Goal: Information Seeking & Learning: Learn about a topic

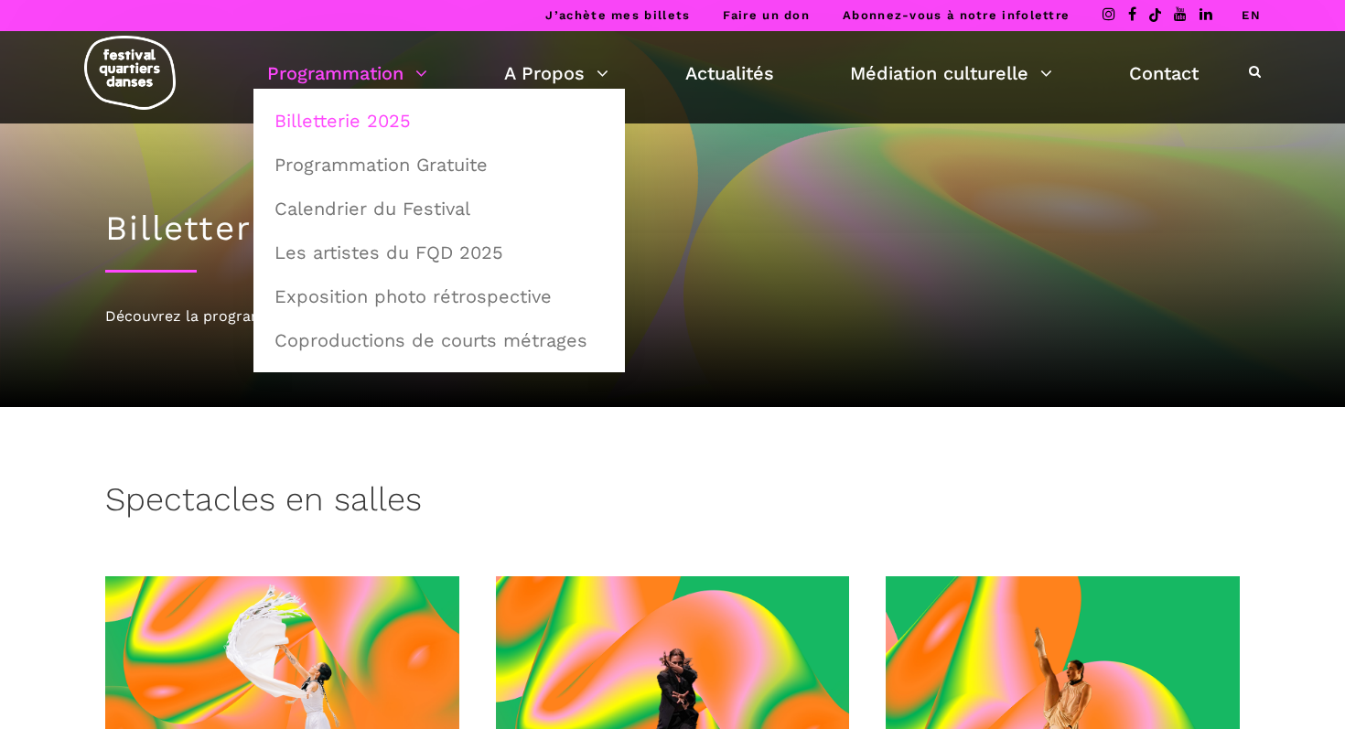
click at [323, 121] on link "Billetterie 2025" at bounding box center [439, 121] width 351 height 42
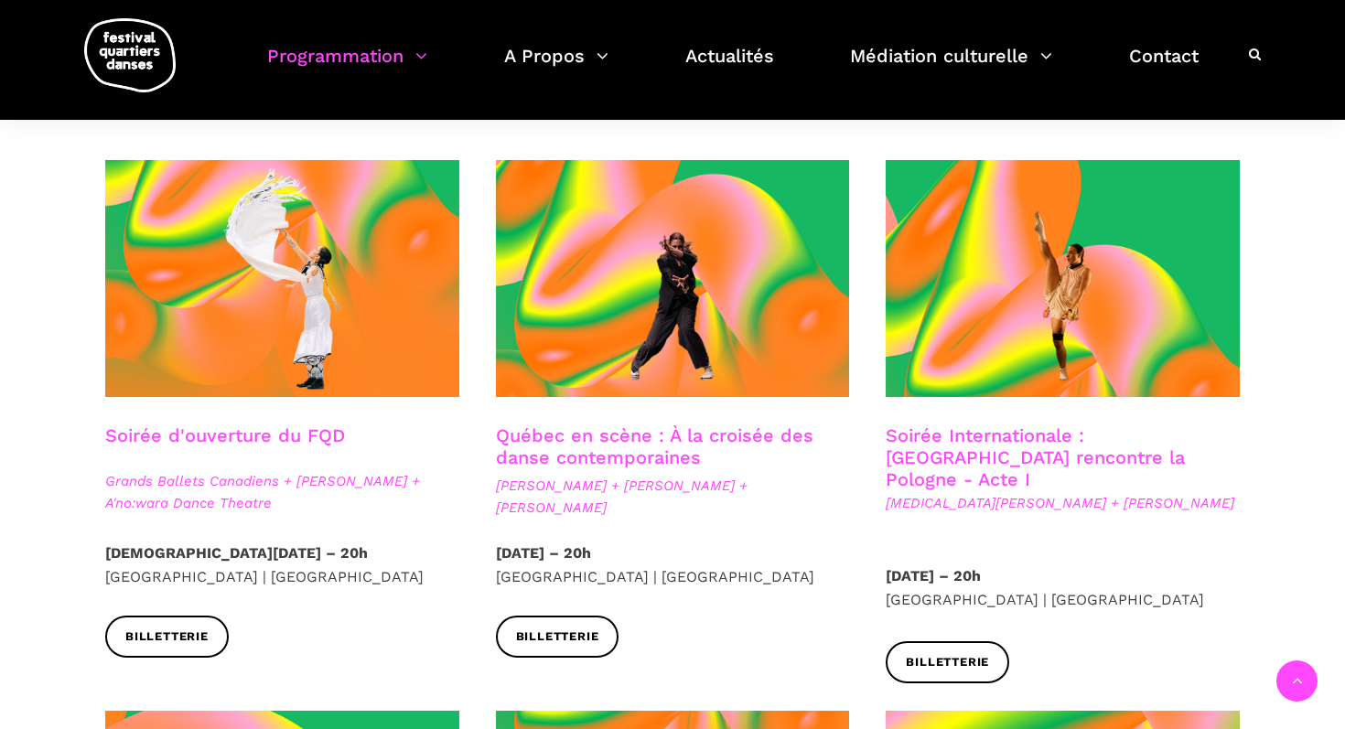
scroll to position [418, 0]
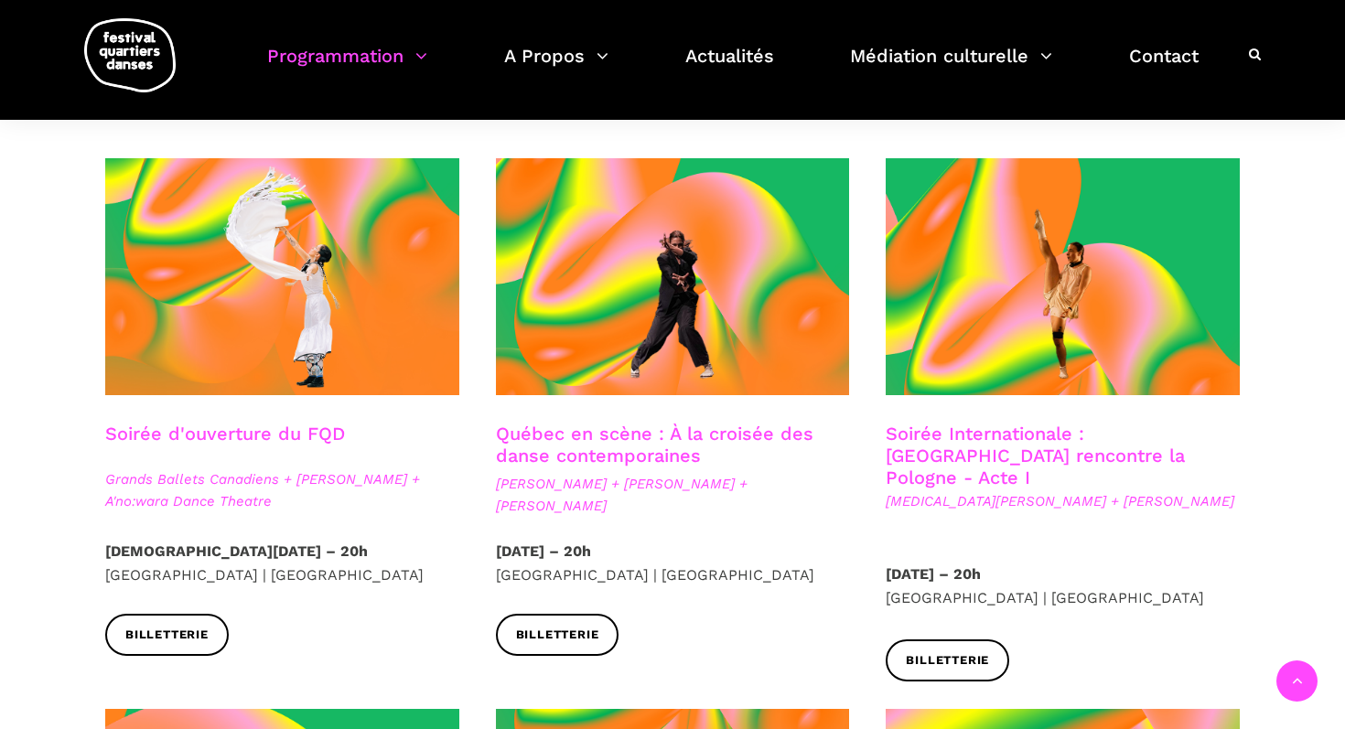
click at [660, 436] on link "Québec en scène : À la croisée des danse contemporaines" at bounding box center [655, 445] width 318 height 44
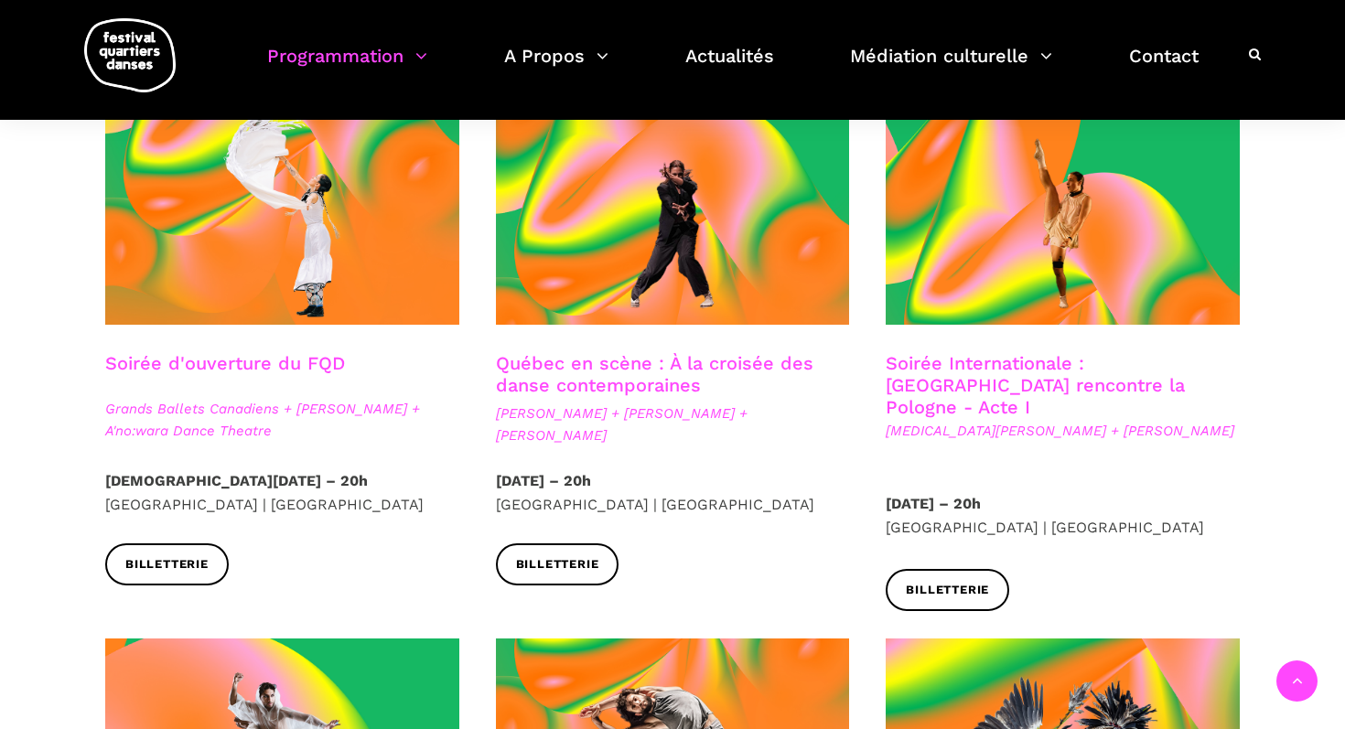
scroll to position [490, 0]
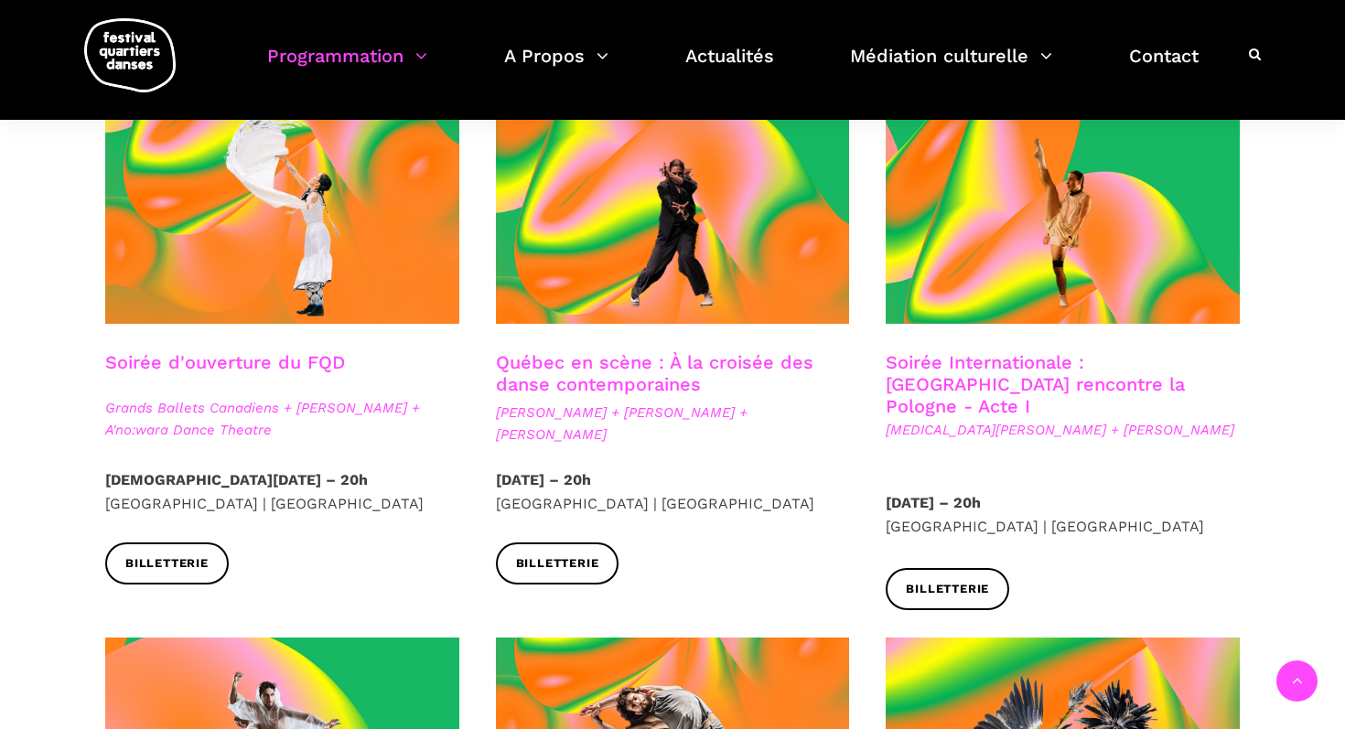
click at [961, 373] on link "Soirée Internationale : Montréal rencontre la Pologne - Acte I" at bounding box center [1035, 384] width 299 height 66
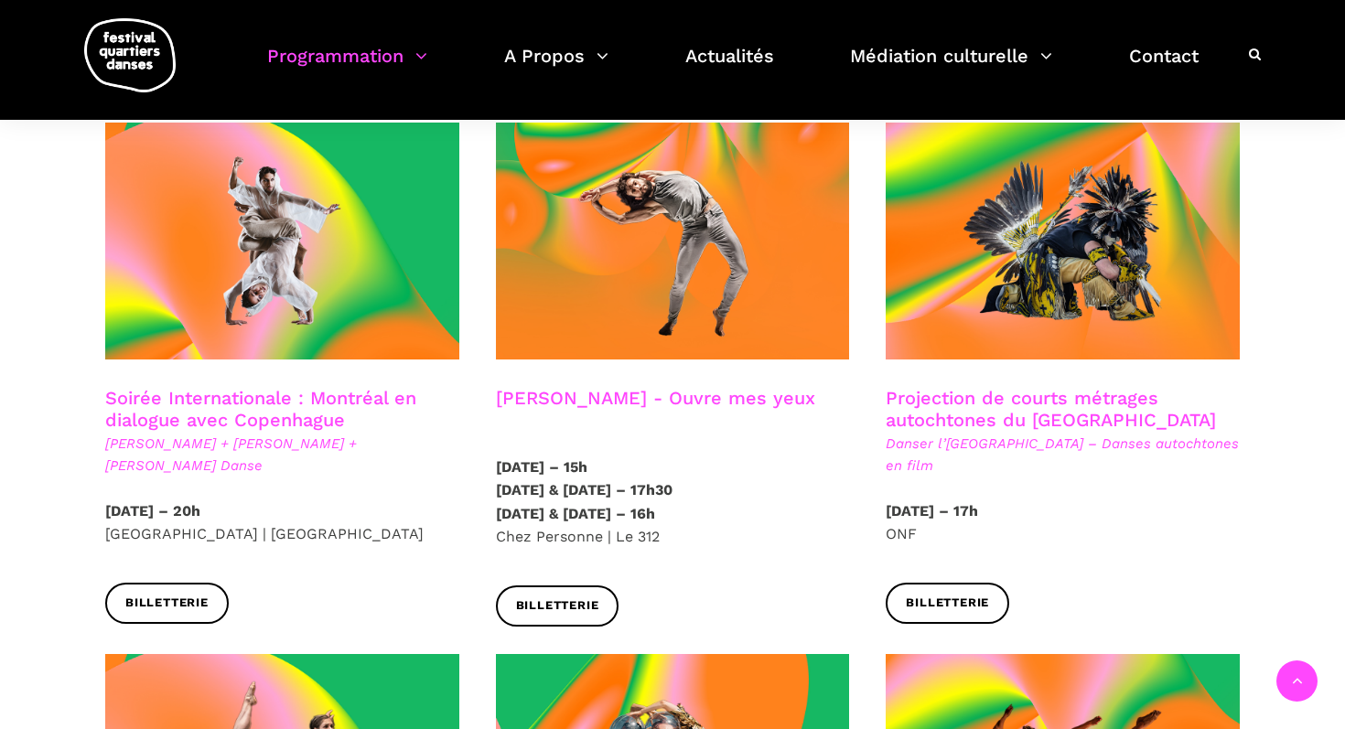
scroll to position [1018, 0]
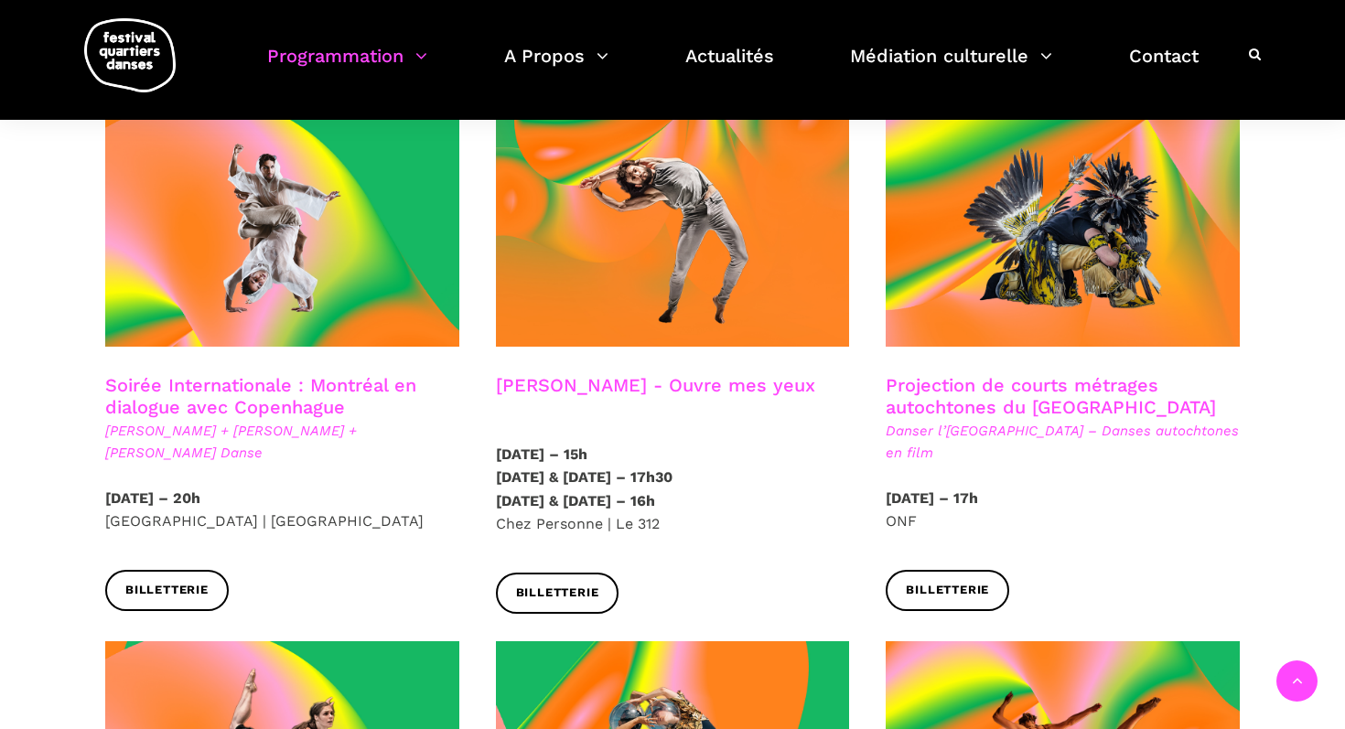
click at [216, 374] on link "Soirée Internationale : Montréal en dialogue avec Copenhague" at bounding box center [260, 396] width 311 height 44
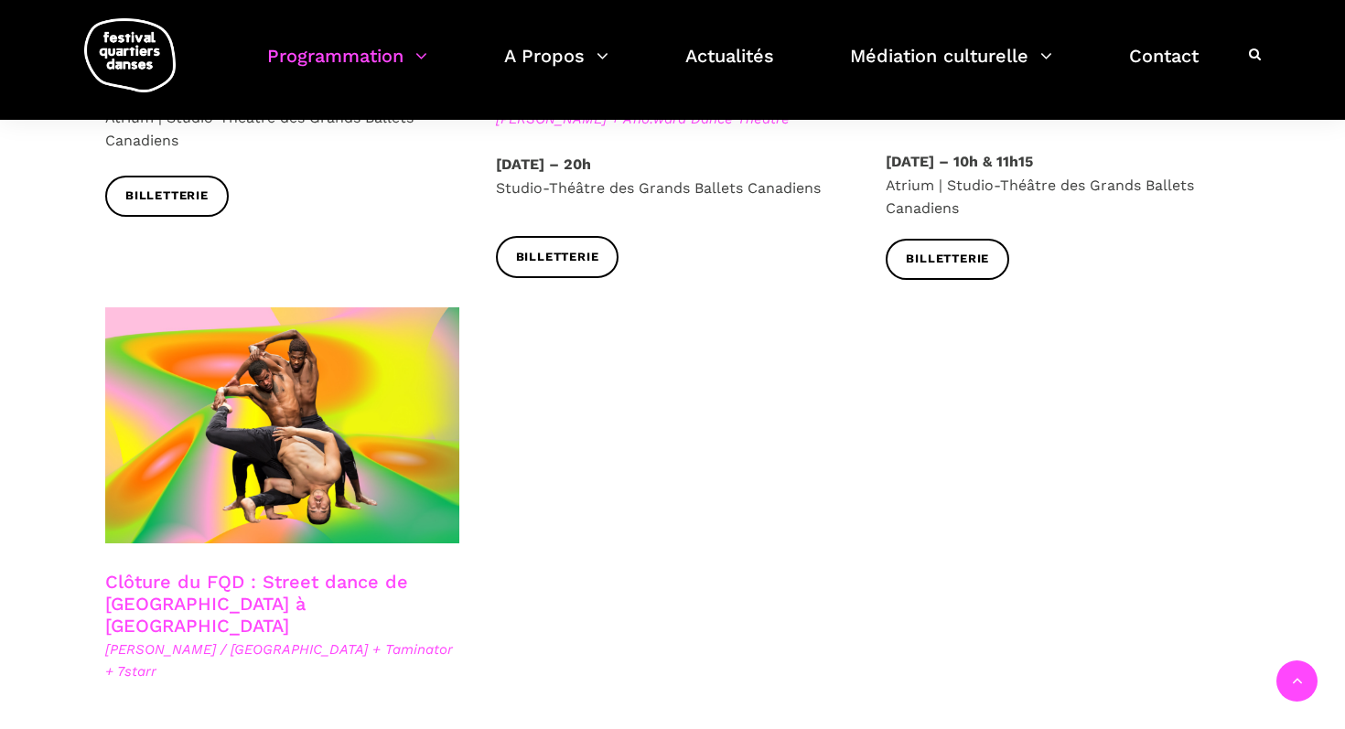
scroll to position [3142, 0]
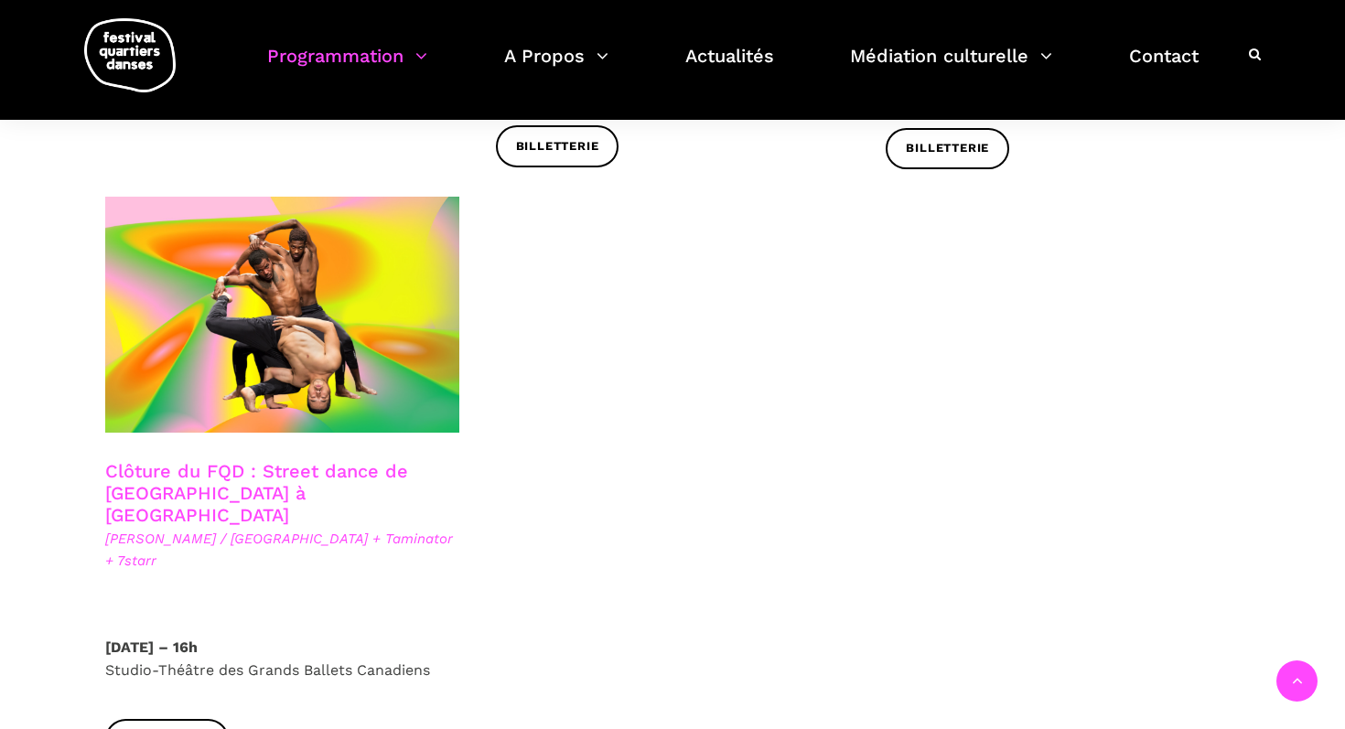
click at [265, 460] on link "Clôture du FQD : Street dance de Copenhague à Montréal" at bounding box center [256, 493] width 303 height 66
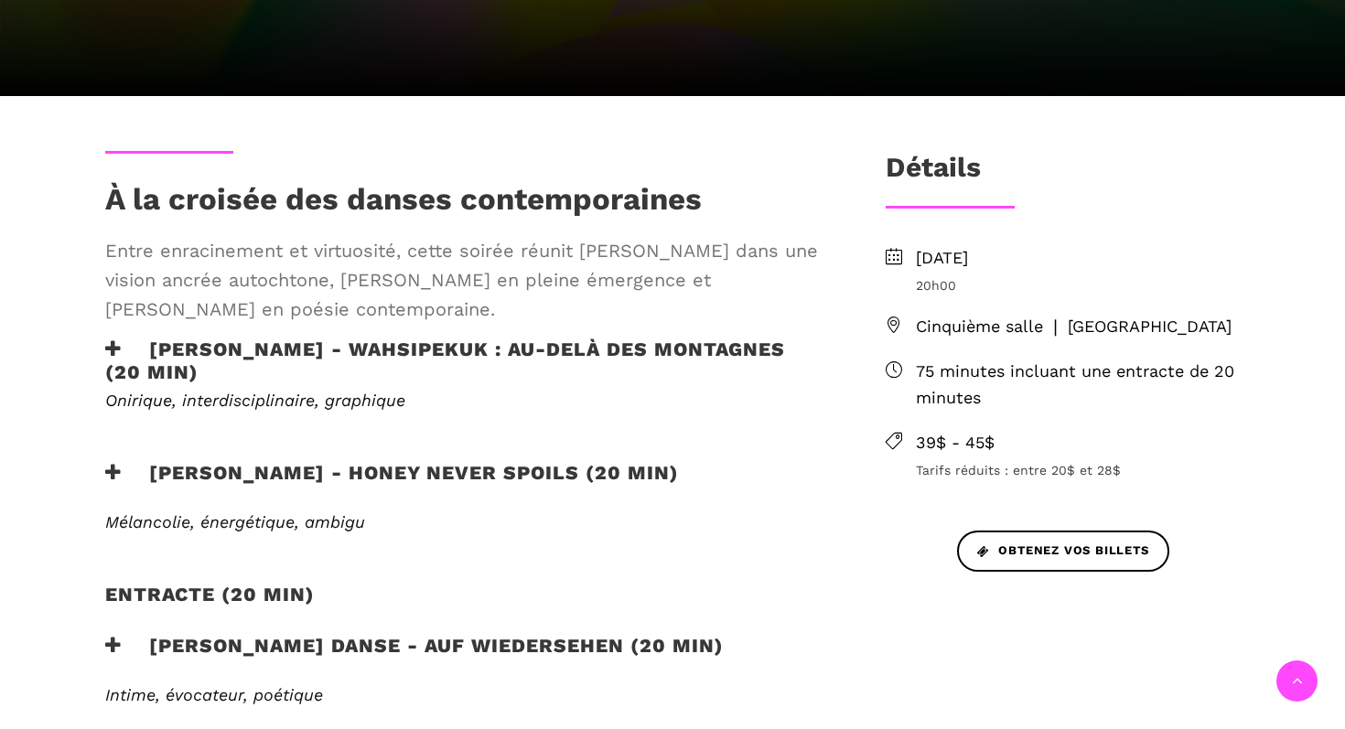
scroll to position [450, 0]
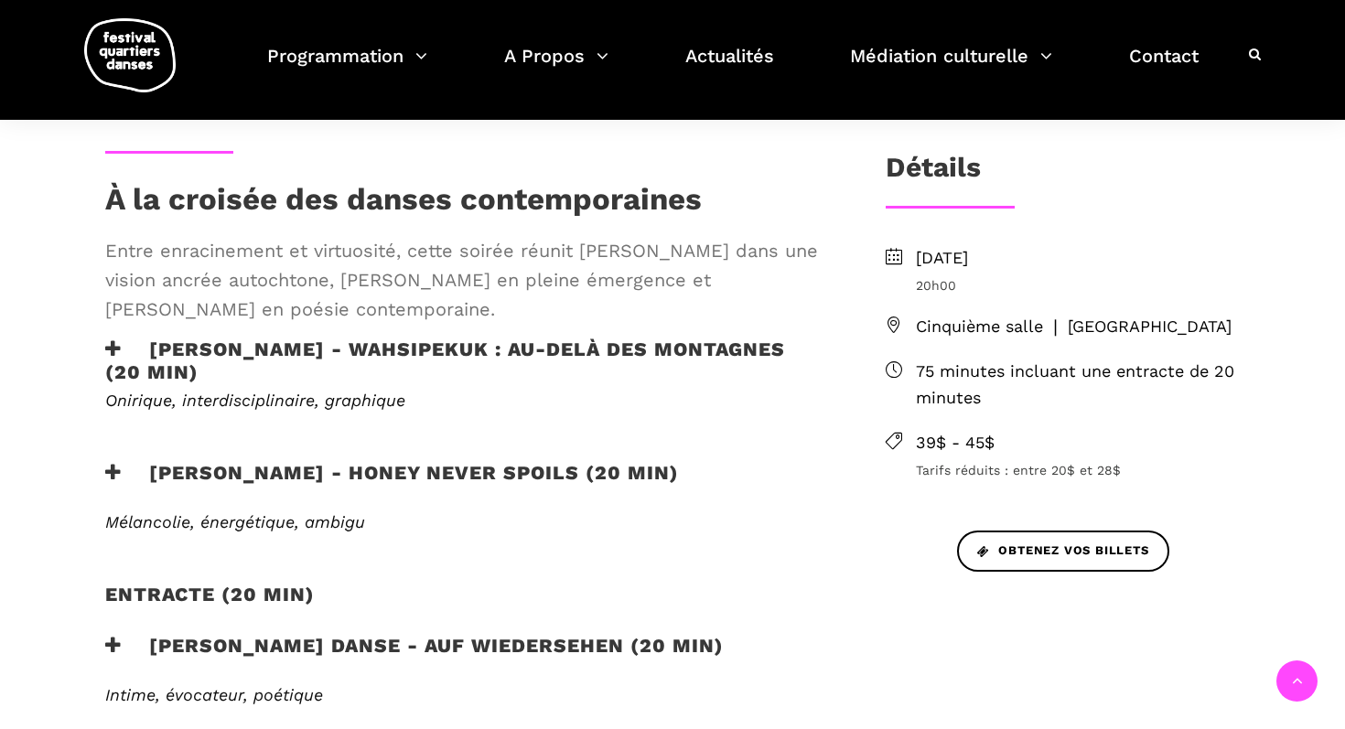
click at [587, 350] on h3 "Ivanie Aubin-Malo - WAHSIPEKUK : Au-delà des montagnes (20 min)" at bounding box center [465, 361] width 721 height 46
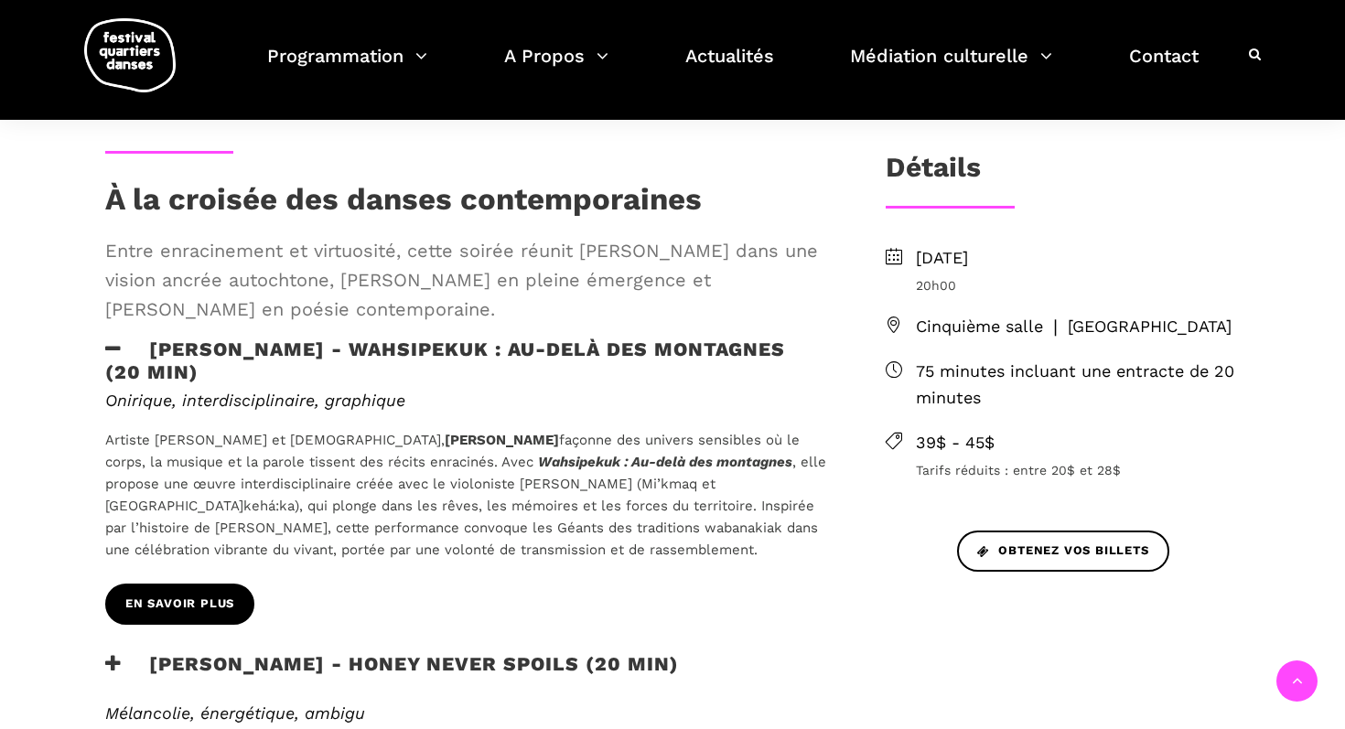
click at [216, 595] on span "En savoir plus" at bounding box center [179, 604] width 109 height 19
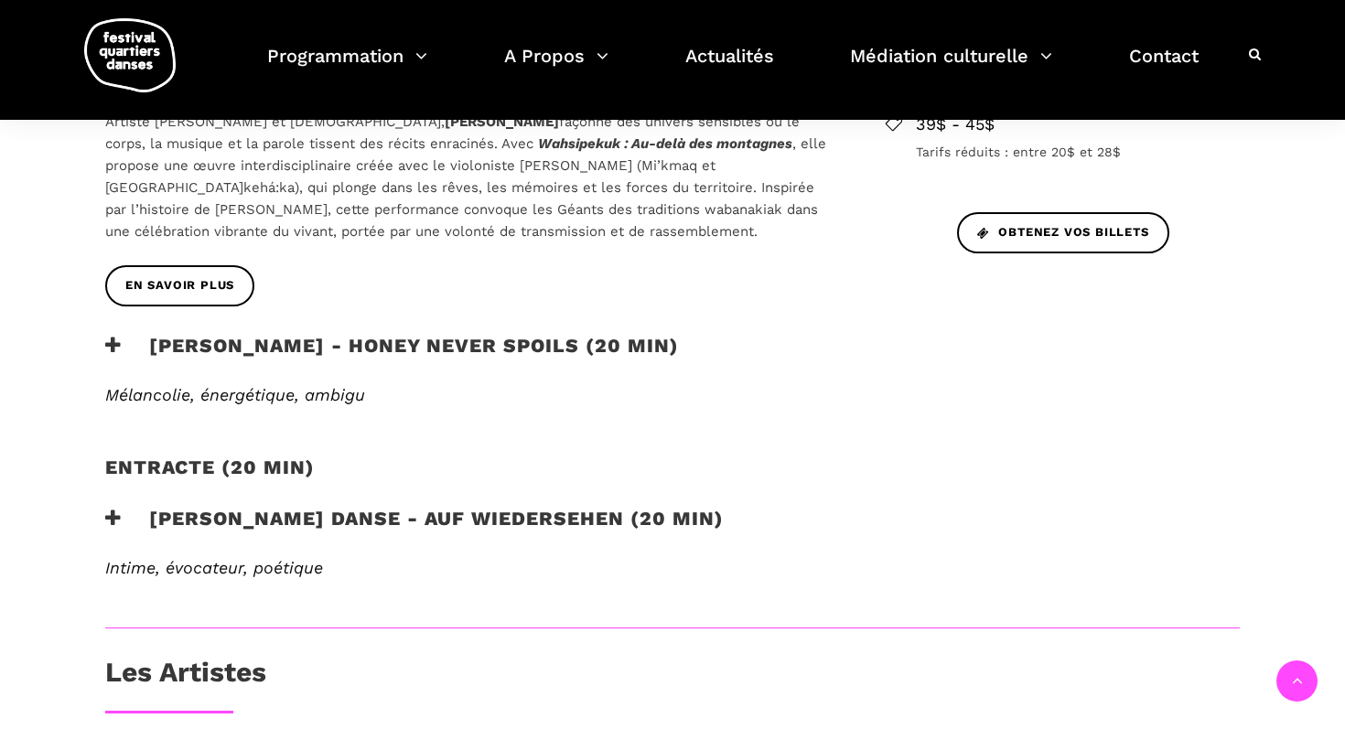
scroll to position [827, 0]
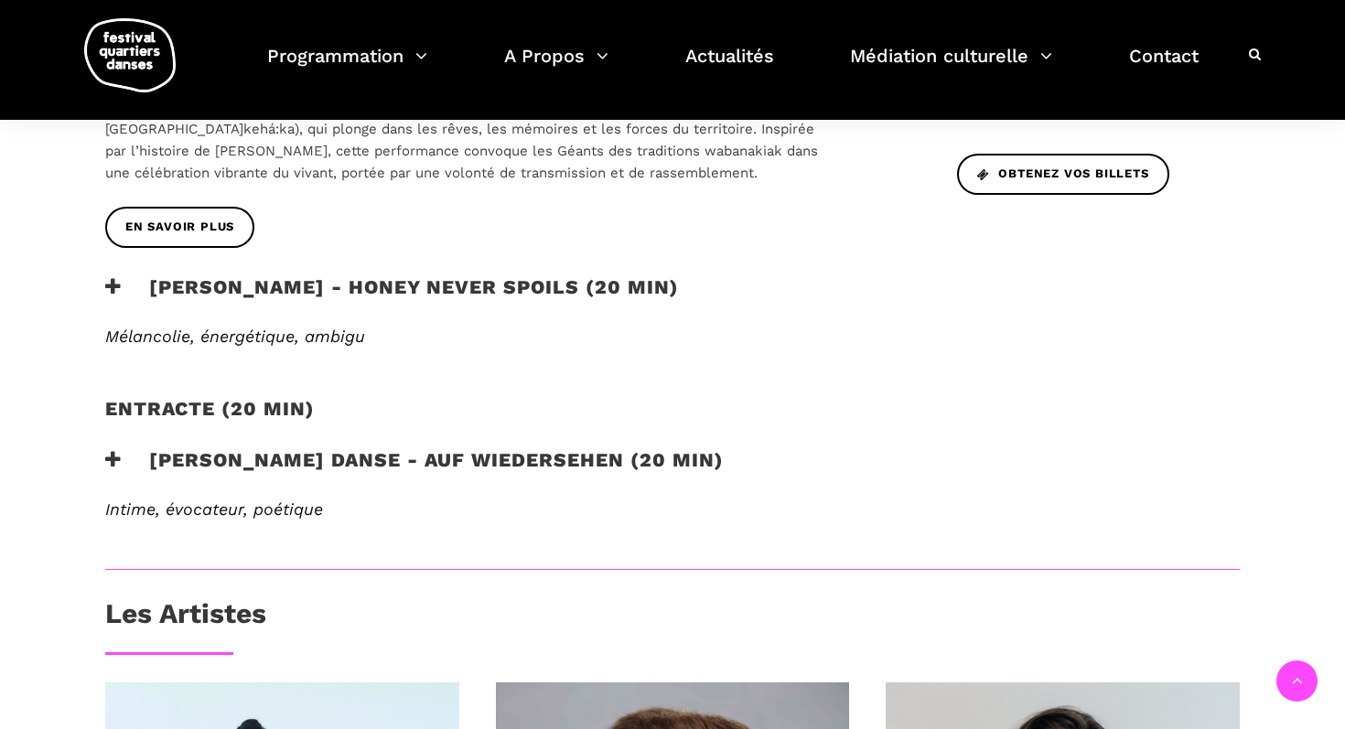
click at [346, 286] on h3 "Zachary Bastille - Honey Never Spoils (20 min)" at bounding box center [392, 298] width 574 height 46
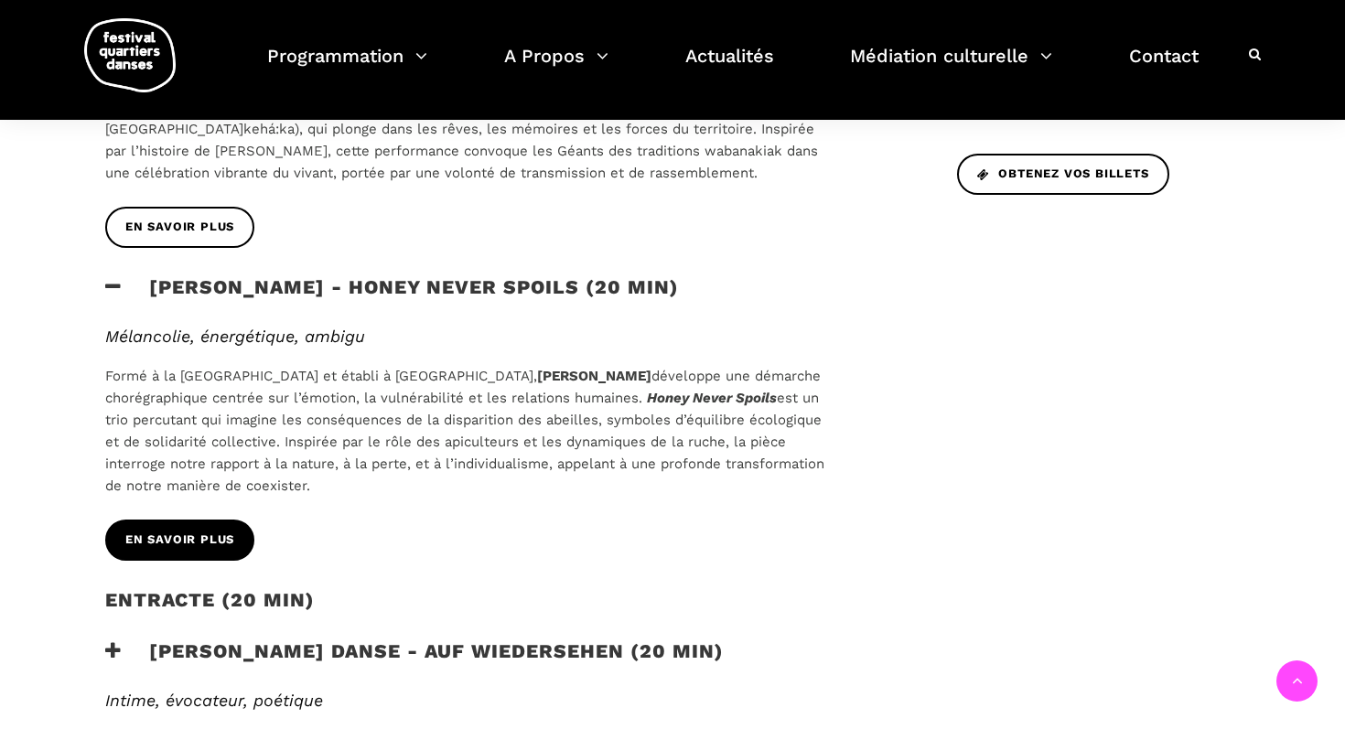
click at [186, 550] on link "En savoir plus" at bounding box center [179, 540] width 149 height 41
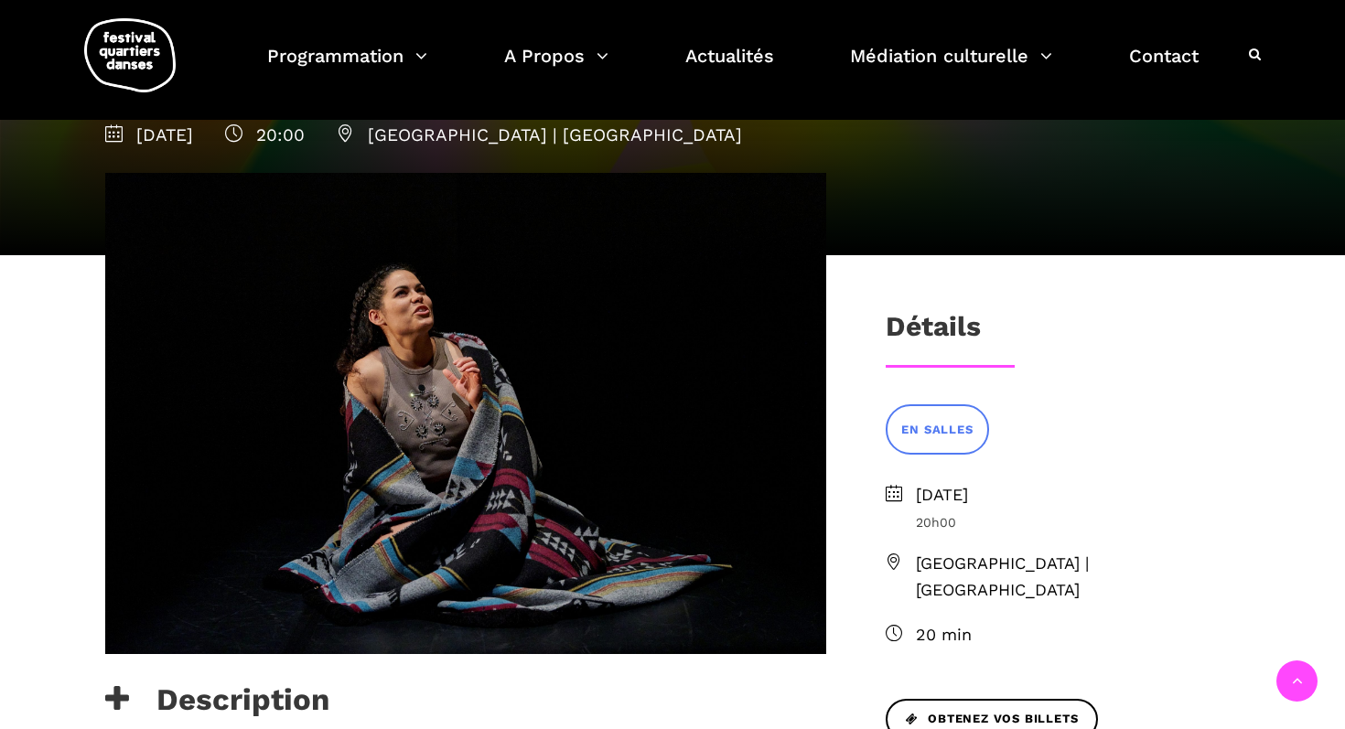
scroll to position [290, 0]
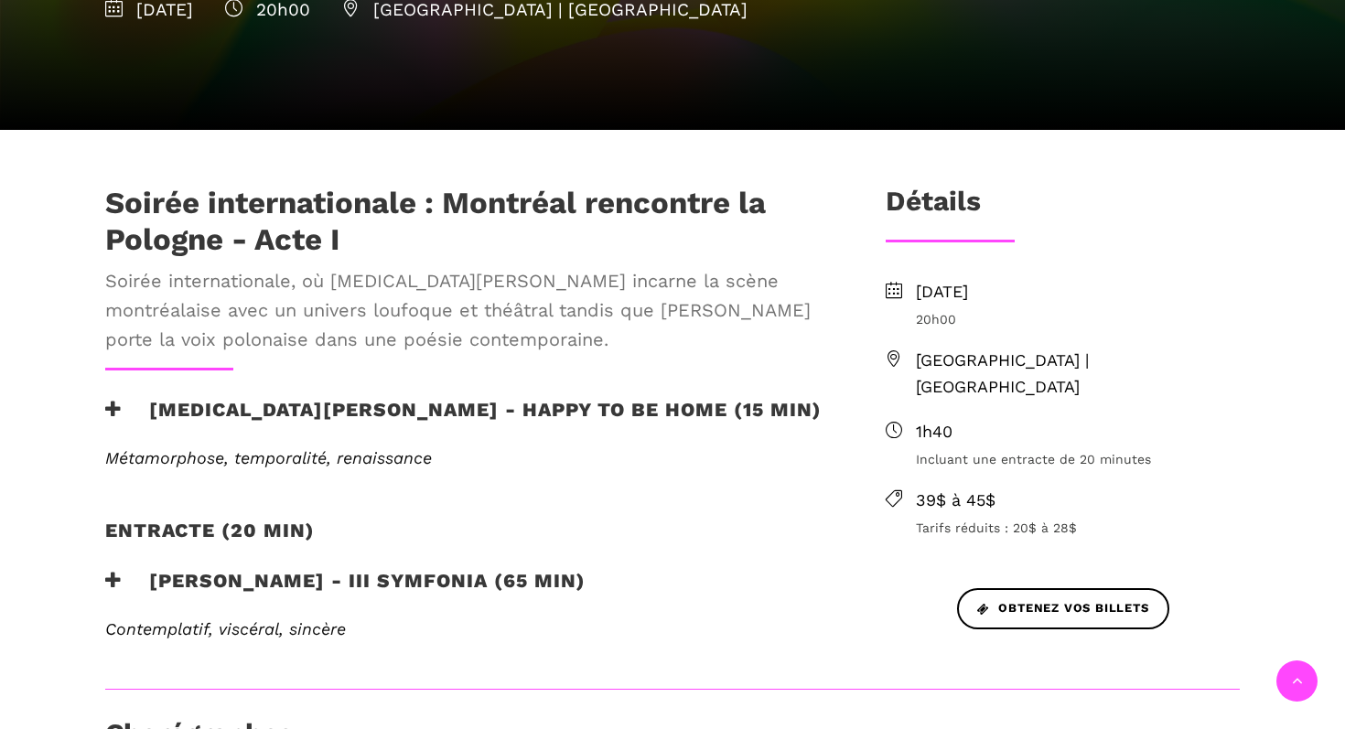
scroll to position [602, 0]
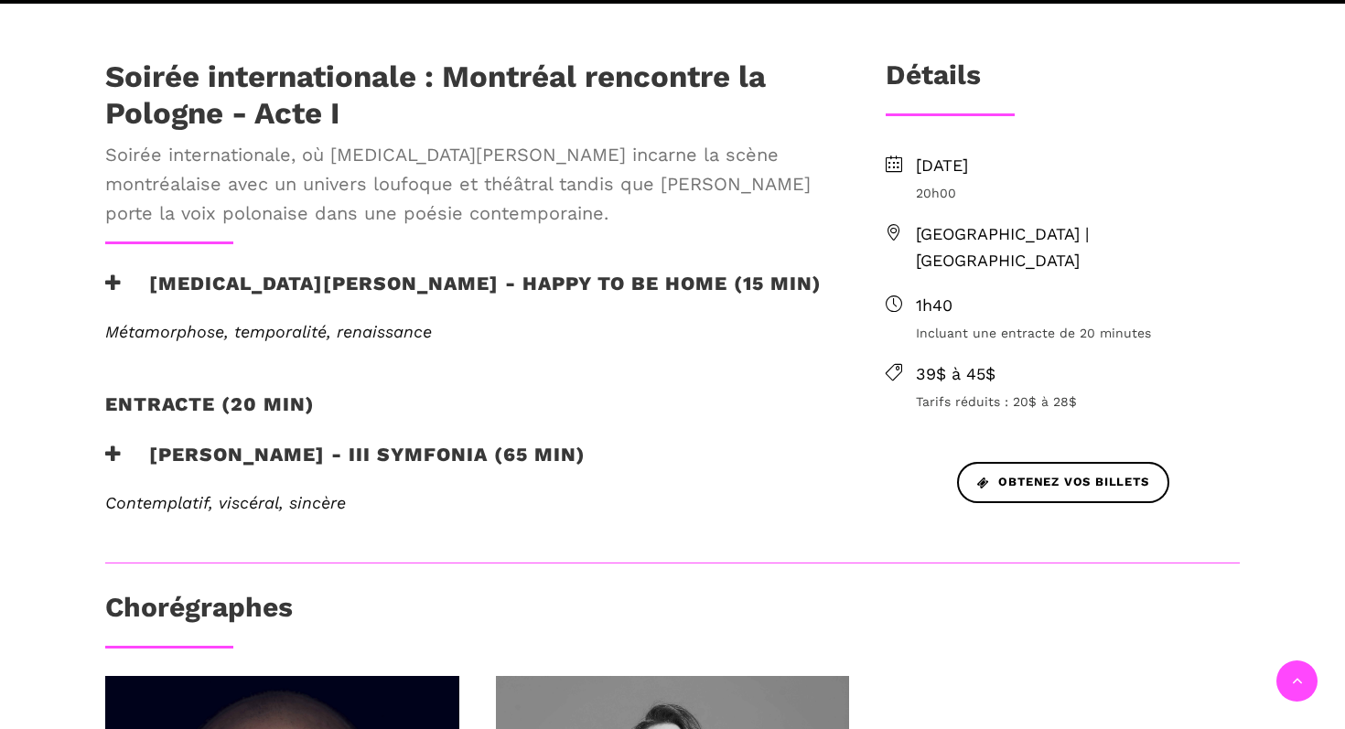
click at [237, 443] on h3 "[PERSON_NAME] - III Symfonia (65 min)" at bounding box center [345, 466] width 480 height 46
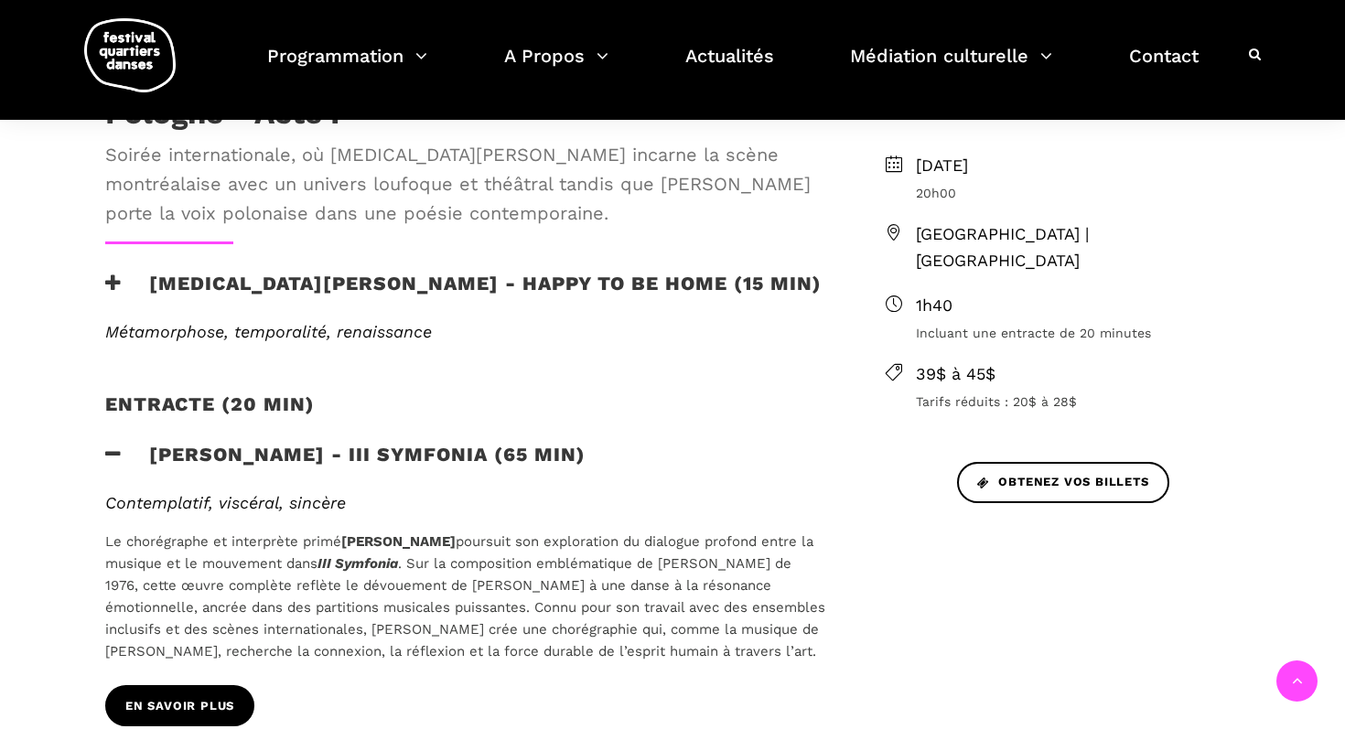
click at [169, 697] on span "En savoir plus" at bounding box center [179, 706] width 109 height 19
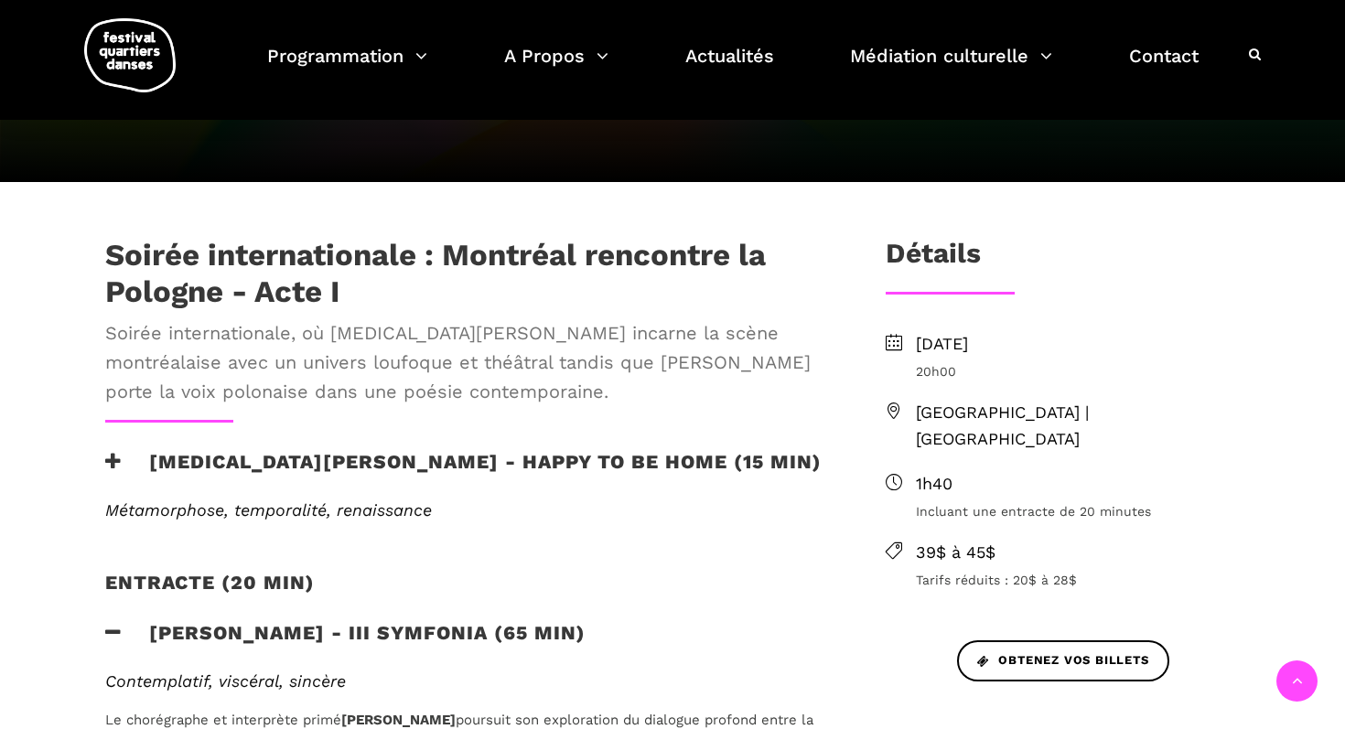
scroll to position [426, 0]
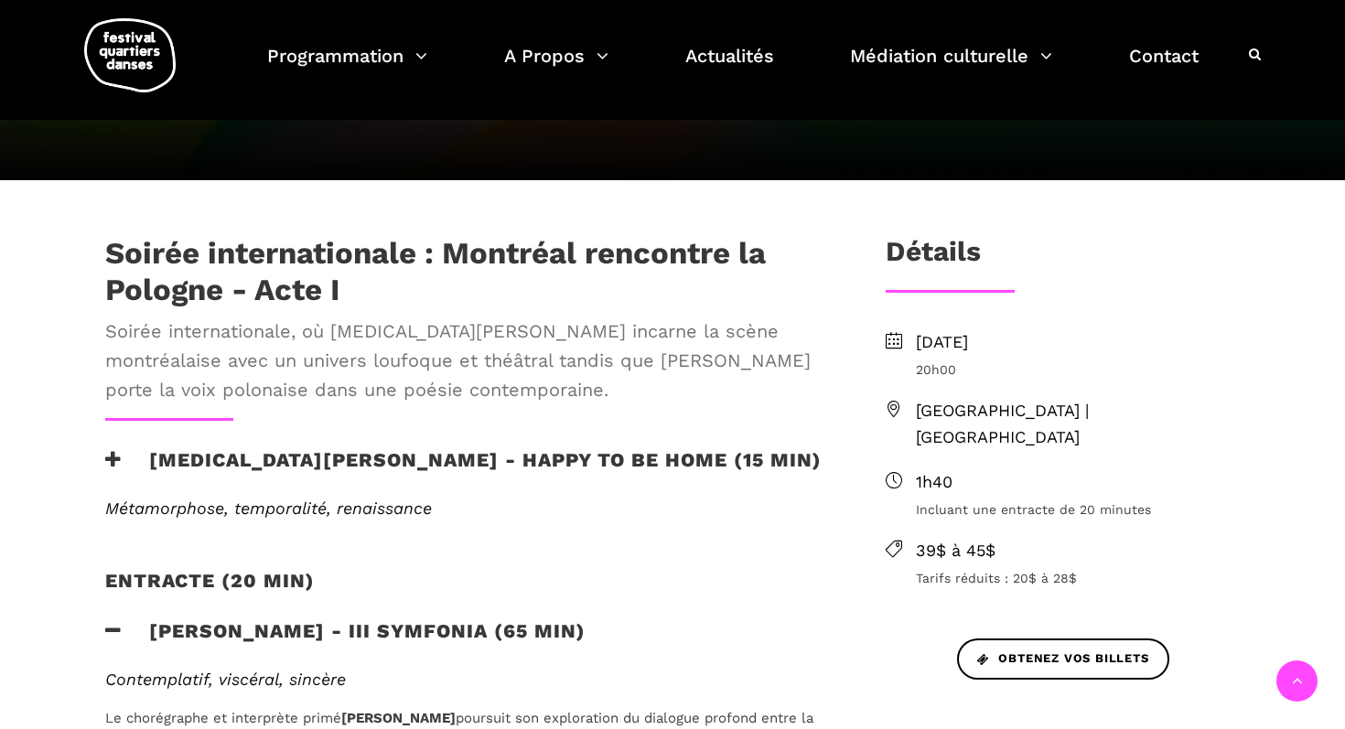
click at [216, 448] on h3 "[MEDICAL_DATA][PERSON_NAME] - Happy to be home (15 min)" at bounding box center [463, 471] width 717 height 46
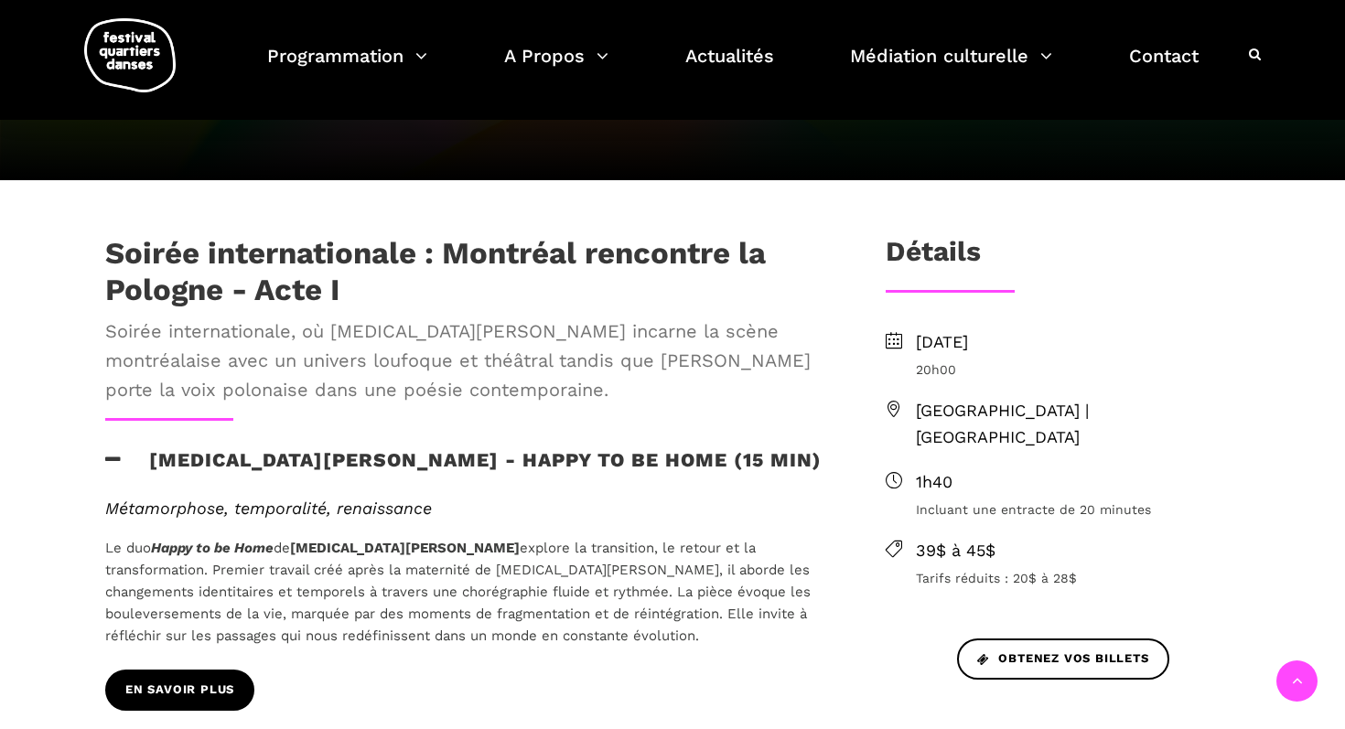
click at [181, 681] on span "EN SAVOIR PLUS" at bounding box center [179, 690] width 109 height 19
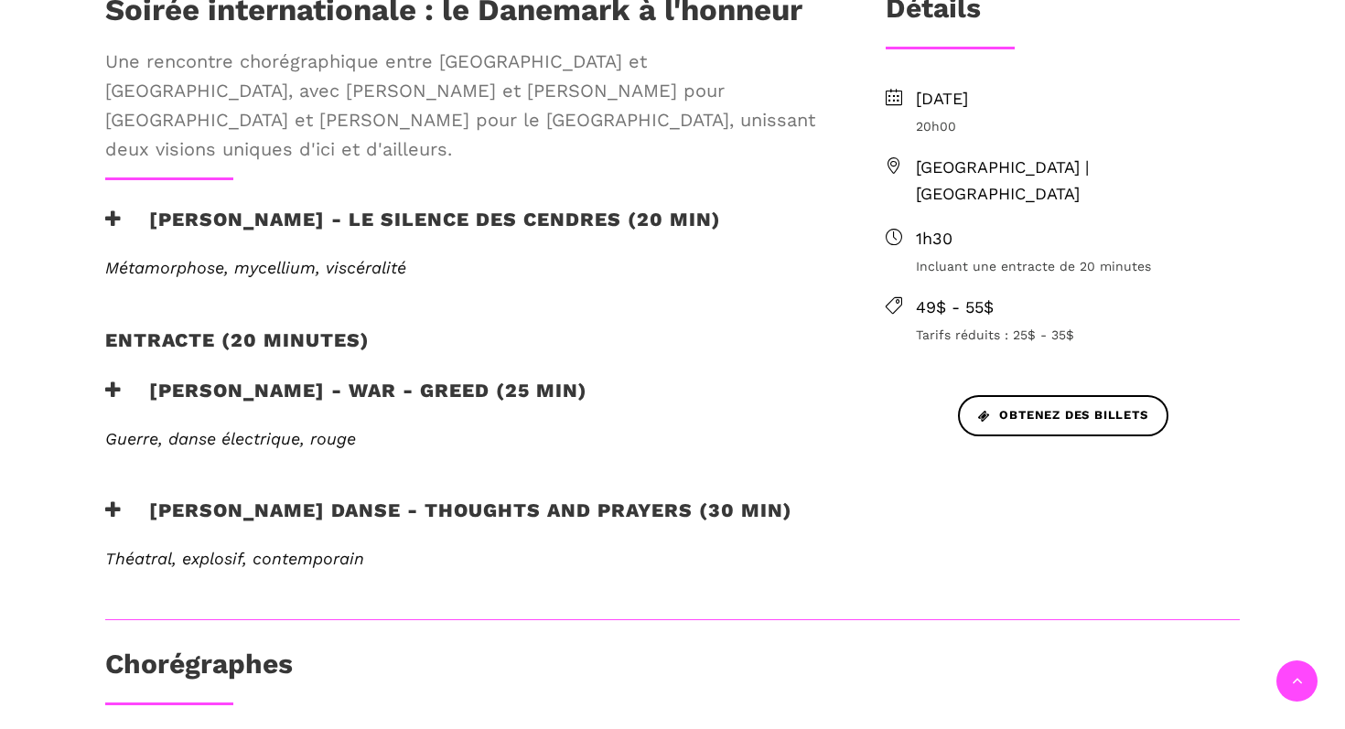
scroll to position [672, 0]
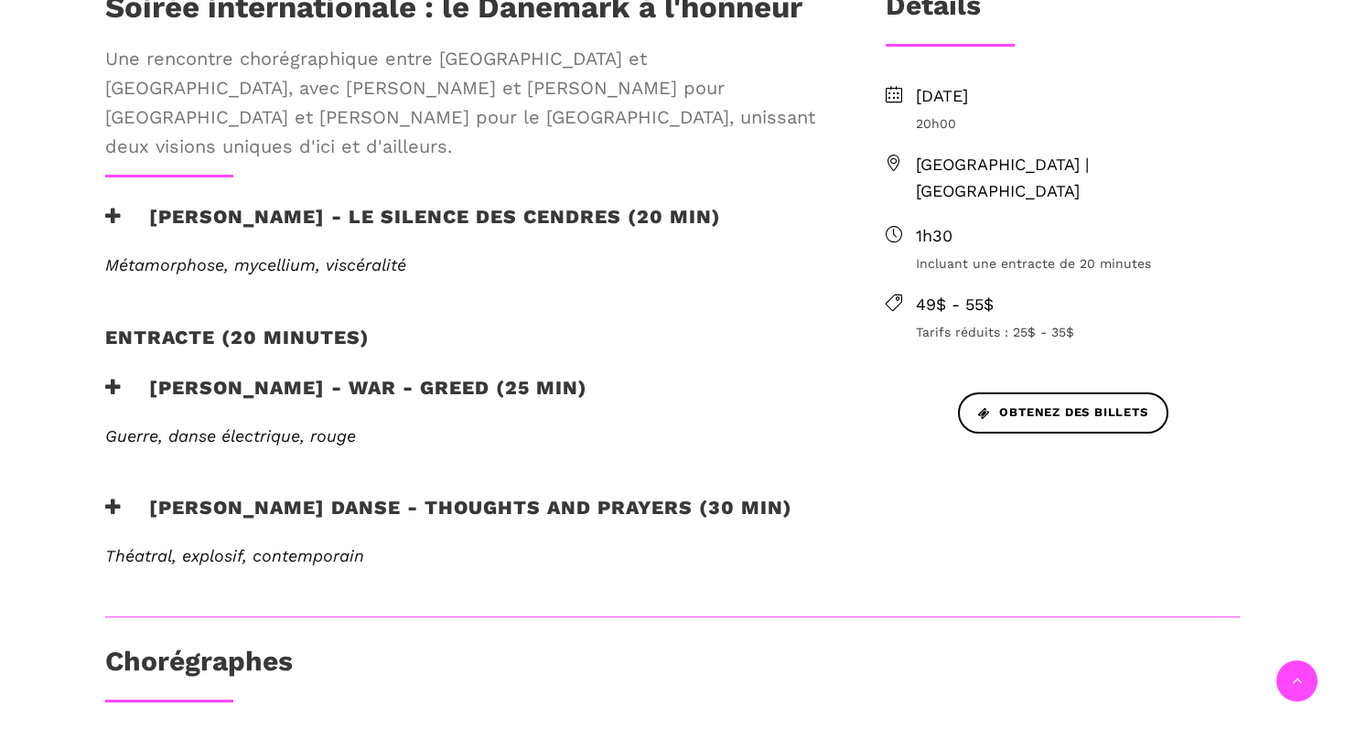
click at [305, 376] on h3 "[PERSON_NAME] - WAR - GREED (25 min)" at bounding box center [346, 399] width 482 height 46
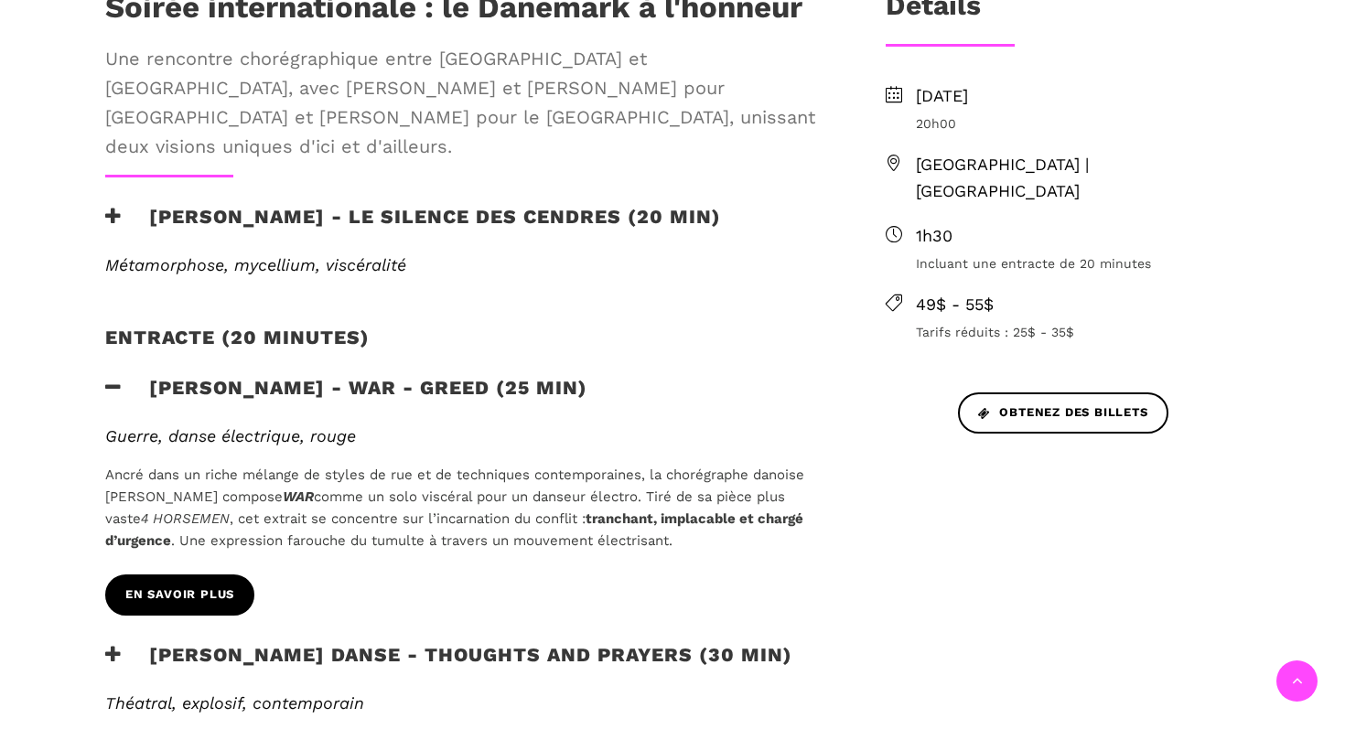
click at [203, 586] on span "En savoir plus" at bounding box center [179, 595] width 109 height 19
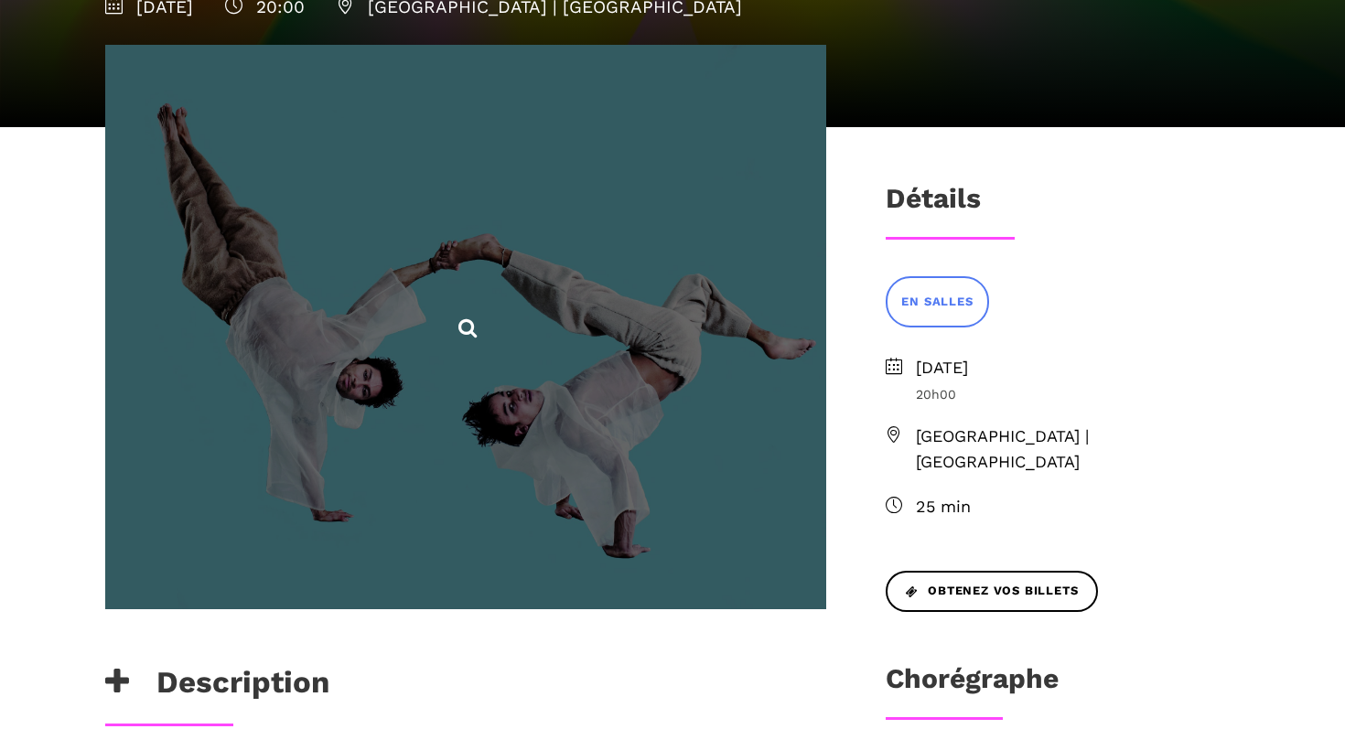
scroll to position [420, 0]
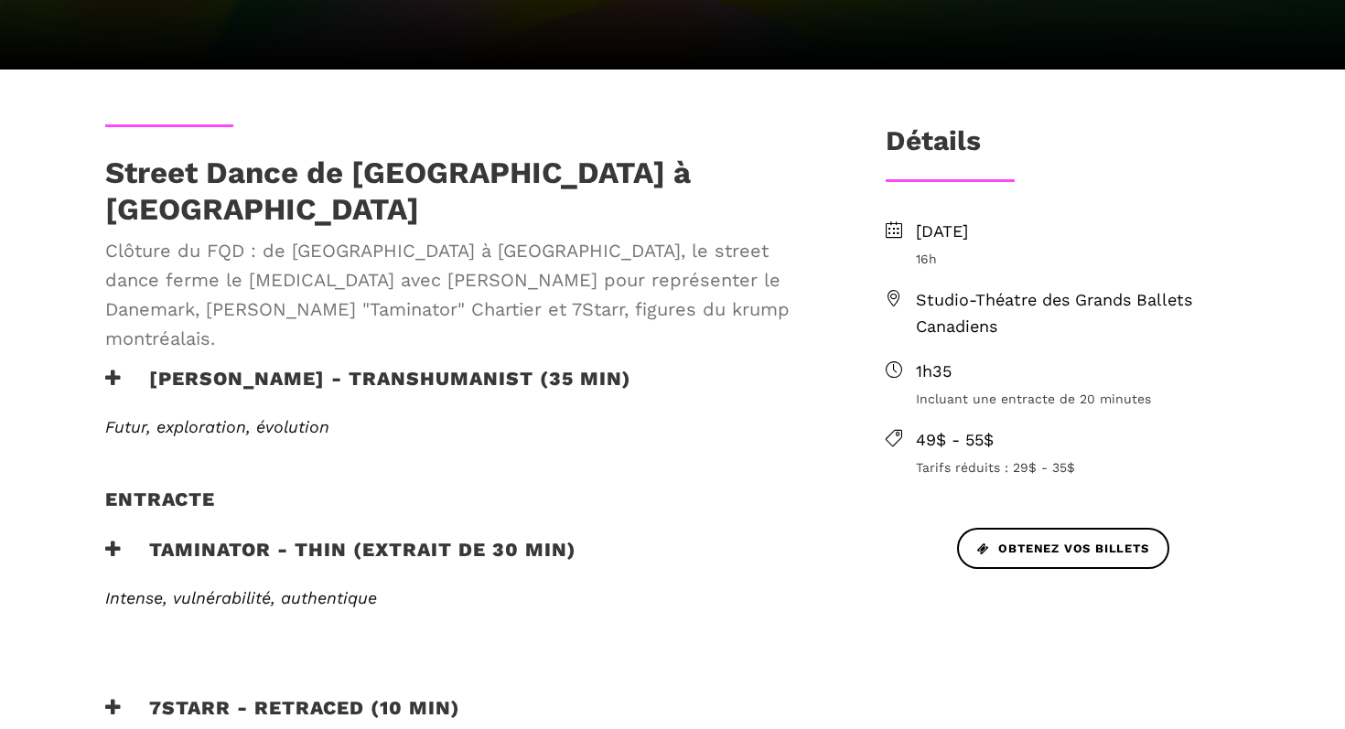
scroll to position [492, 0]
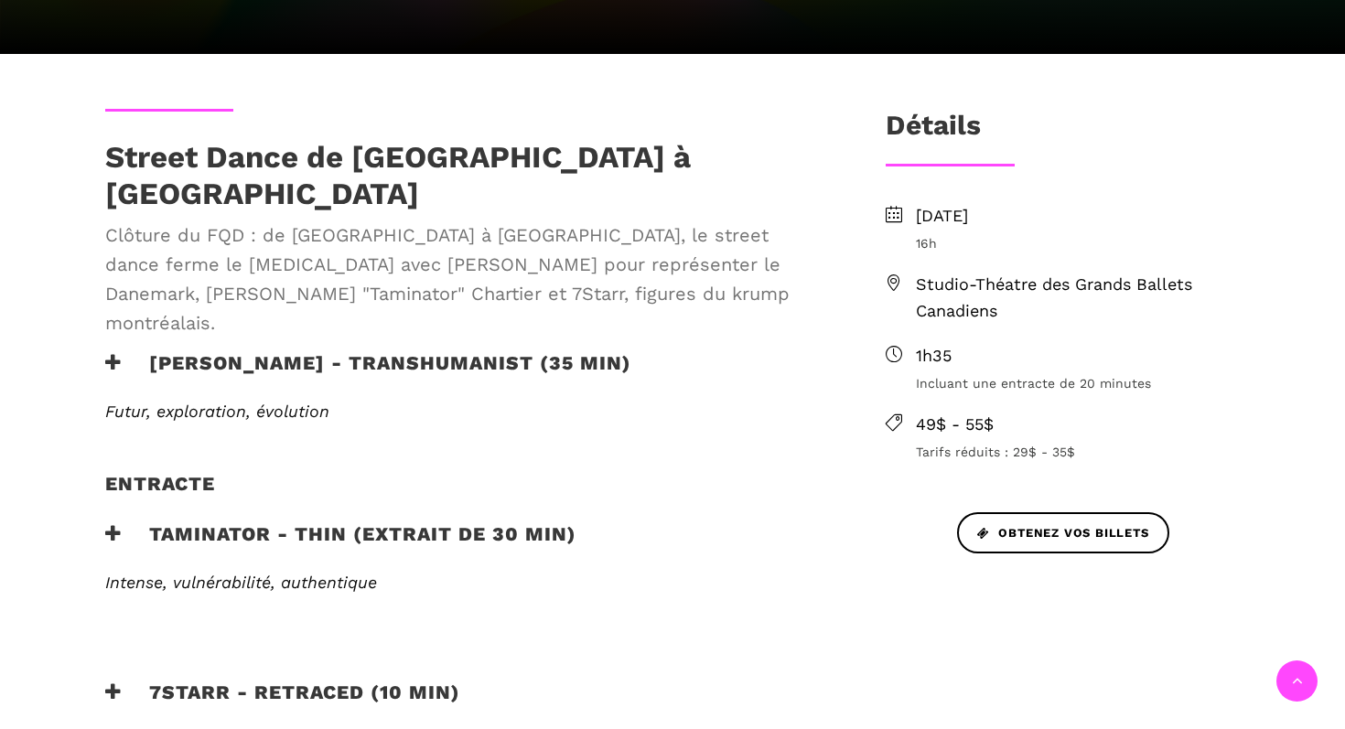
click at [328, 351] on h3 "[PERSON_NAME] - TRANSHUMANIST (35 min)" at bounding box center [368, 374] width 526 height 46
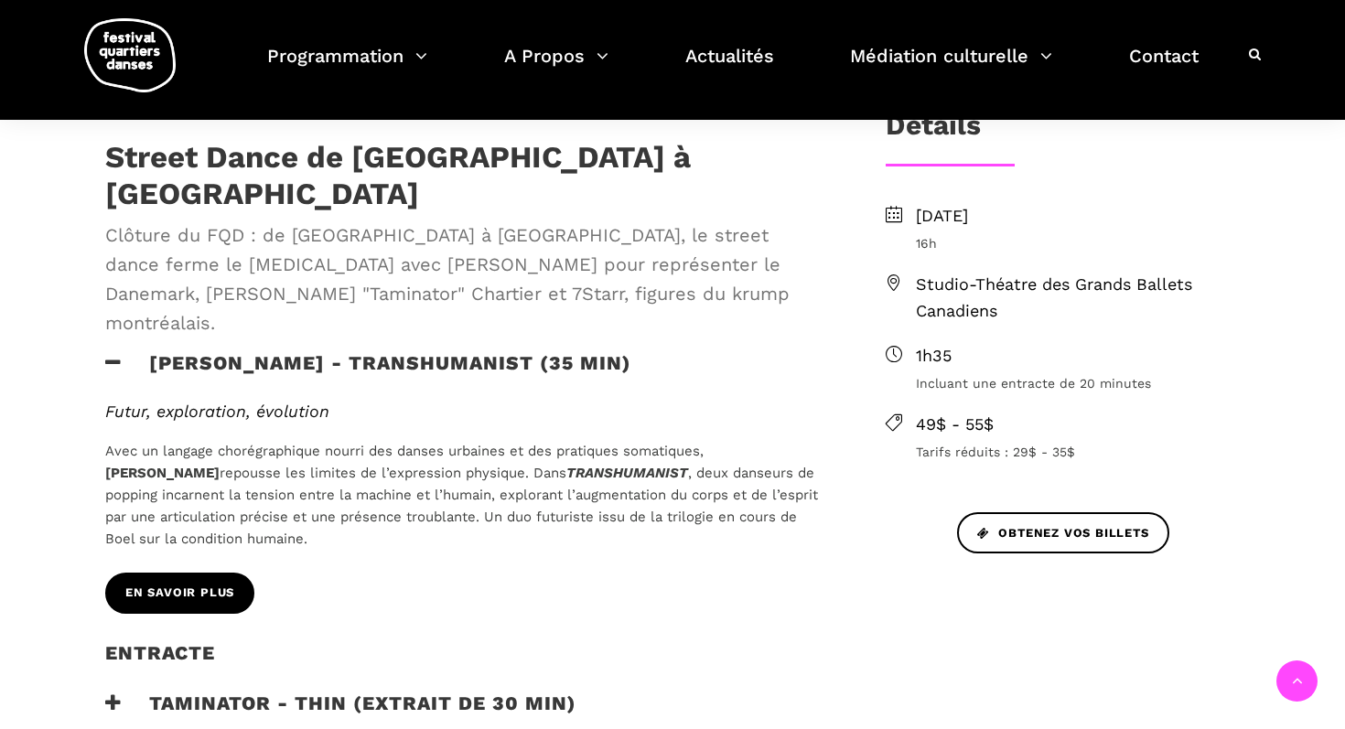
click at [204, 573] on link "En savoir plus" at bounding box center [179, 593] width 149 height 41
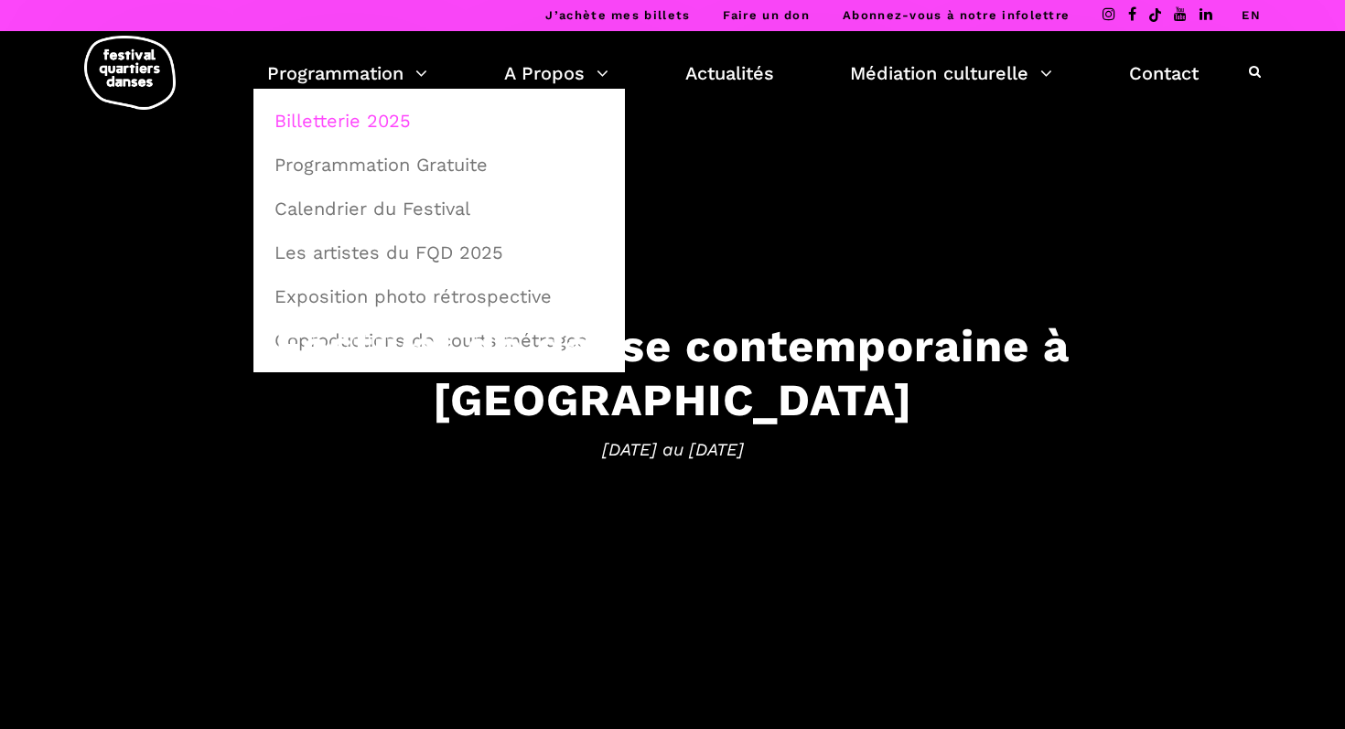
click at [312, 120] on link "Billetterie 2025" at bounding box center [439, 121] width 351 height 42
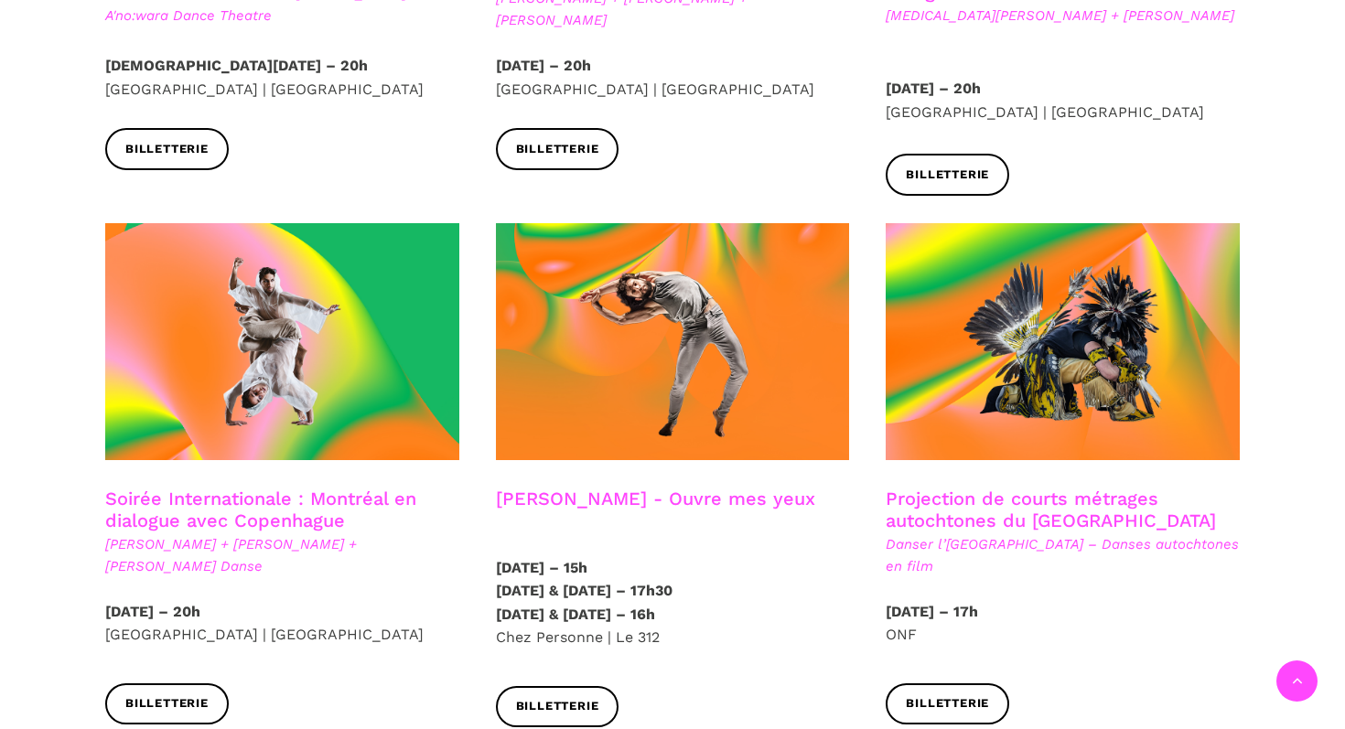
scroll to position [907, 0]
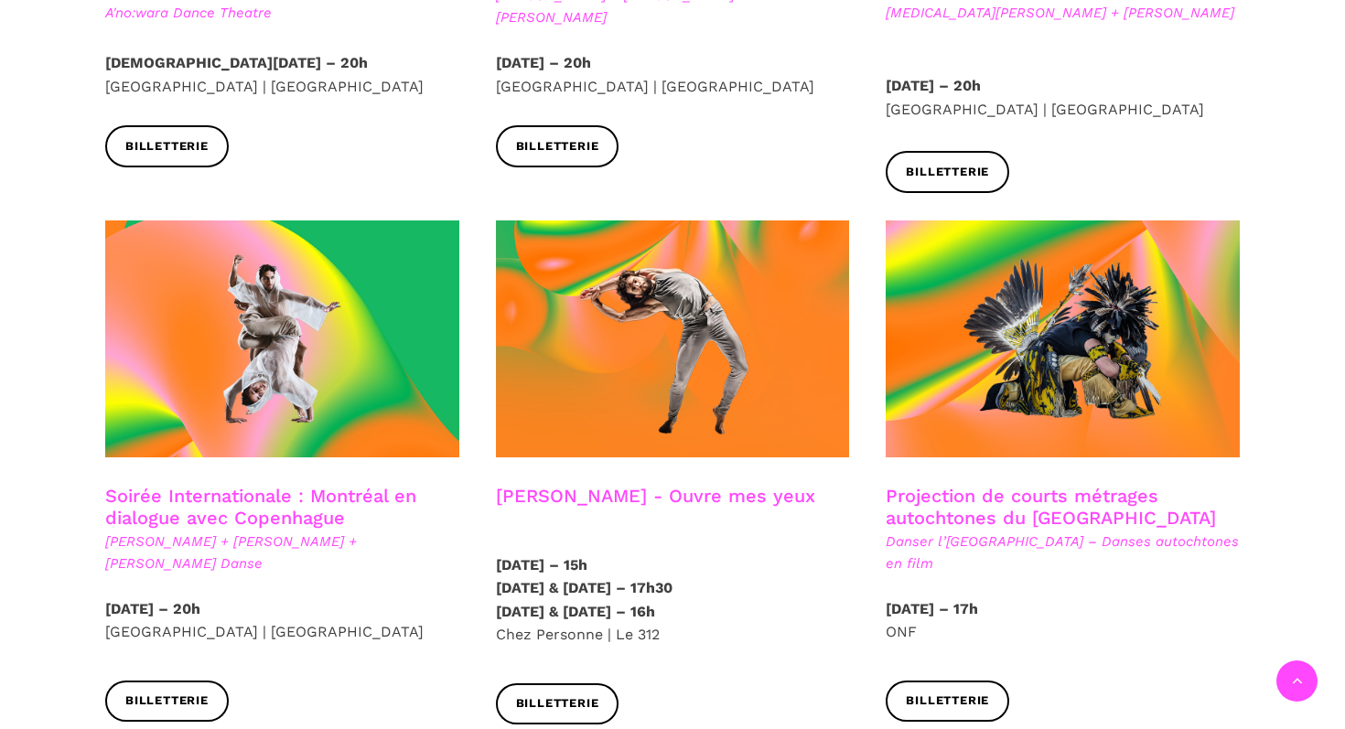
click at [294, 485] on link "Soirée Internationale : Montréal en dialogue avec Copenhague" at bounding box center [260, 507] width 311 height 44
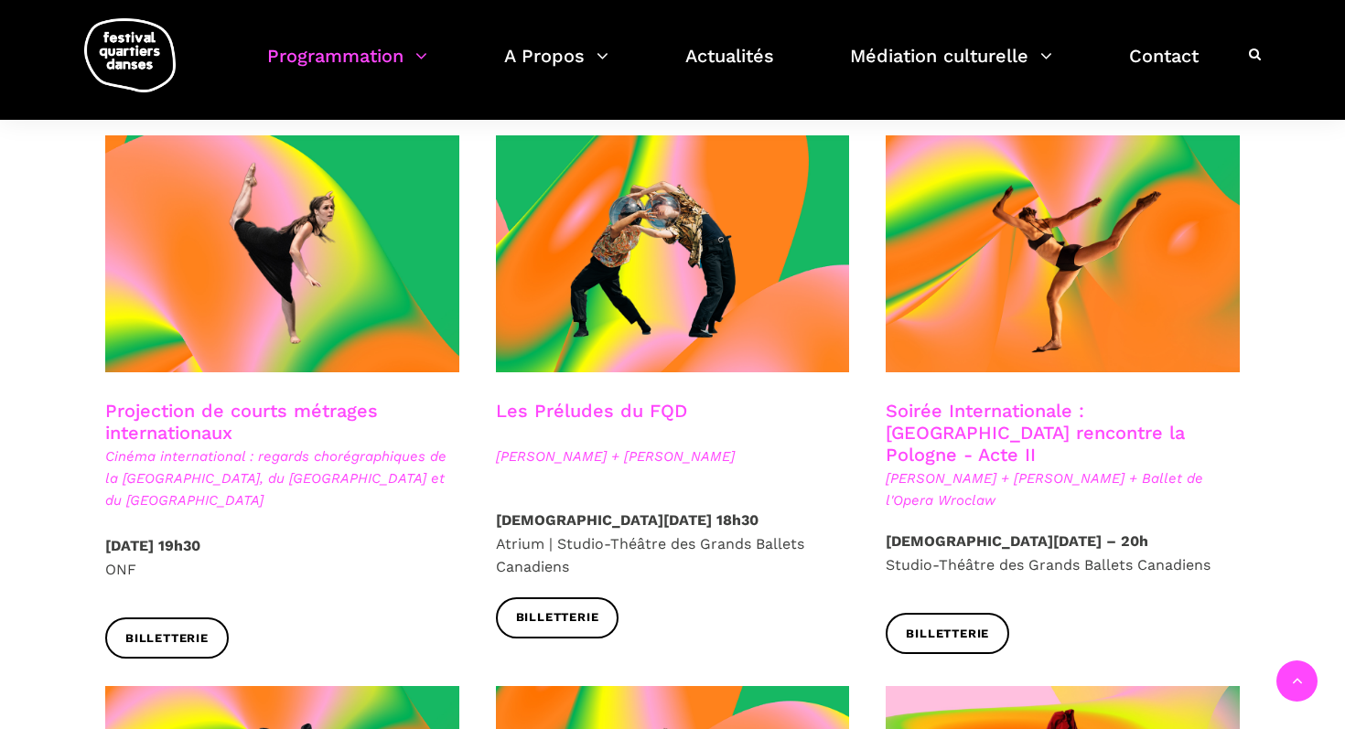
scroll to position [1527, 0]
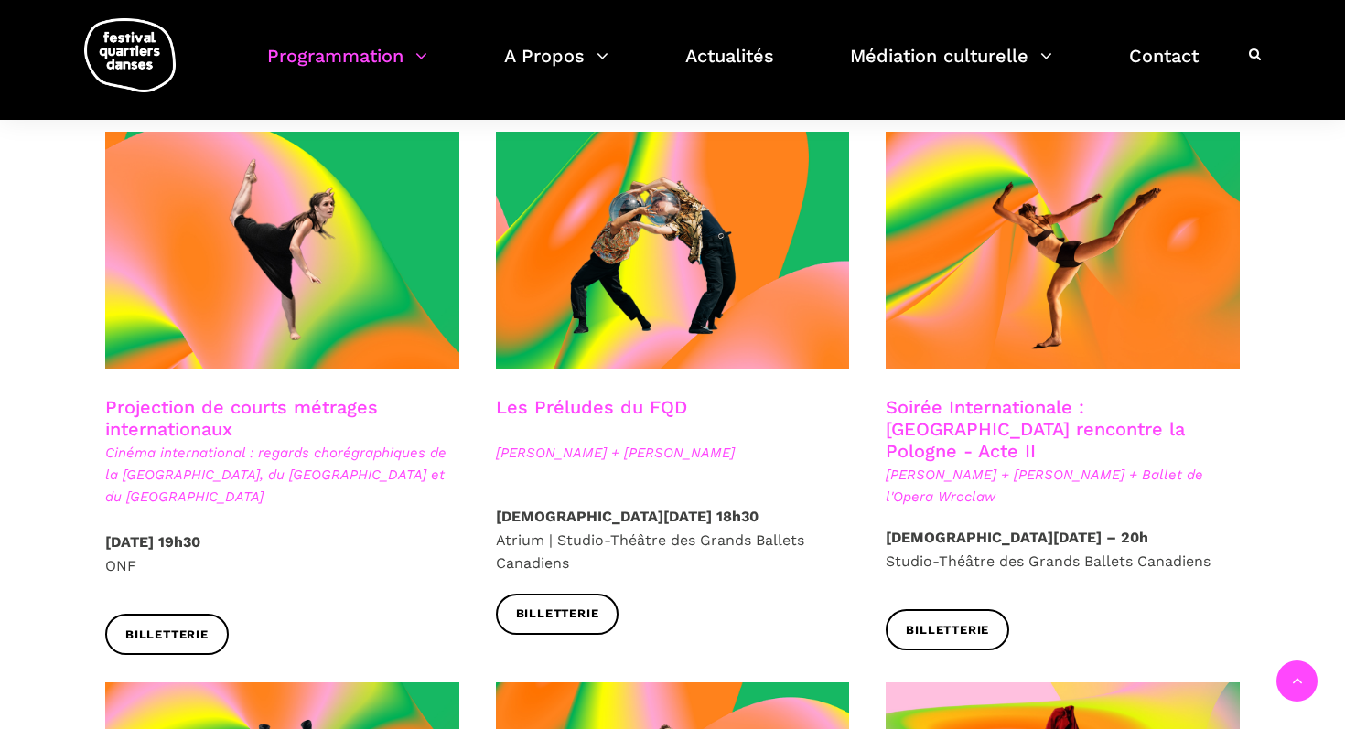
click at [963, 414] on link "Soirée Internationale : Montréal rencontre la Pologne - Acte II" at bounding box center [1035, 429] width 299 height 66
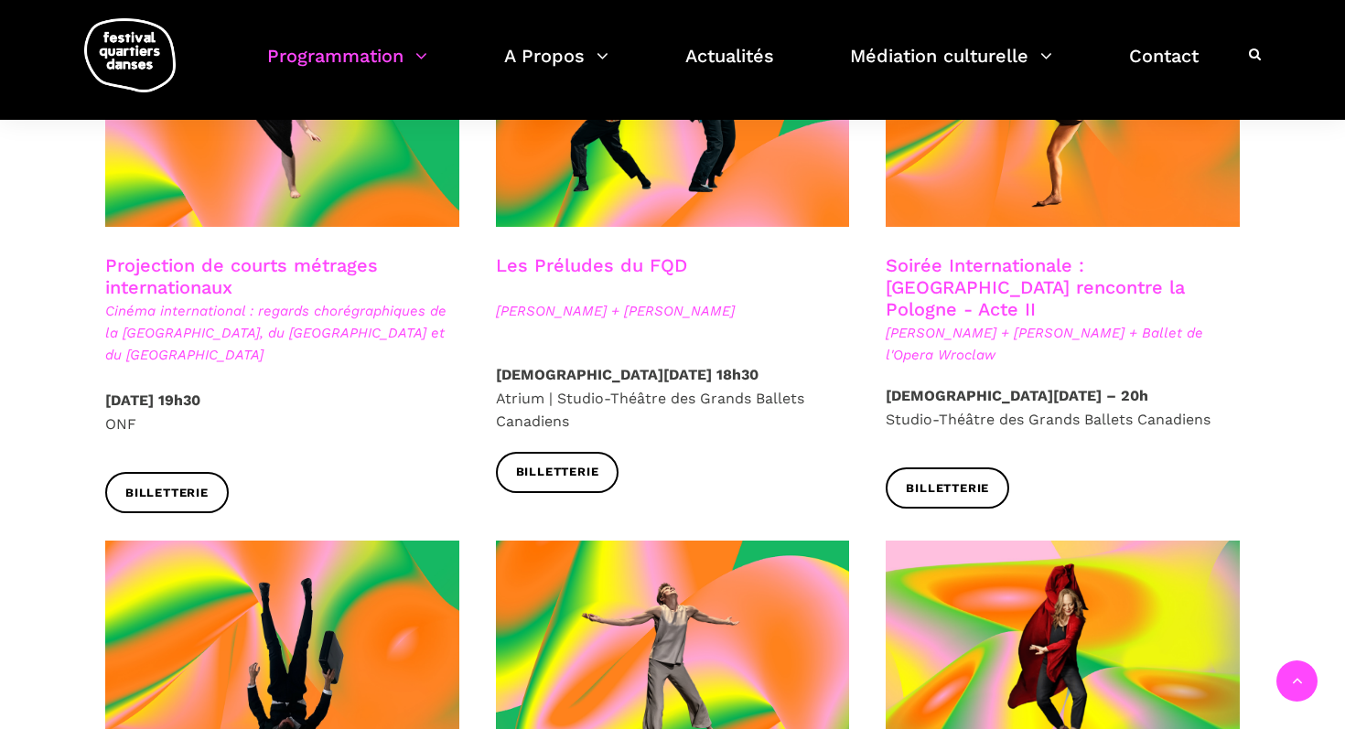
scroll to position [1653, 0]
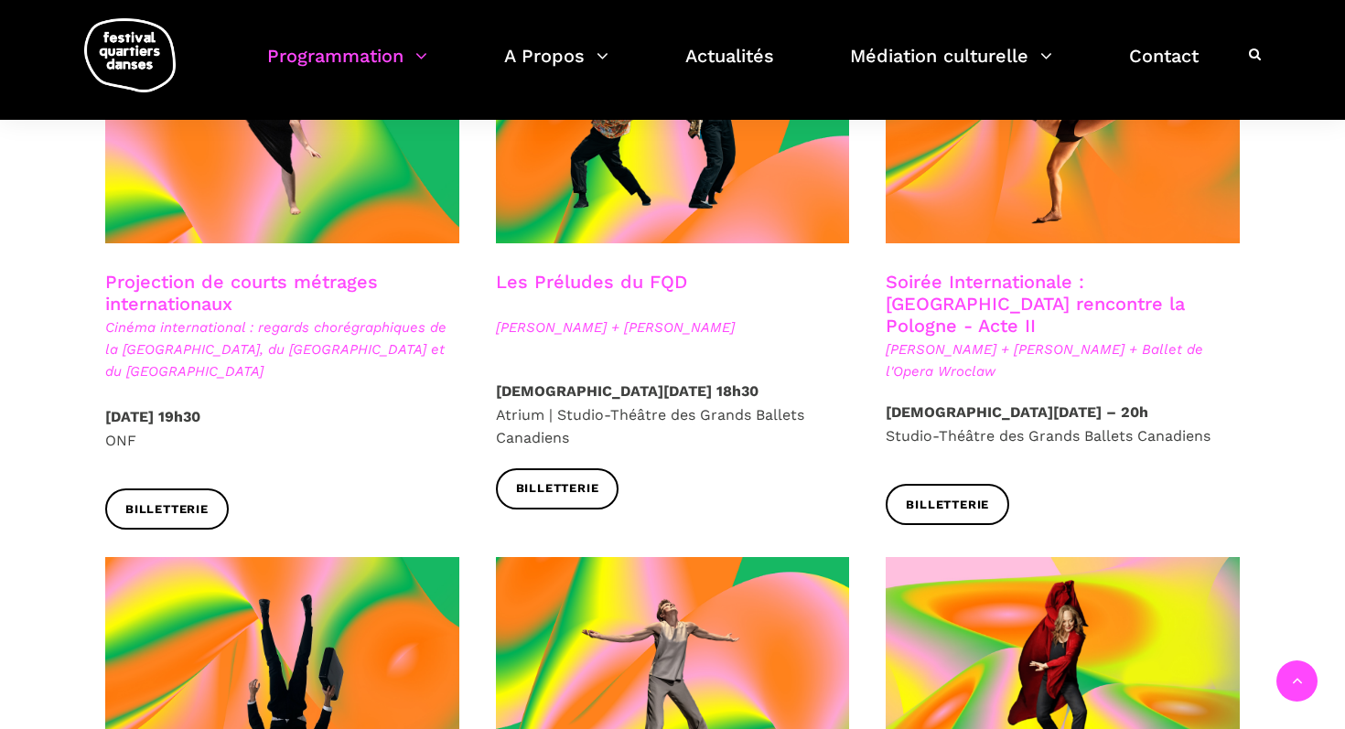
click at [970, 288] on link "Soirée Internationale : Montréal rencontre la Pologne - Acte II" at bounding box center [1035, 304] width 299 height 66
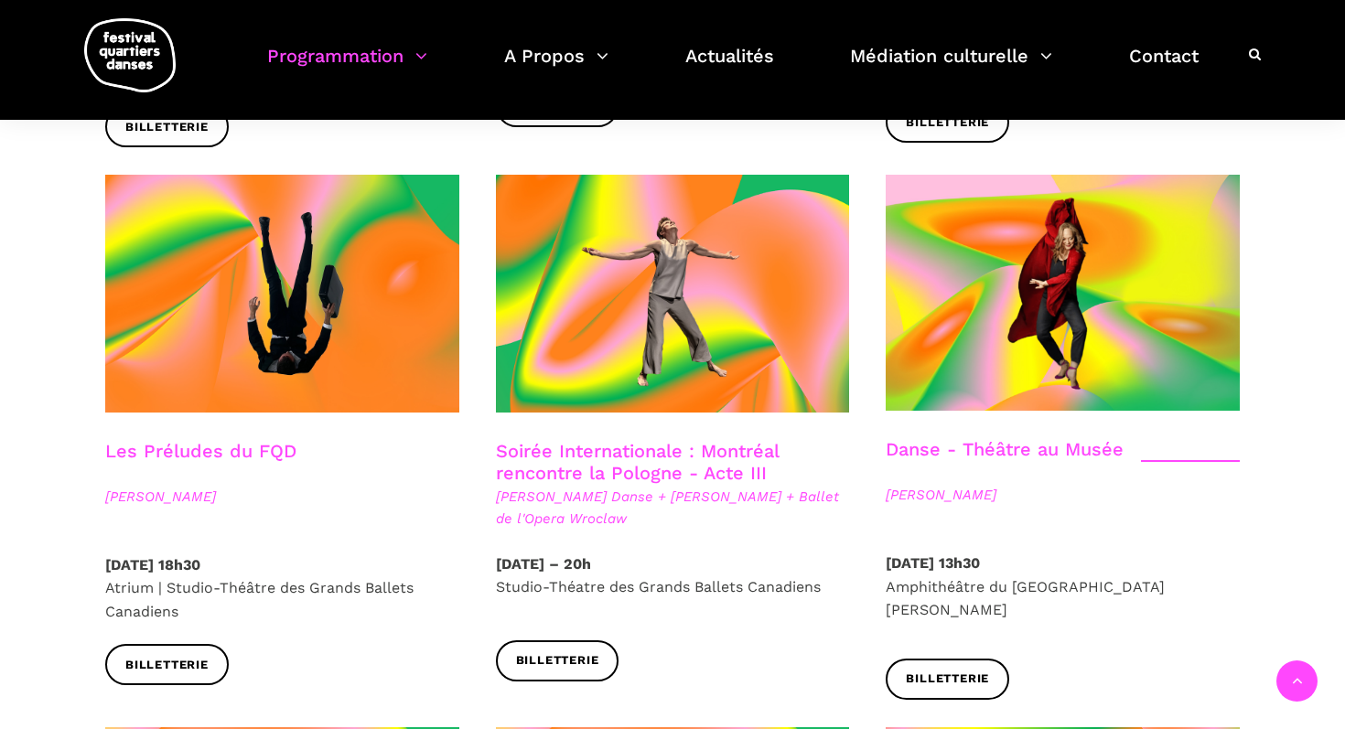
scroll to position [2039, 0]
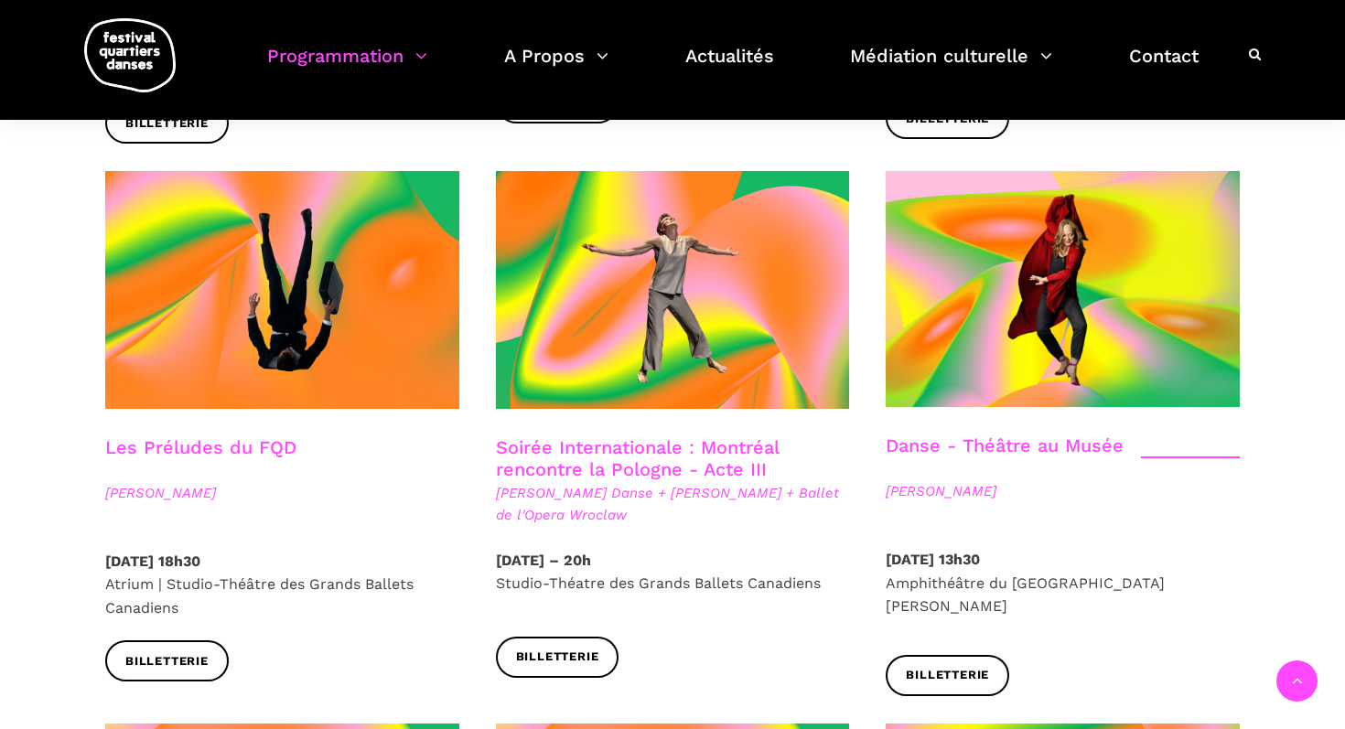
click at [644, 437] on link "Soirée Internationale : Montréal rencontre la Pologne - Acte III" at bounding box center [637, 459] width 283 height 44
click at [574, 437] on link "Soirée Internationale : Montréal rencontre la Pologne - Acte III" at bounding box center [637, 459] width 283 height 44
click at [568, 437] on link "Soirée Internationale : Montréal rencontre la Pologne - Acte III" at bounding box center [637, 459] width 283 height 44
click at [660, 437] on link "Soirée Internationale : Montréal rencontre la Pologne - Acte III" at bounding box center [637, 459] width 283 height 44
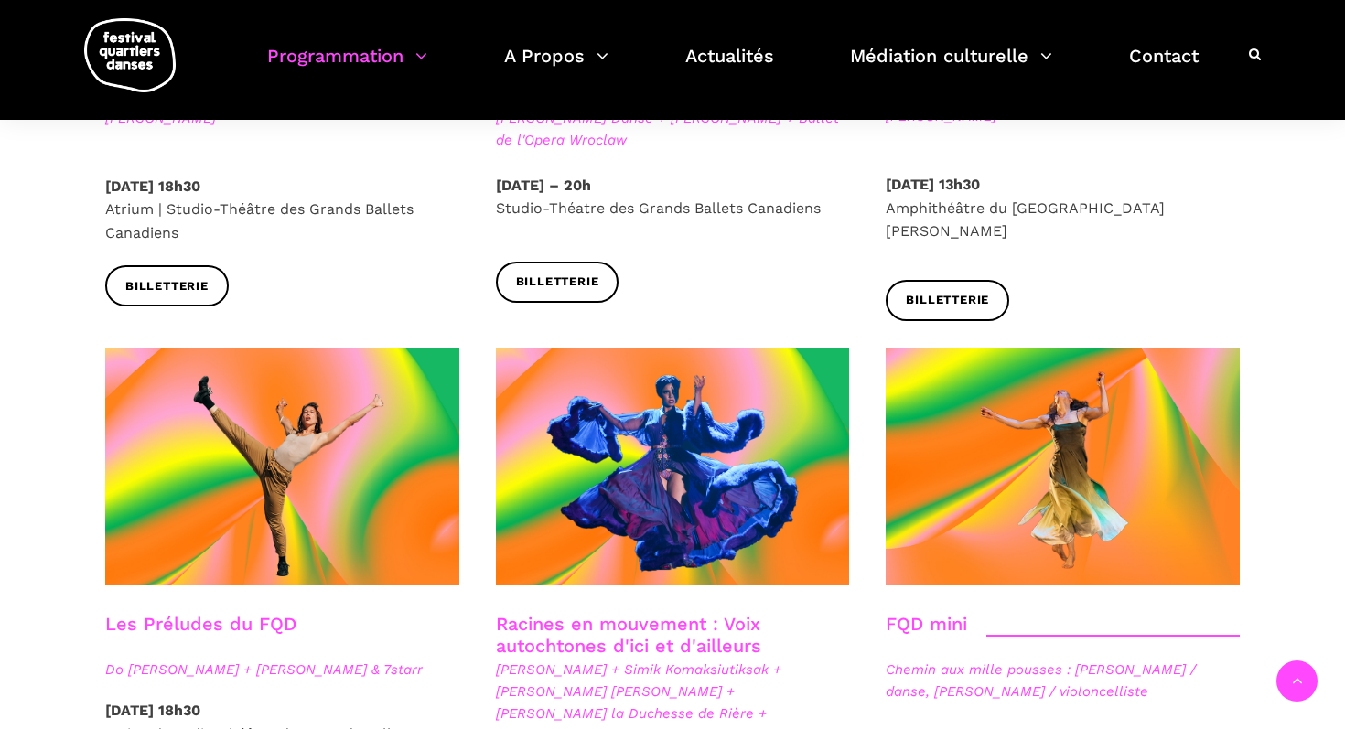
scroll to position [2257, 0]
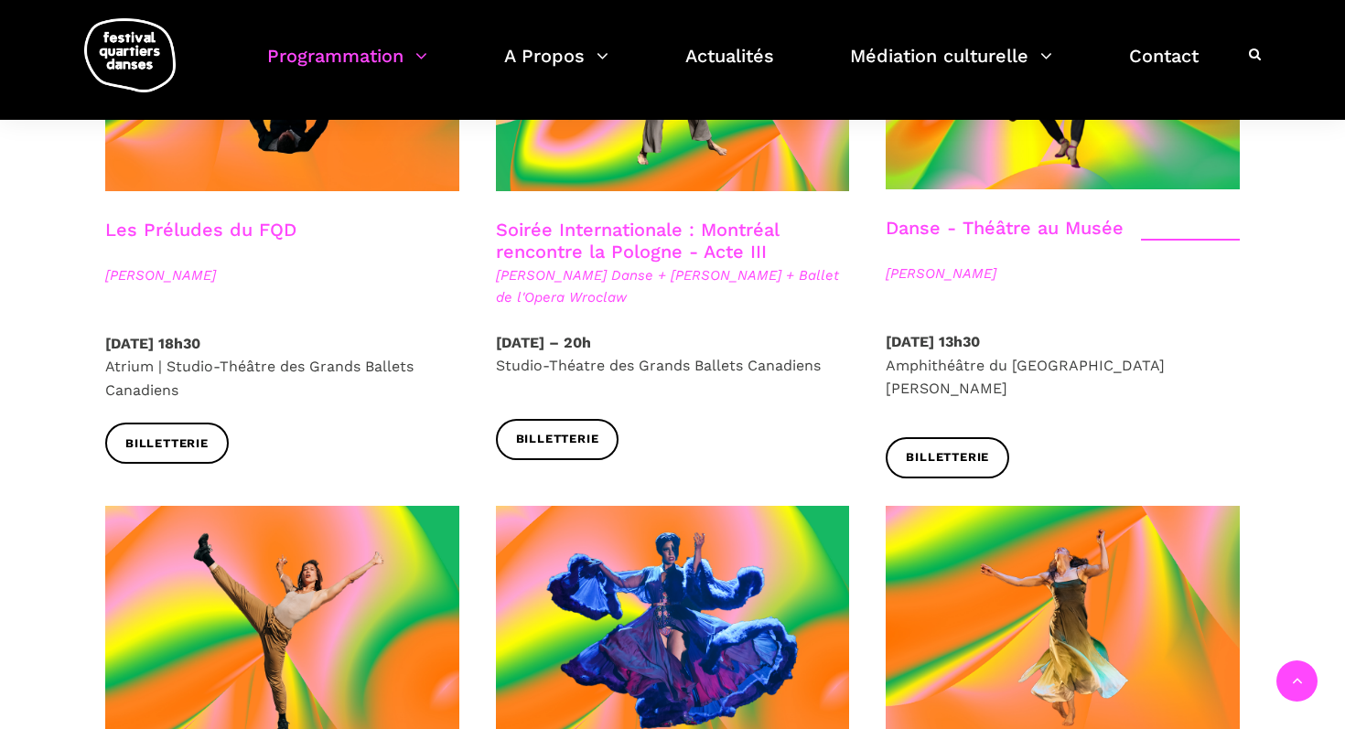
click at [209, 219] on link "Les Préludes du FQD" at bounding box center [200, 230] width 191 height 22
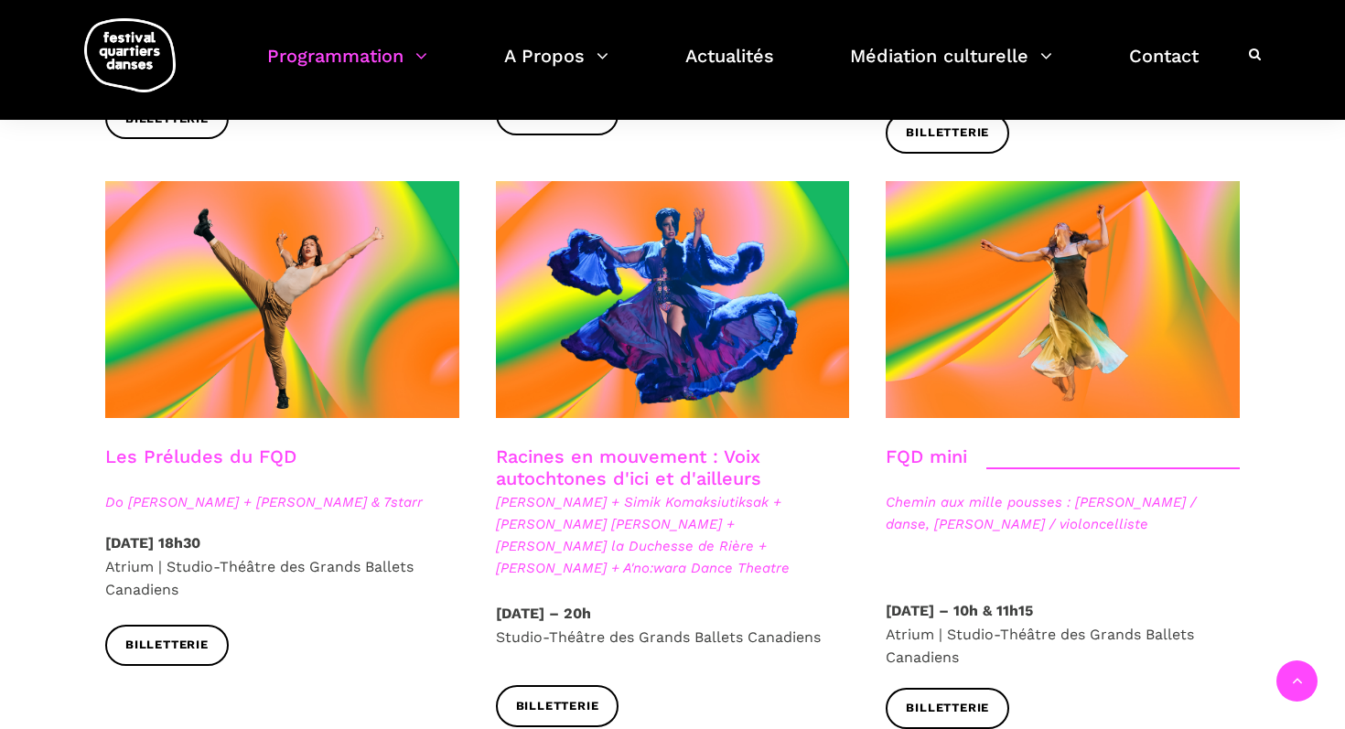
scroll to position [2590, 0]
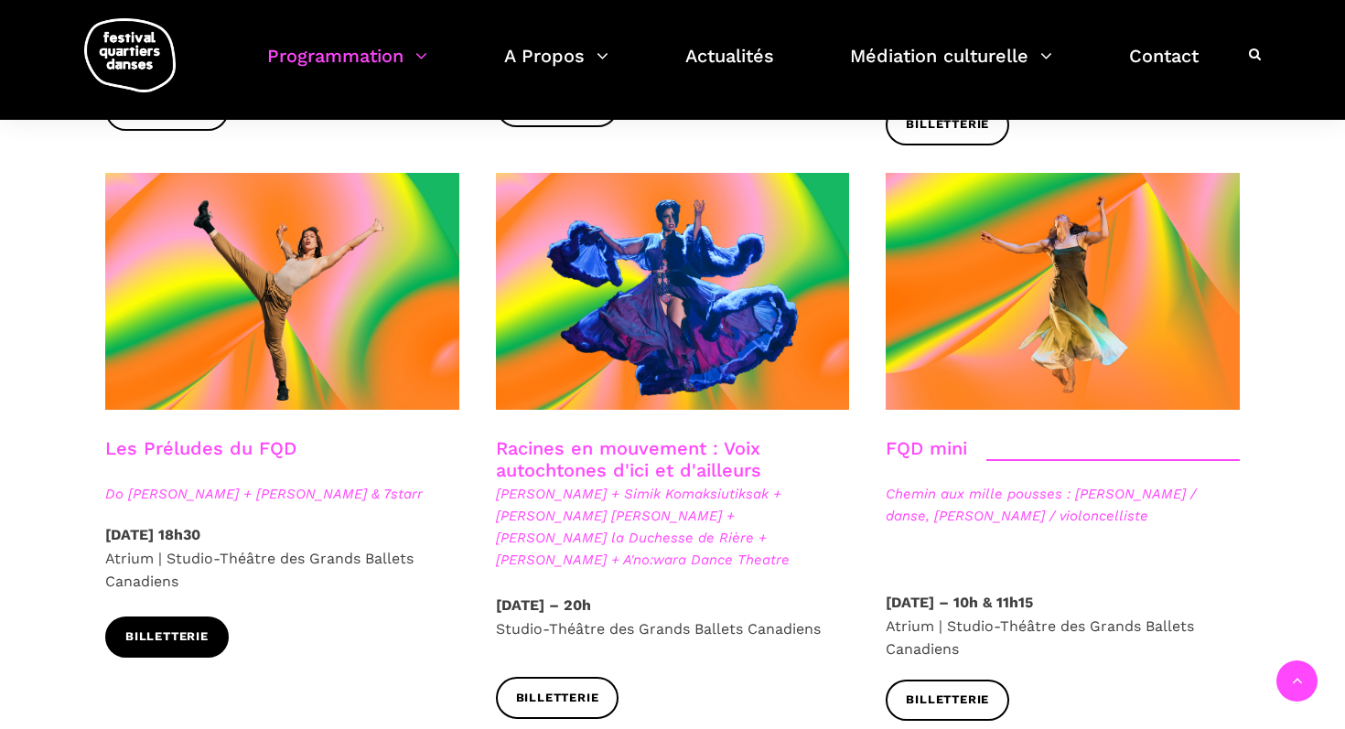
click at [176, 628] on span "Billetterie" at bounding box center [166, 637] width 83 height 19
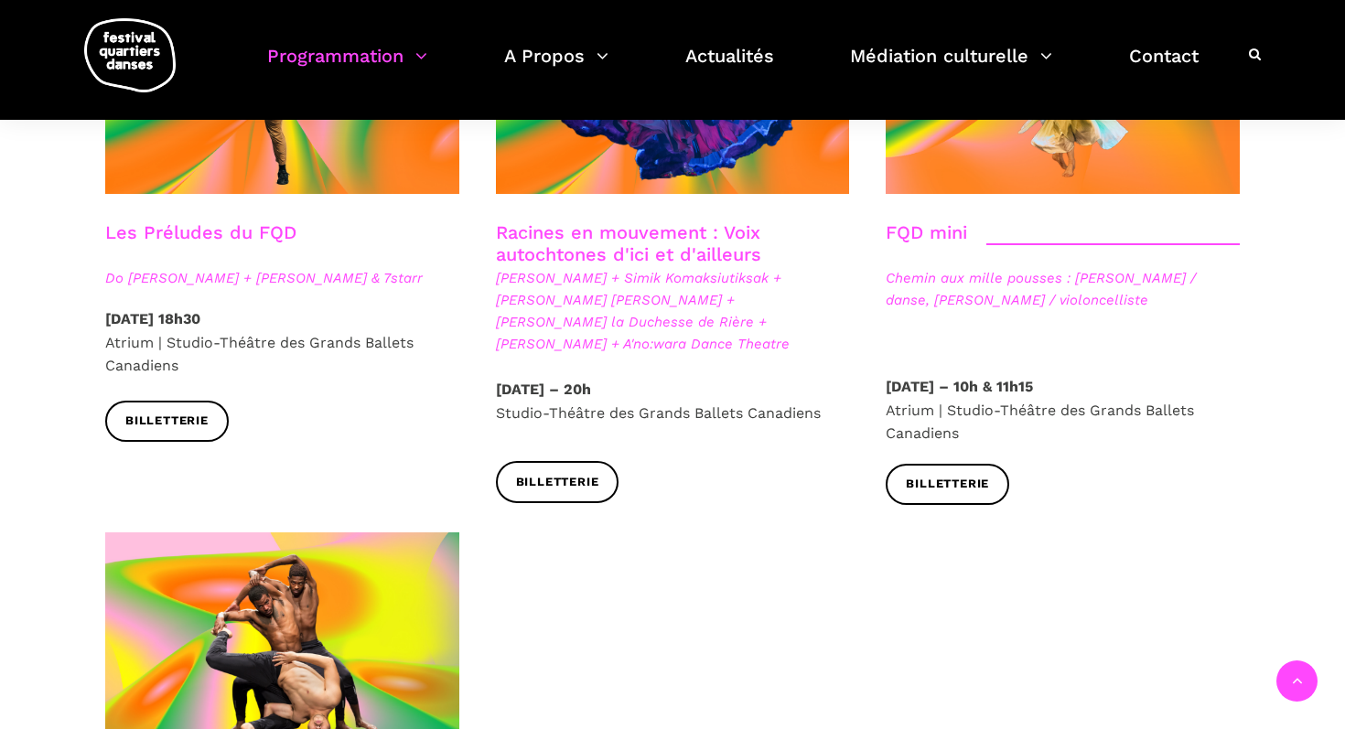
scroll to position [3019, 0]
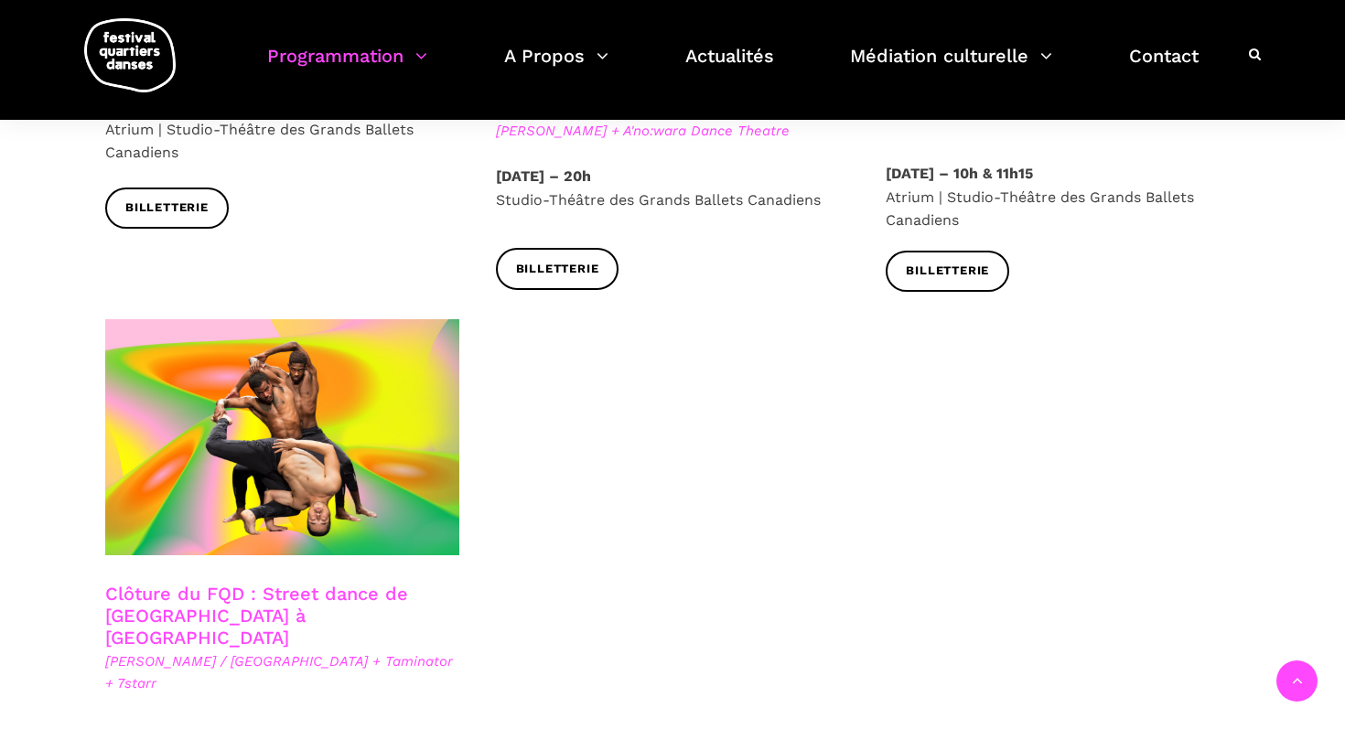
click at [255, 583] on link "Clôture du FQD : Street dance de Copenhague à Montréal" at bounding box center [256, 616] width 303 height 66
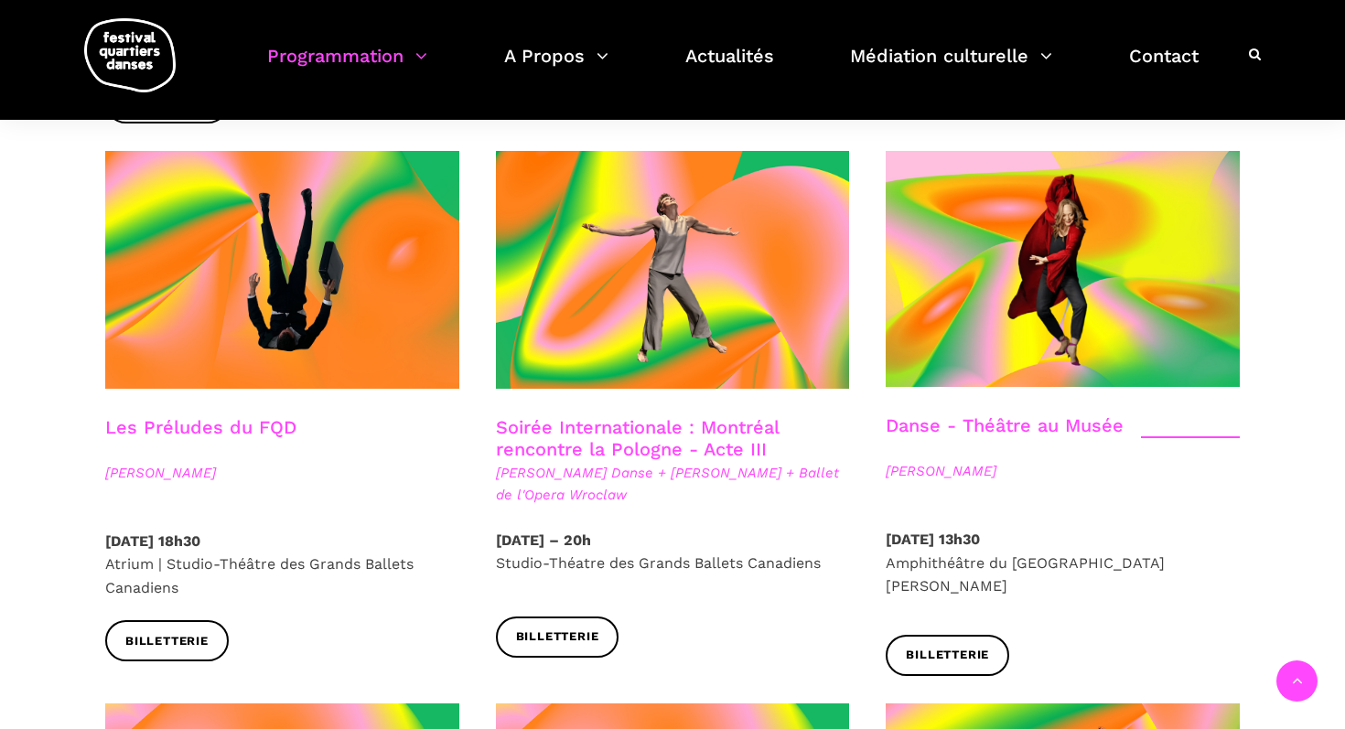
scroll to position [2061, 0]
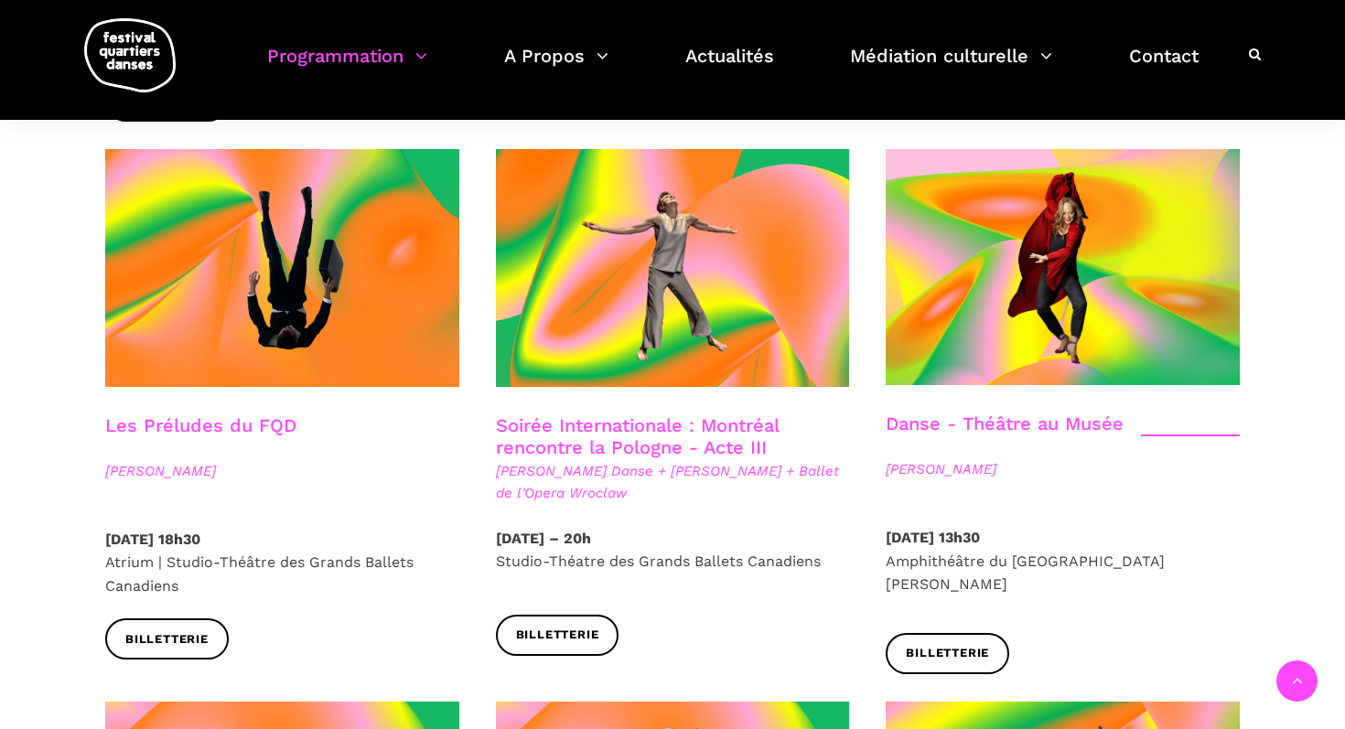
click at [970, 413] on link "Danse - Théâtre au Musée" at bounding box center [1005, 424] width 238 height 22
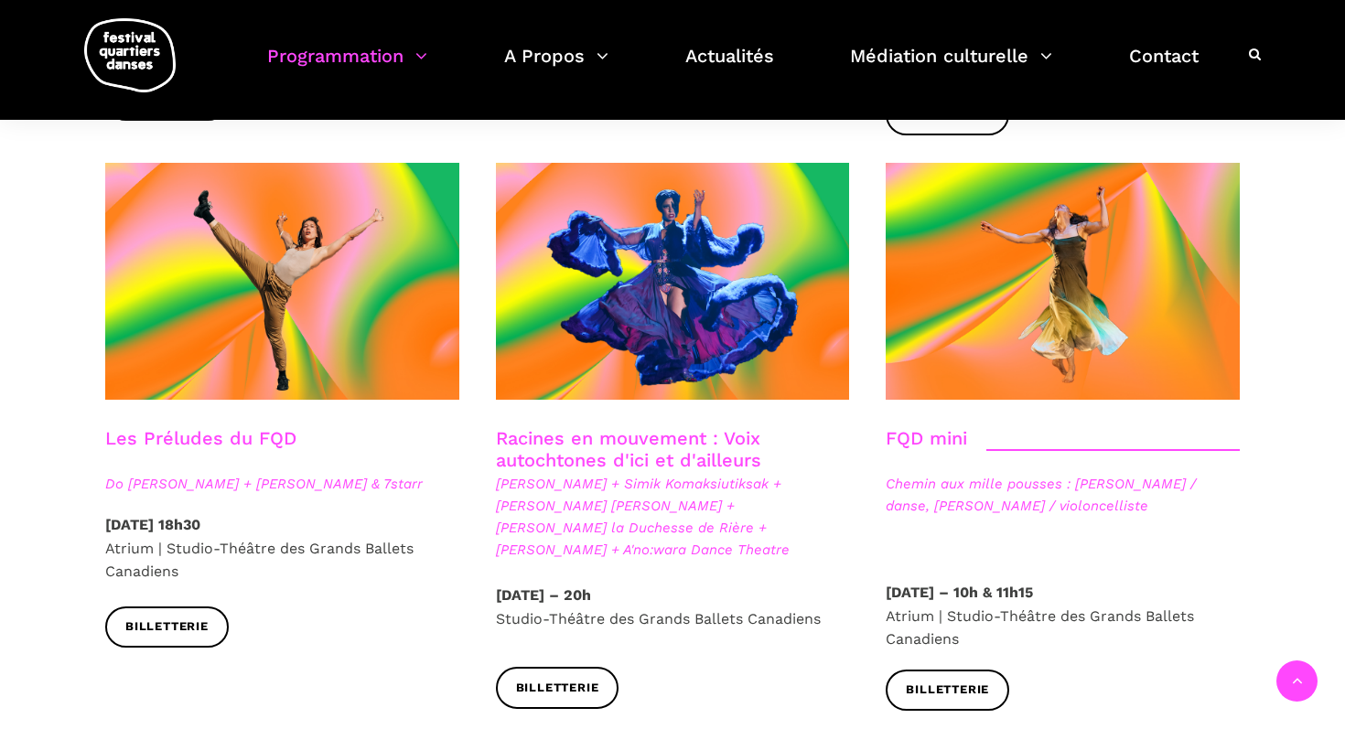
scroll to position [2603, 0]
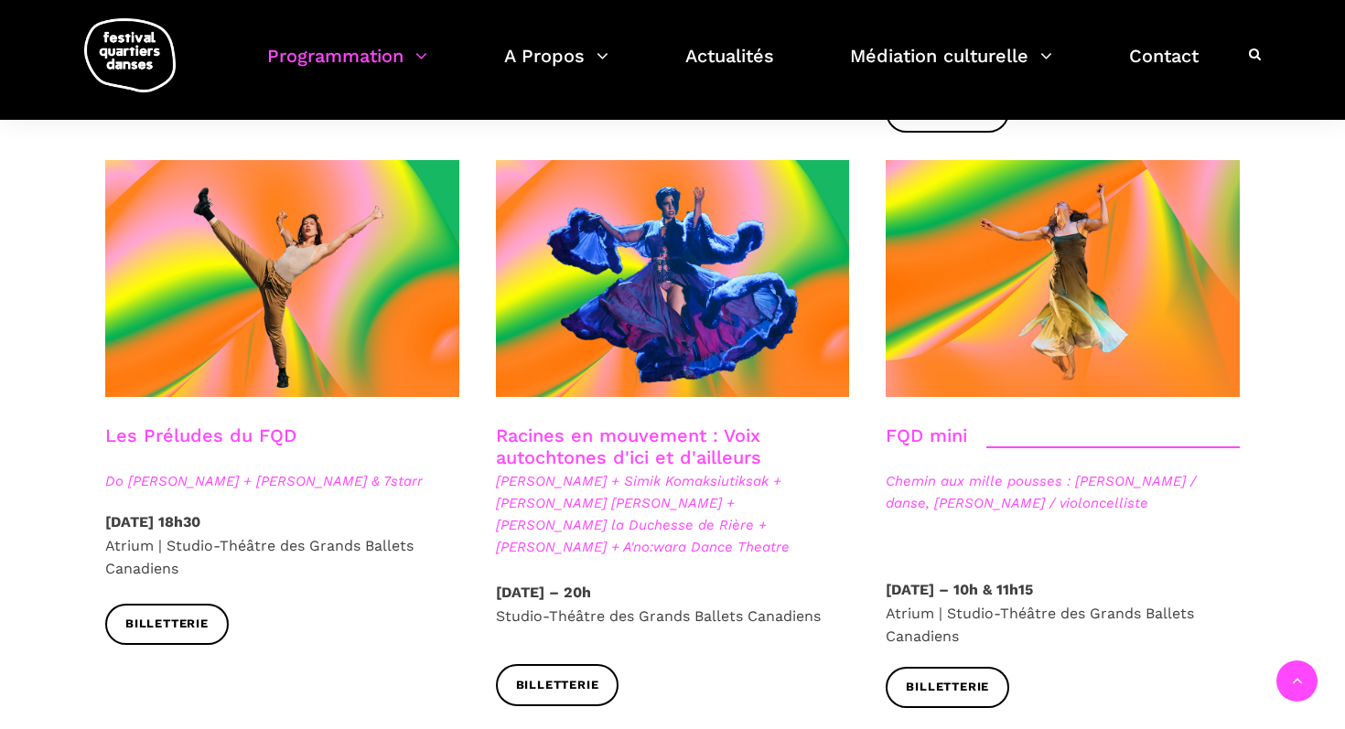
click at [211, 425] on link "Les Préludes du FQD" at bounding box center [200, 436] width 191 height 22
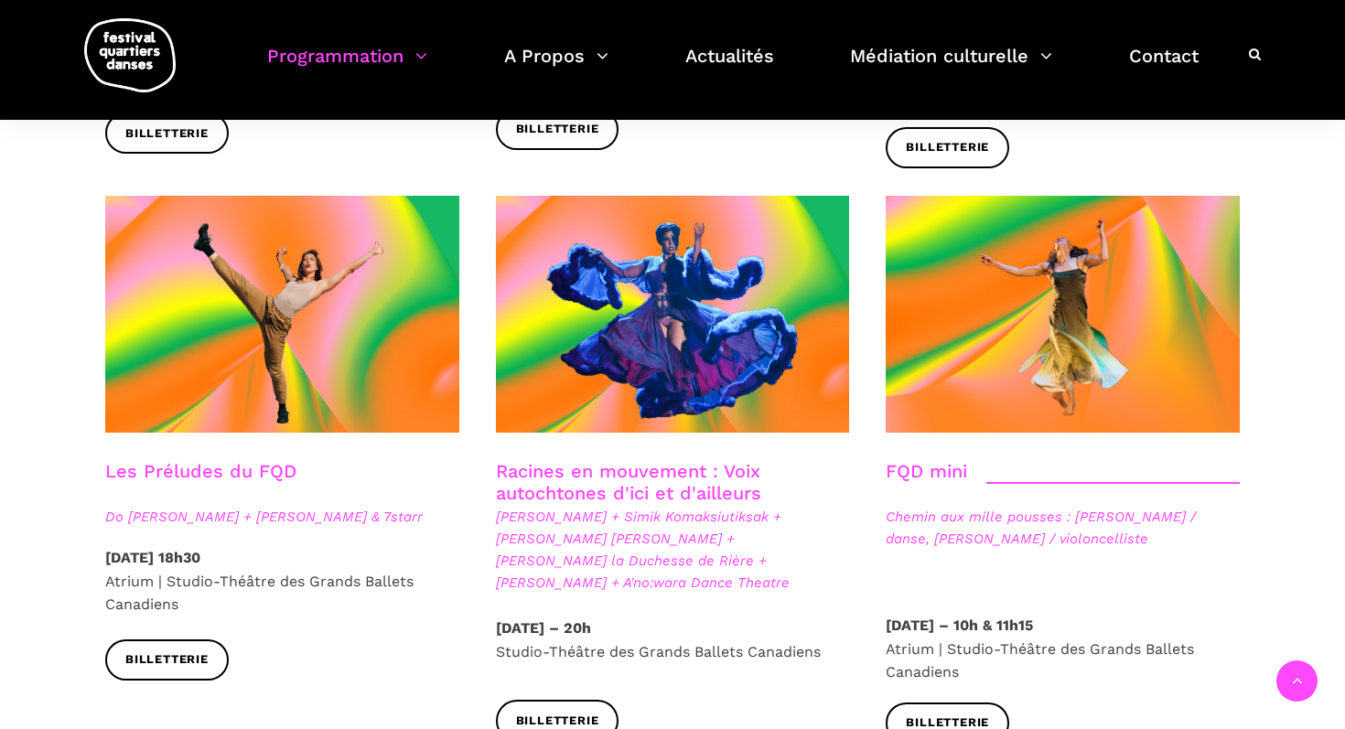
scroll to position [2574, 0]
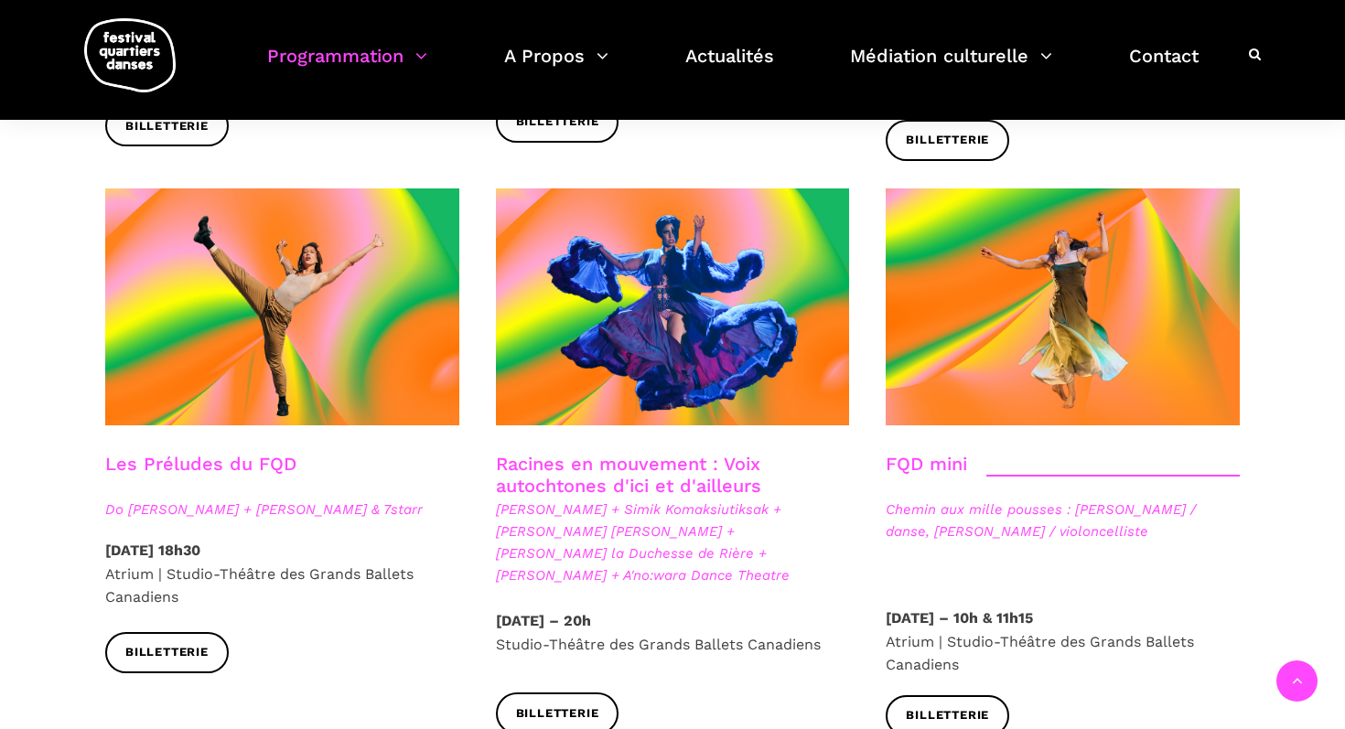
click at [565, 453] on link "Racines en mouvement : Voix autochtones d'ici et d'ailleurs" at bounding box center [628, 475] width 265 height 44
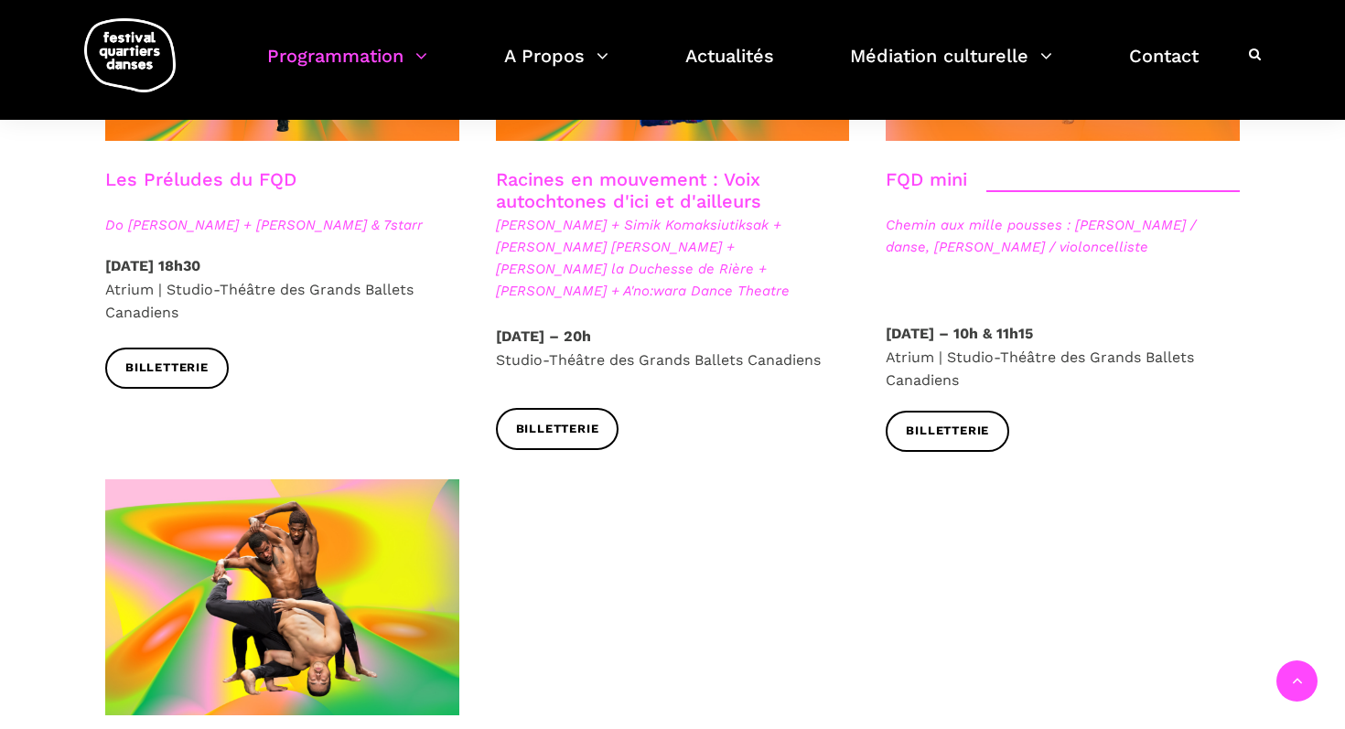
scroll to position [2864, 0]
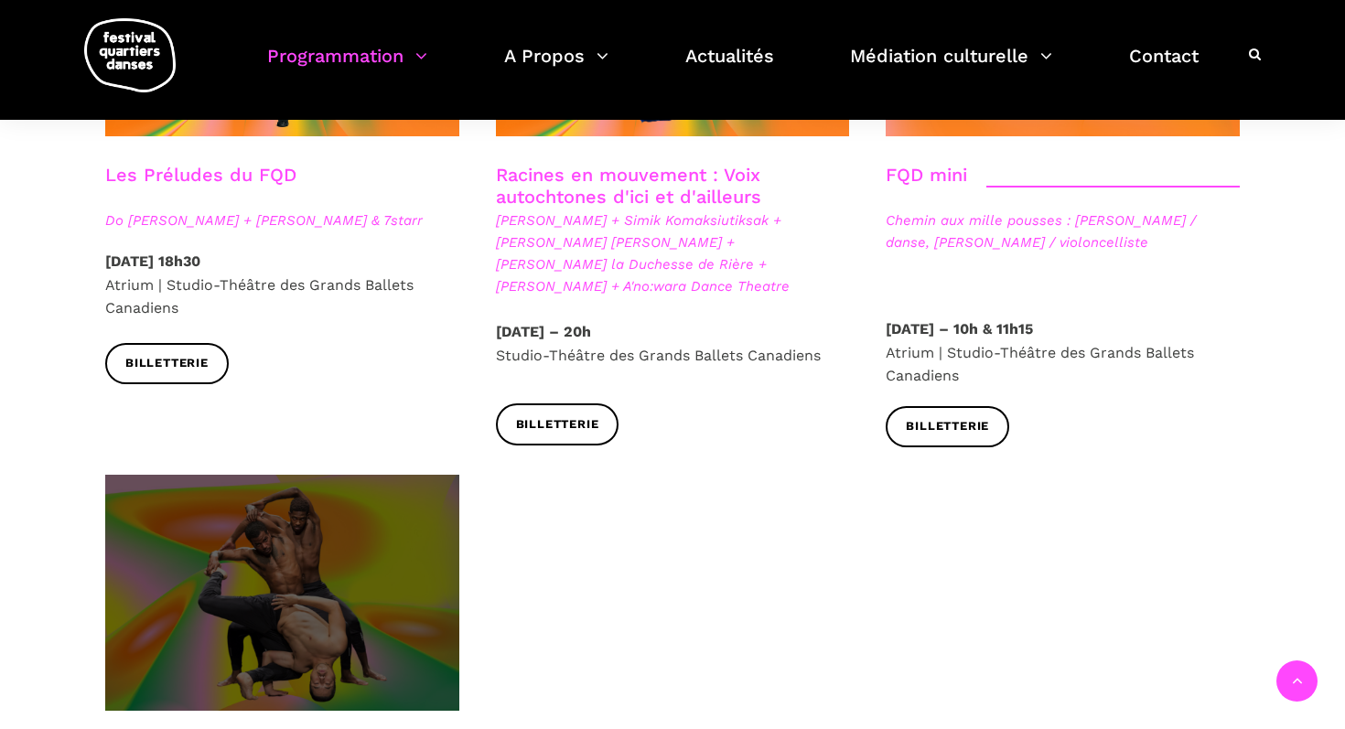
click at [264, 511] on span at bounding box center [282, 593] width 354 height 236
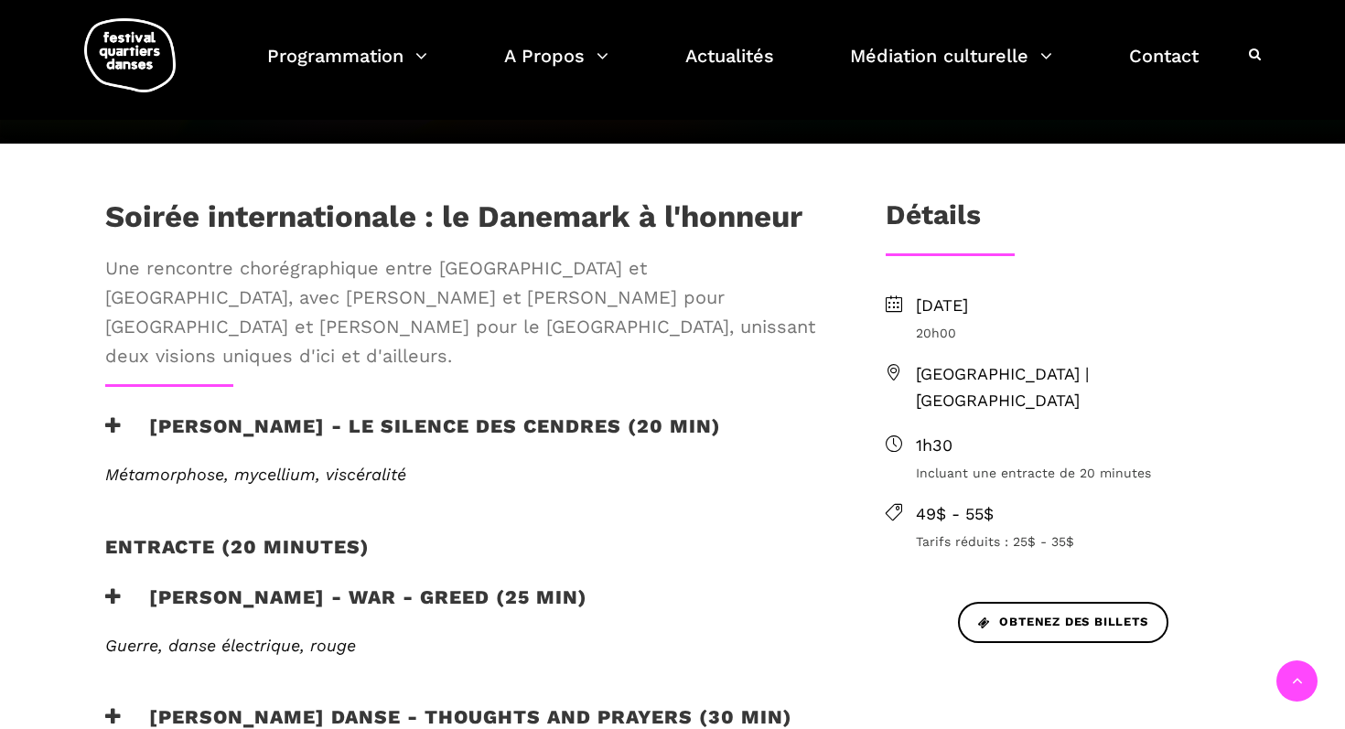
scroll to position [547, 0]
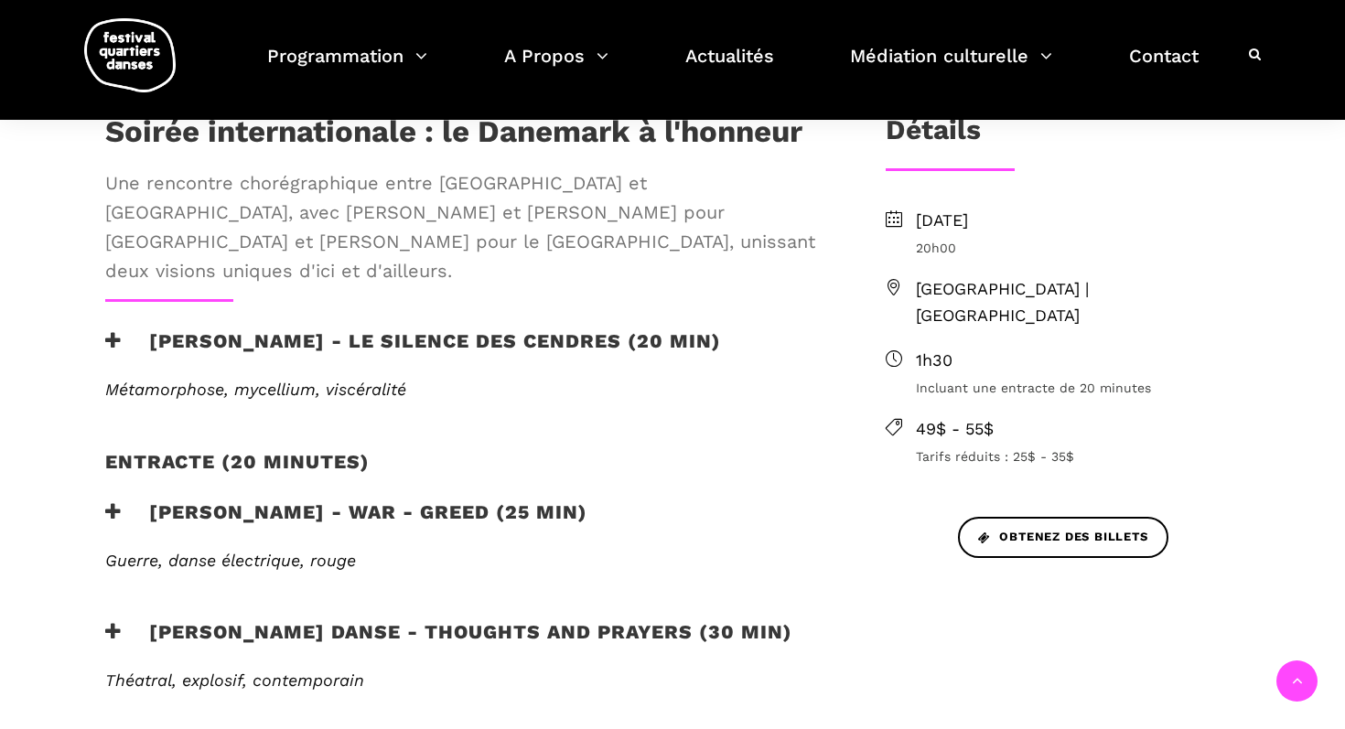
click at [324, 501] on h3 "[PERSON_NAME] - WAR - GREED (25 min)" at bounding box center [346, 524] width 482 height 46
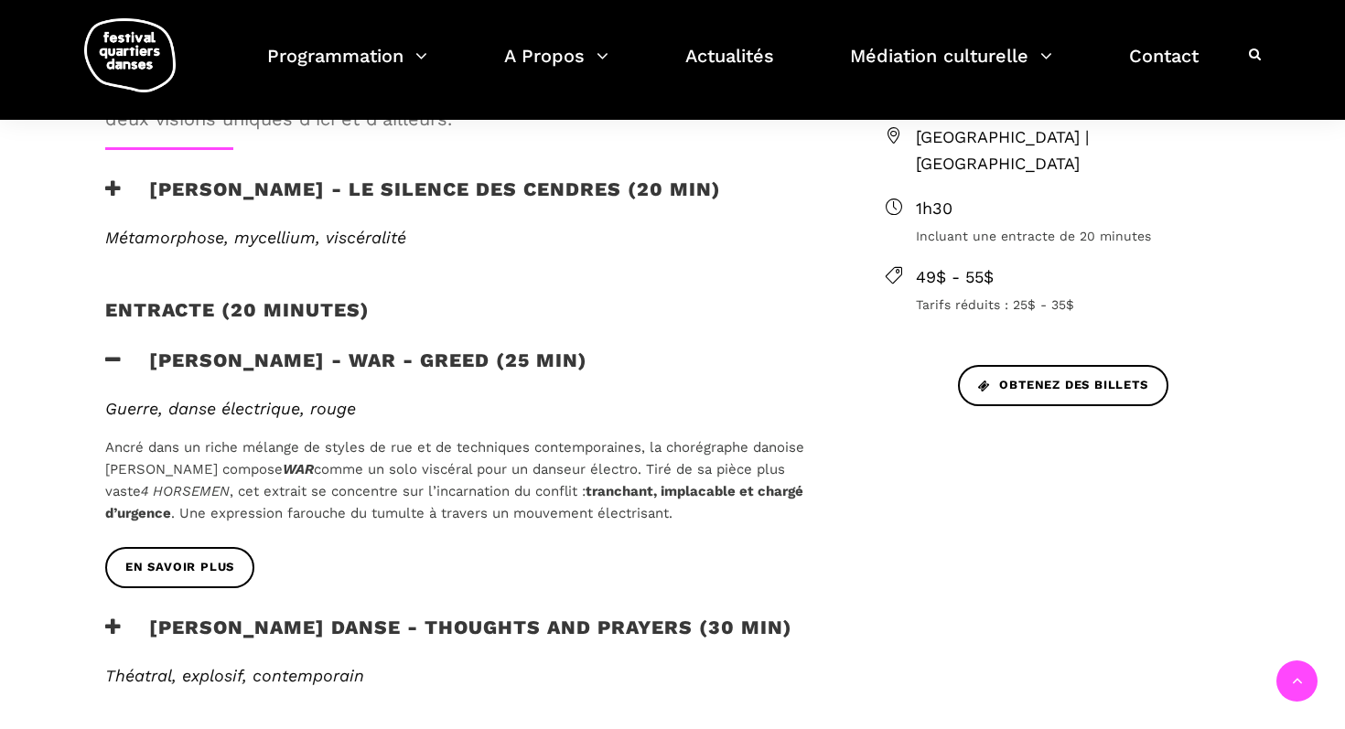
scroll to position [749, 0]
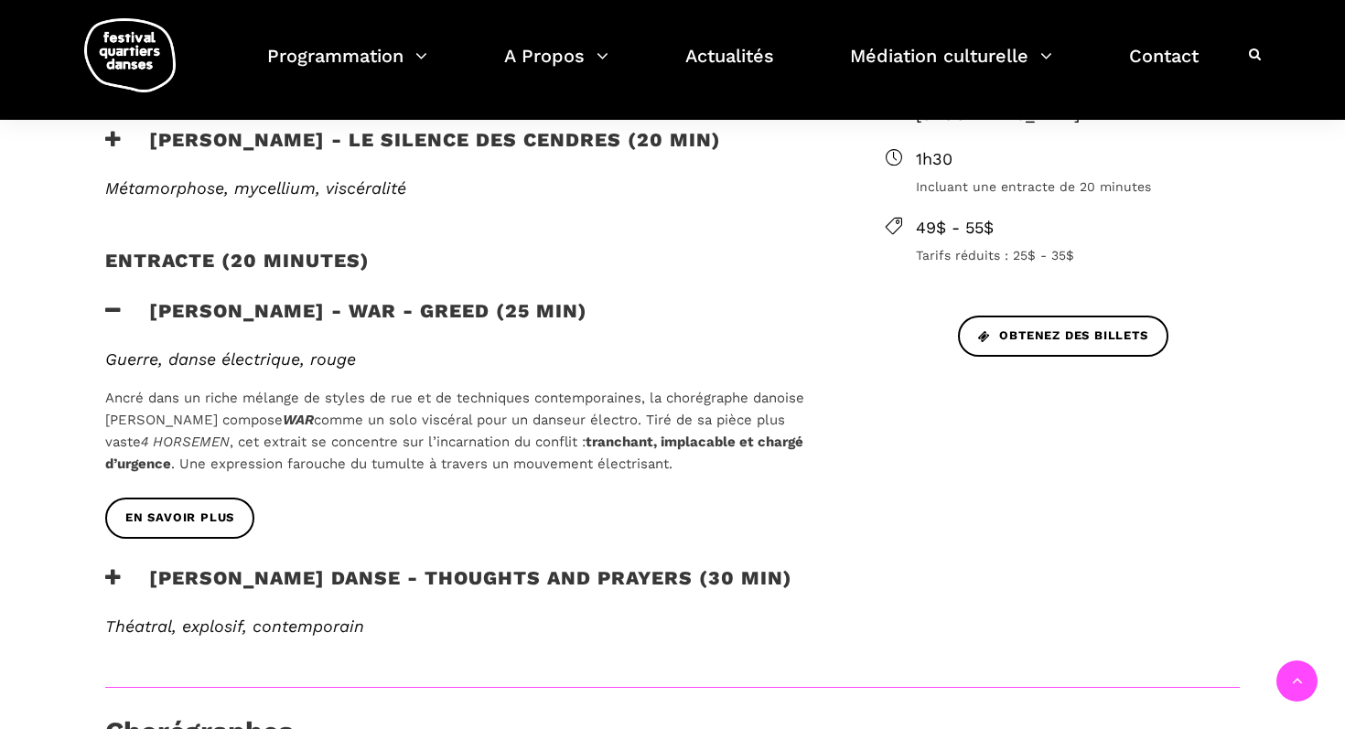
click at [275, 567] on h3 "[PERSON_NAME] Danse - Thoughts and Prayers (30 min)" at bounding box center [448, 590] width 687 height 46
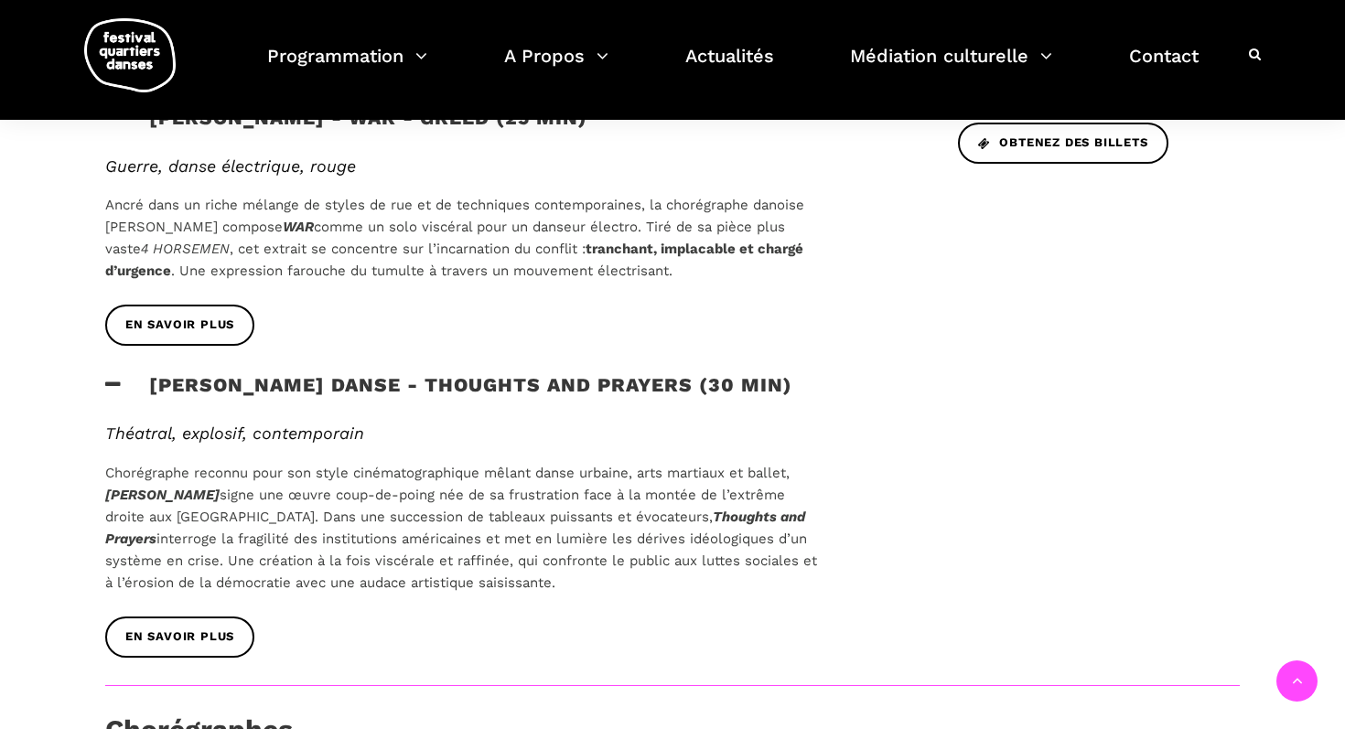
scroll to position [1033, 0]
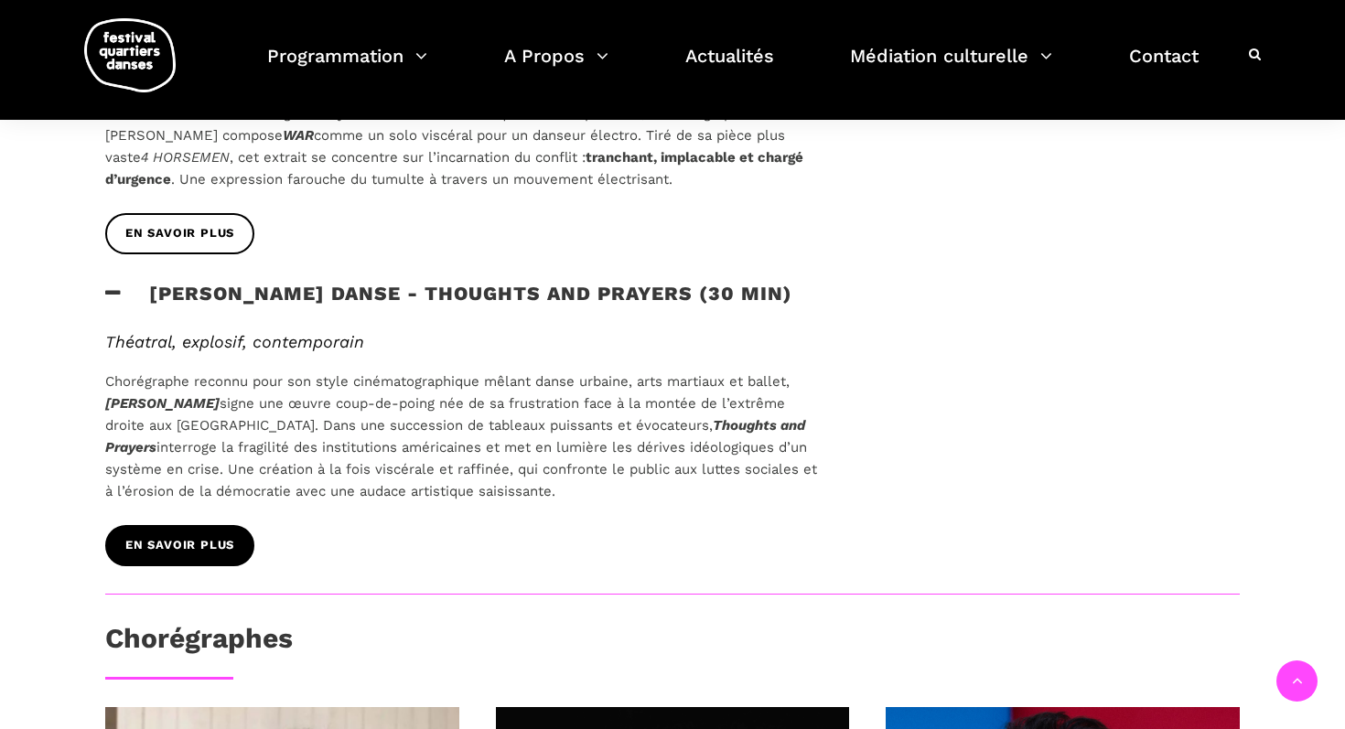
click at [188, 536] on span "En savoir plus" at bounding box center [179, 545] width 109 height 19
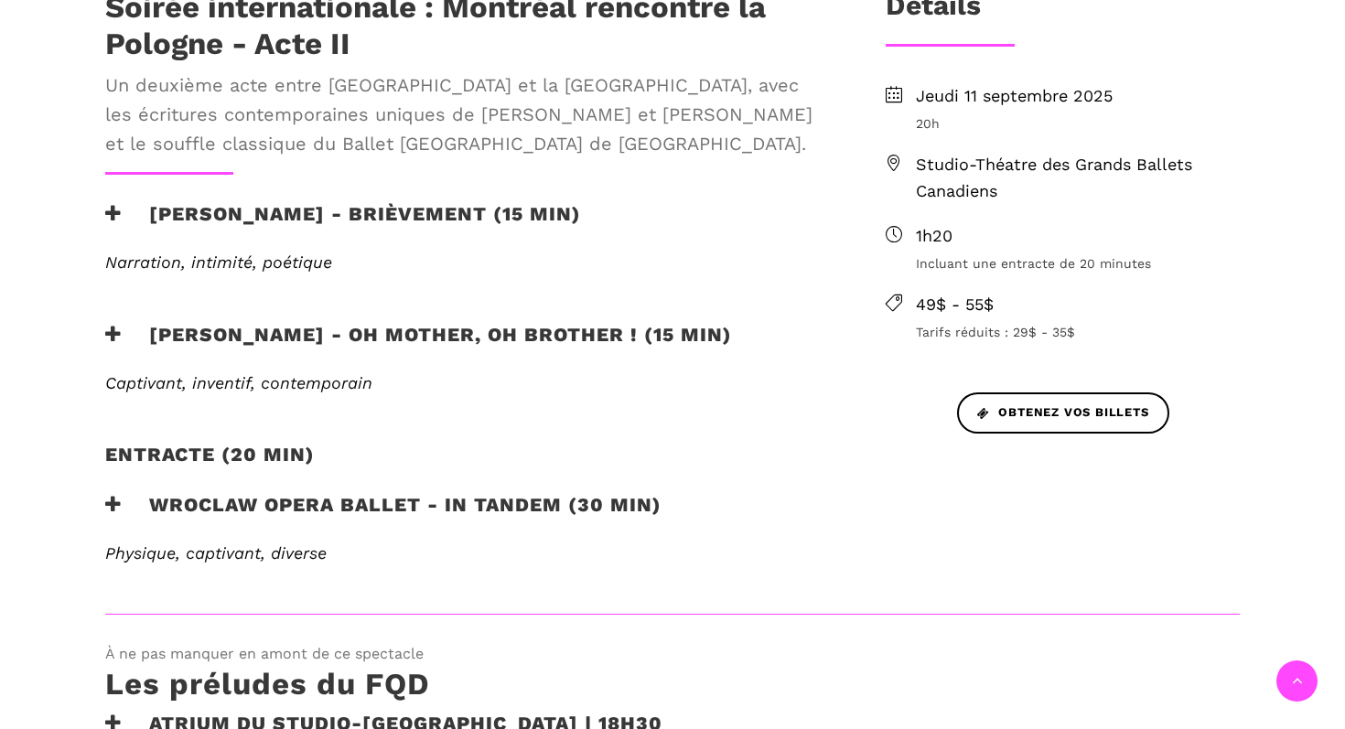
scroll to position [674, 0]
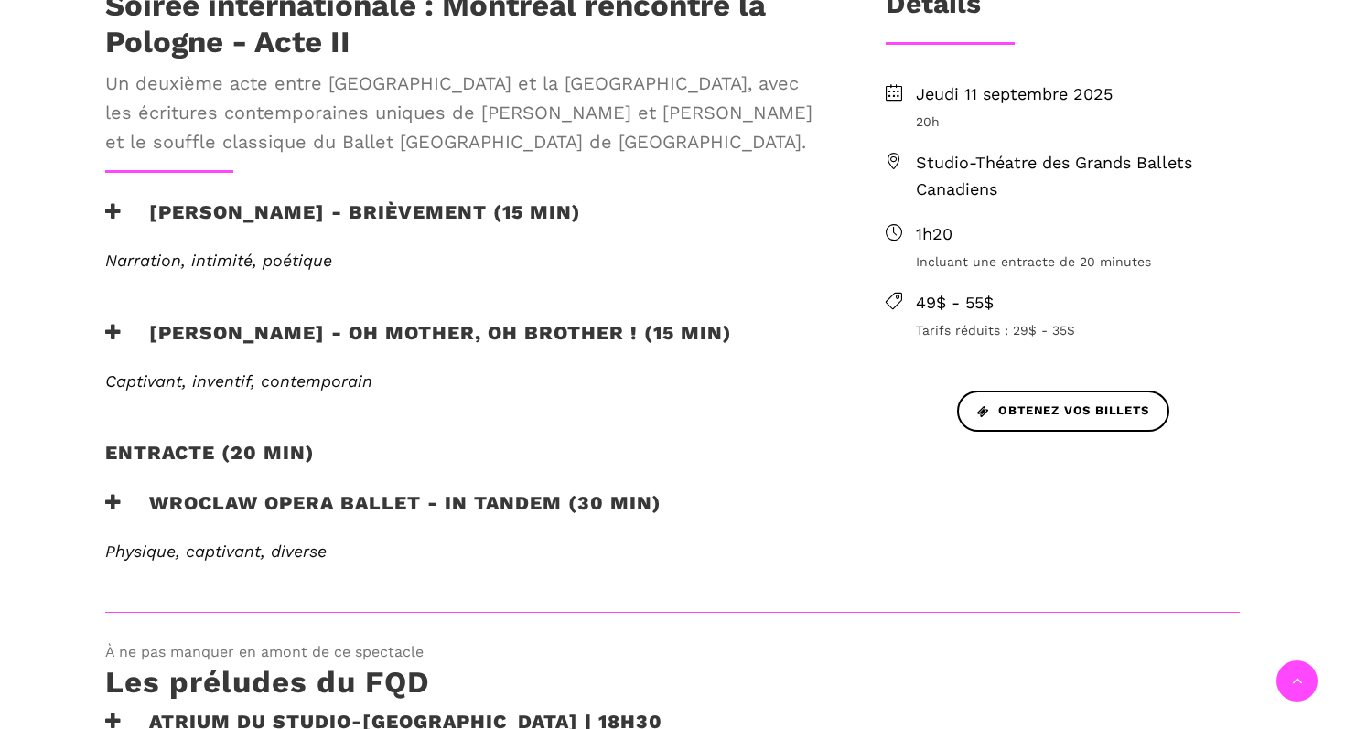
click at [382, 215] on h3 "Béatrice Larrivée - Brièvement (15 min)" at bounding box center [343, 223] width 476 height 46
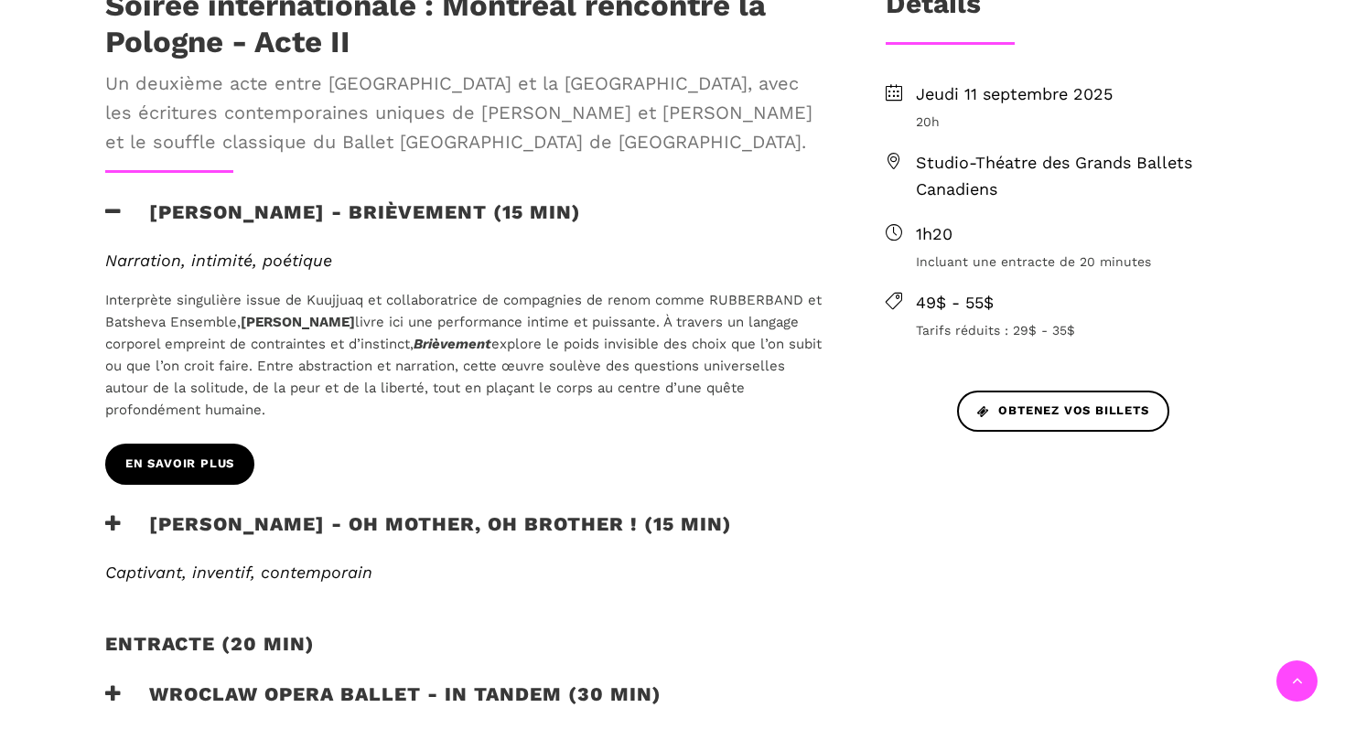
click at [188, 462] on span "En savoir plus" at bounding box center [179, 464] width 109 height 19
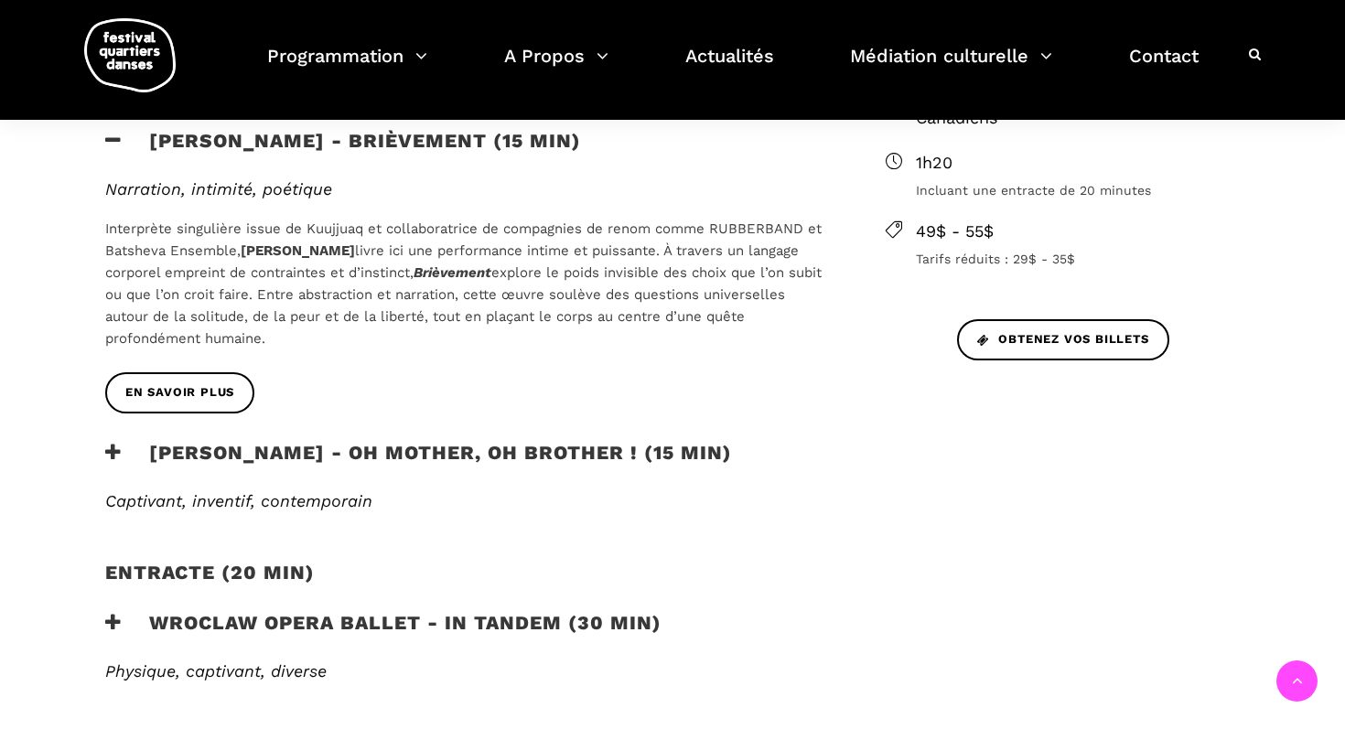
scroll to position [743, 0]
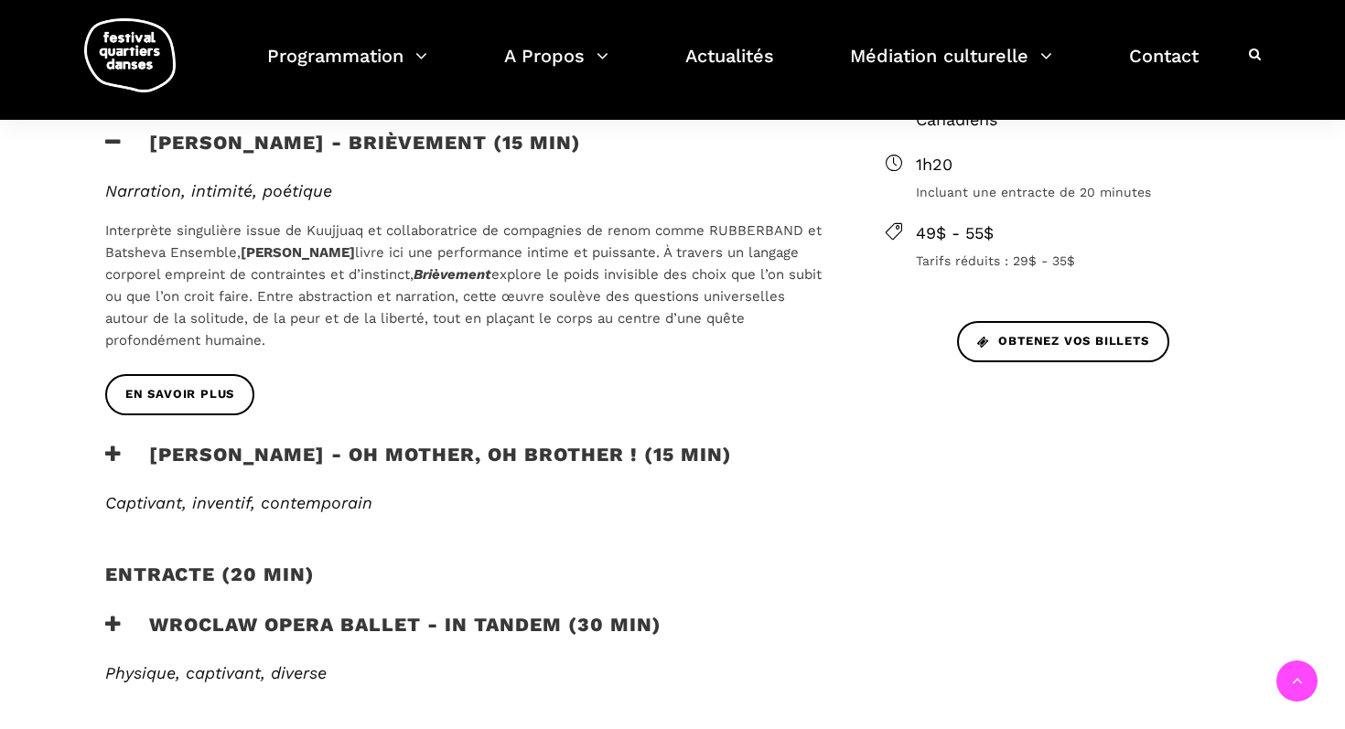
click at [208, 506] on em "Captivant, inventif, contemporain" at bounding box center [238, 502] width 267 height 19
click at [190, 456] on h3 "Cai Glover - Oh mother, oh brother ! (15 min)" at bounding box center [418, 466] width 627 height 46
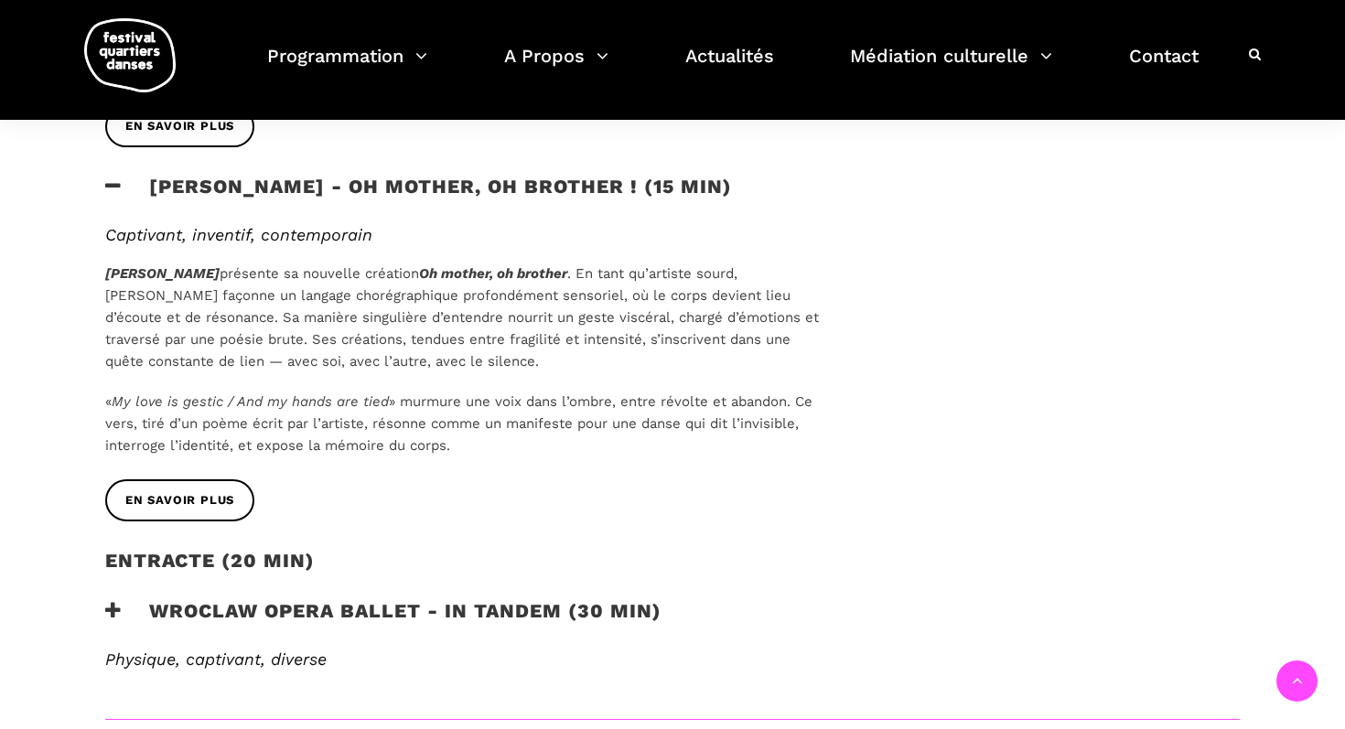
scroll to position [1015, 0]
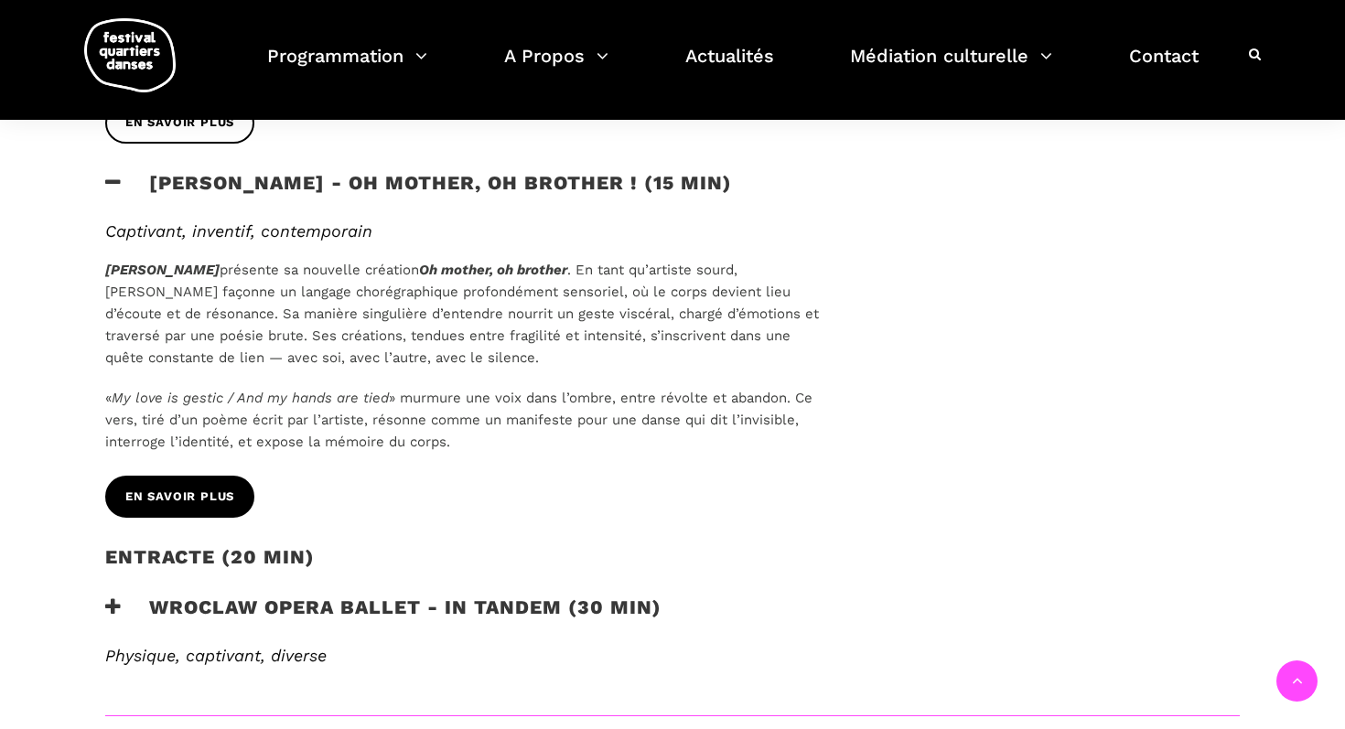
click at [184, 508] on link "EN SAVOIR PLUS" at bounding box center [179, 496] width 149 height 41
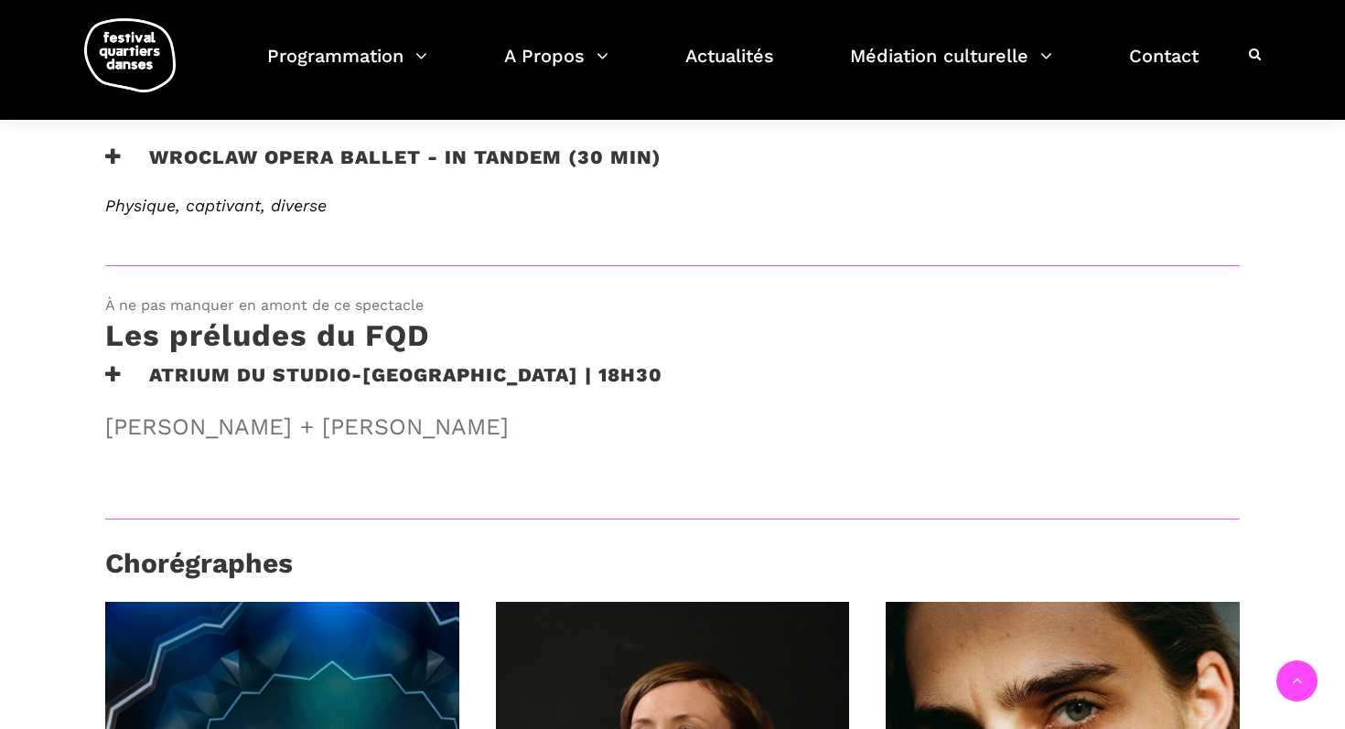
scroll to position [1468, 0]
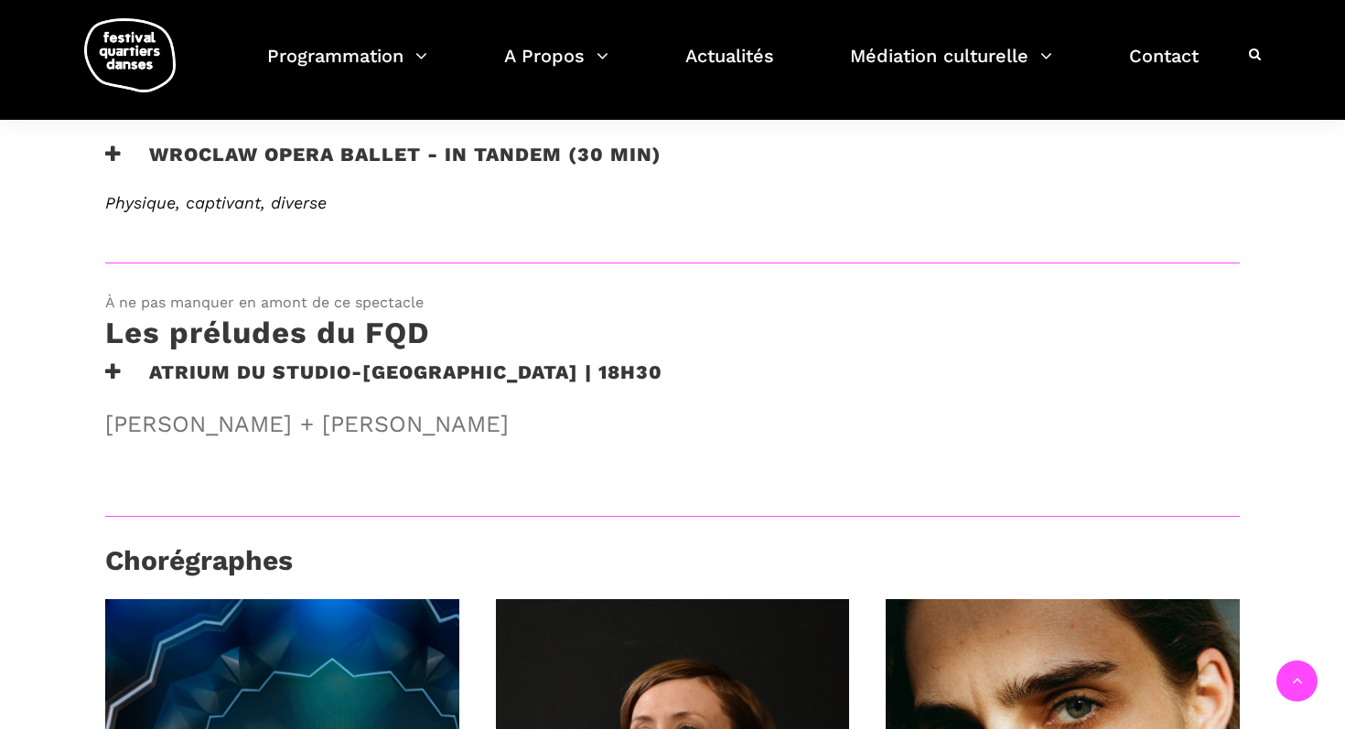
click at [355, 371] on h3 "Atrium du Studio-Théâtre des GBC | 18h30" at bounding box center [383, 384] width 557 height 46
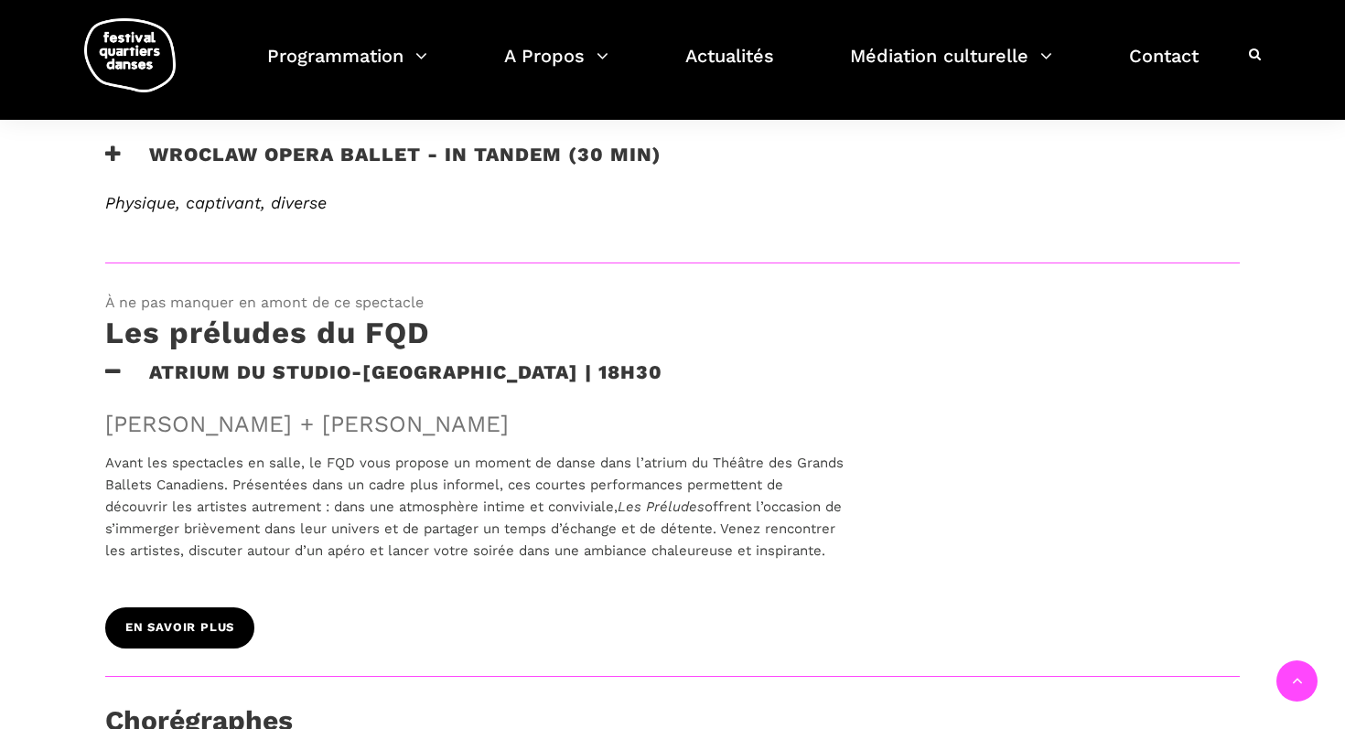
click at [198, 638] on span "EN SAVOIR PLUS" at bounding box center [179, 628] width 109 height 19
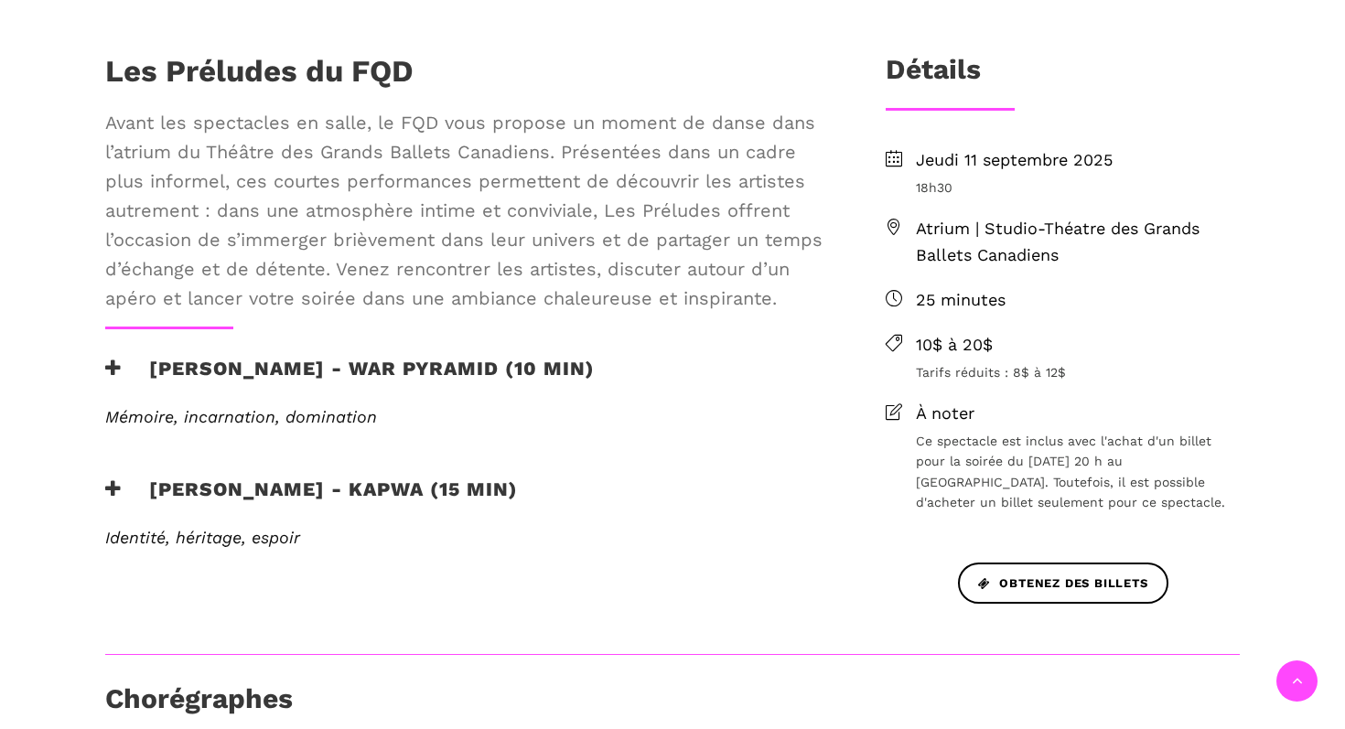
click at [264, 366] on h3 "[PERSON_NAME] - War Pyramid (10 min)" at bounding box center [350, 380] width 490 height 46
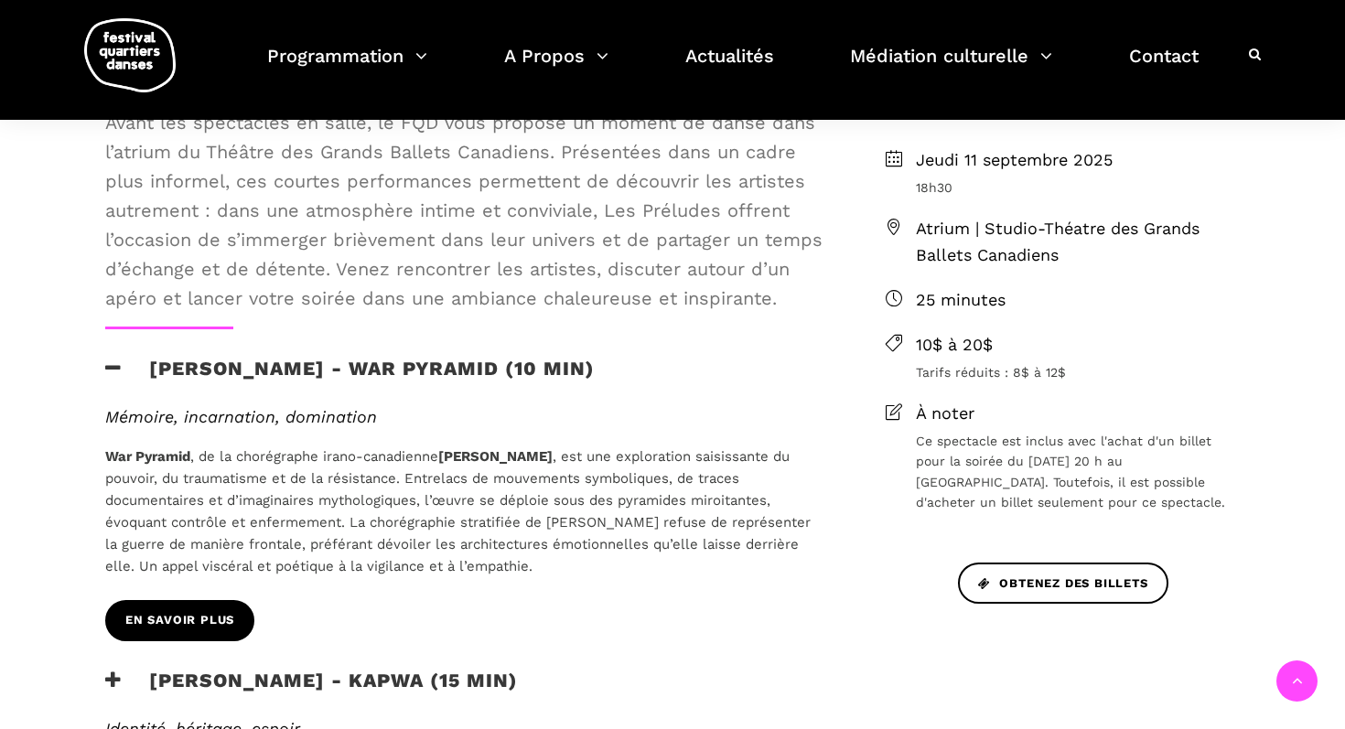
click at [188, 615] on span "En savoir plus" at bounding box center [179, 620] width 109 height 19
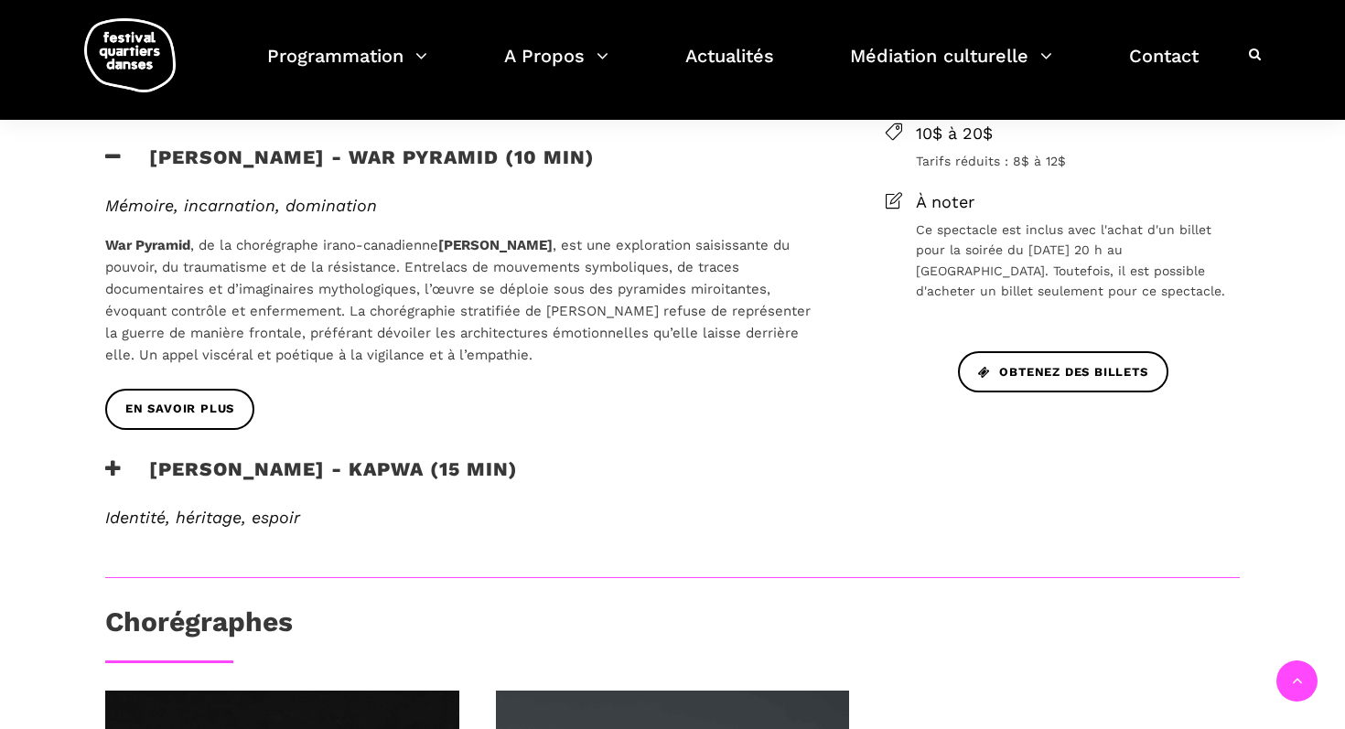
click at [223, 471] on h3 "Janelle Hacault - Kapwa (15 min)" at bounding box center [311, 481] width 413 height 46
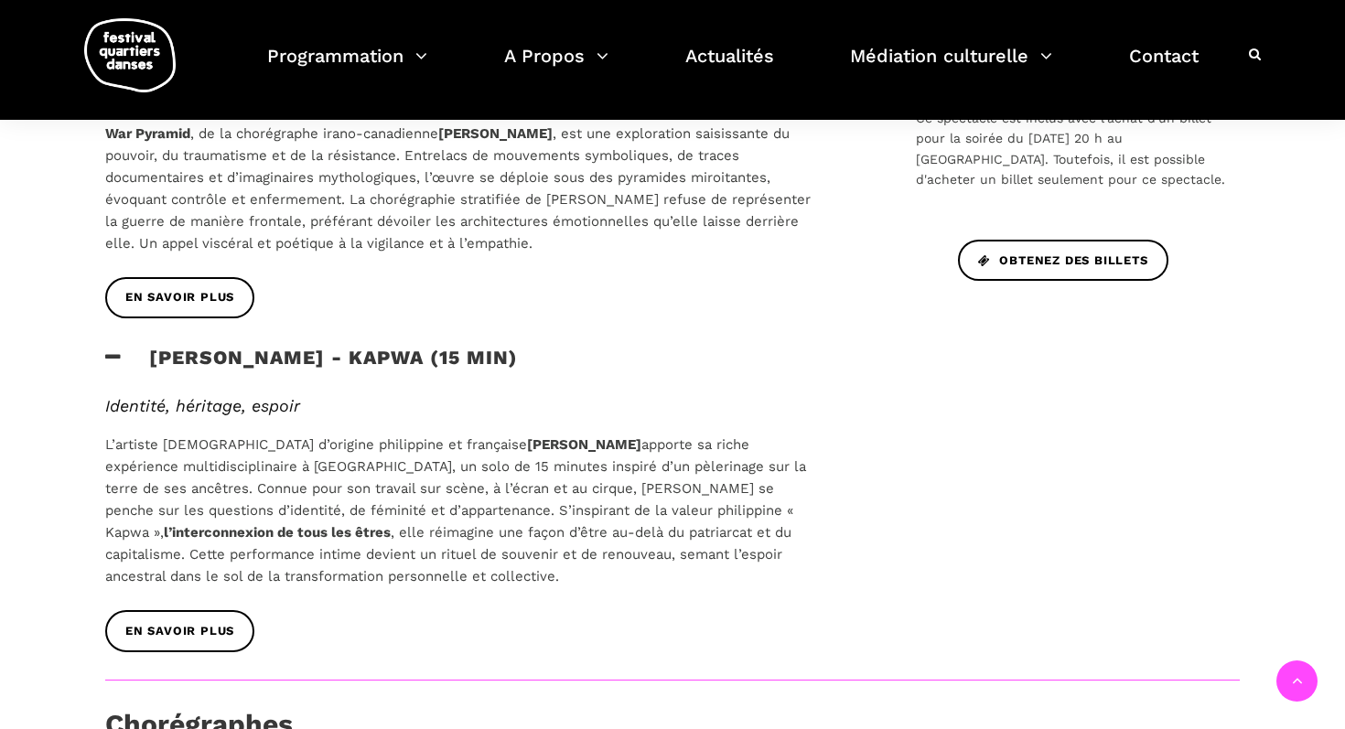
scroll to position [897, 0]
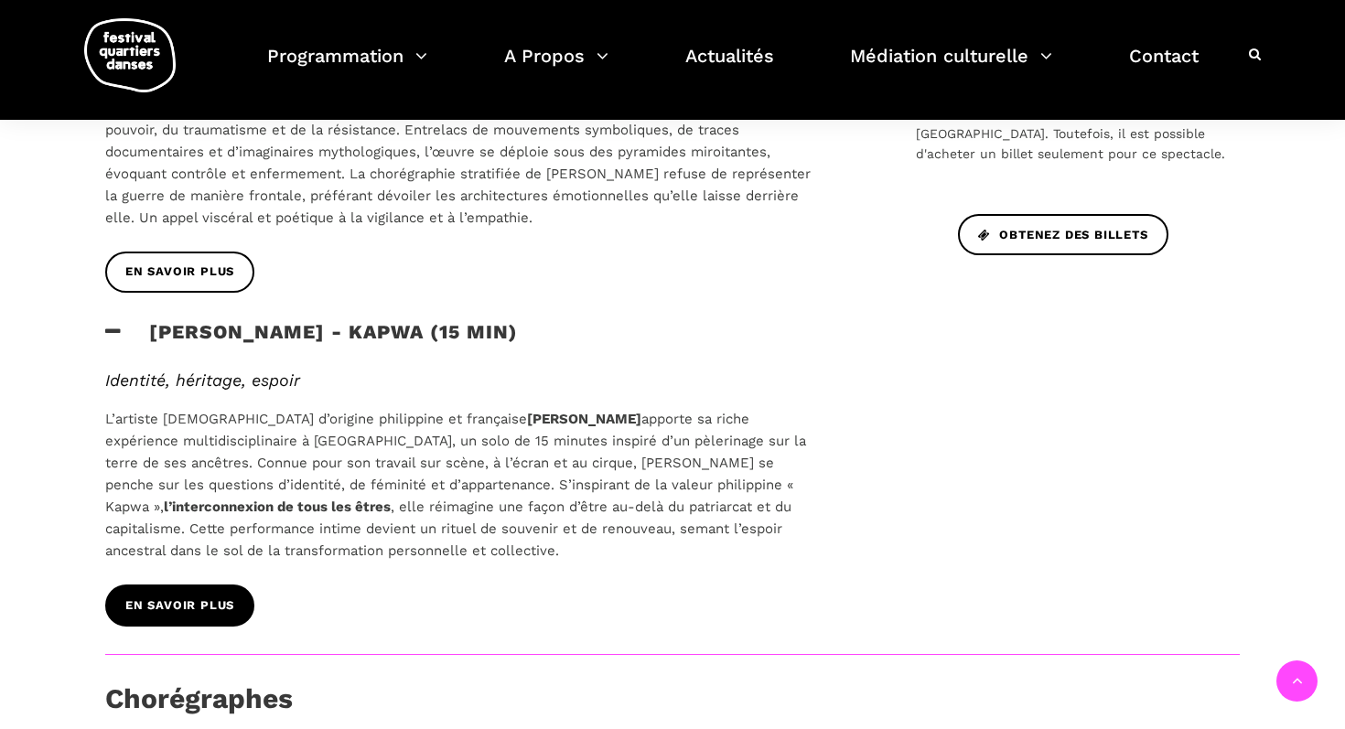
click at [179, 601] on span "En savoir plus" at bounding box center [179, 606] width 109 height 19
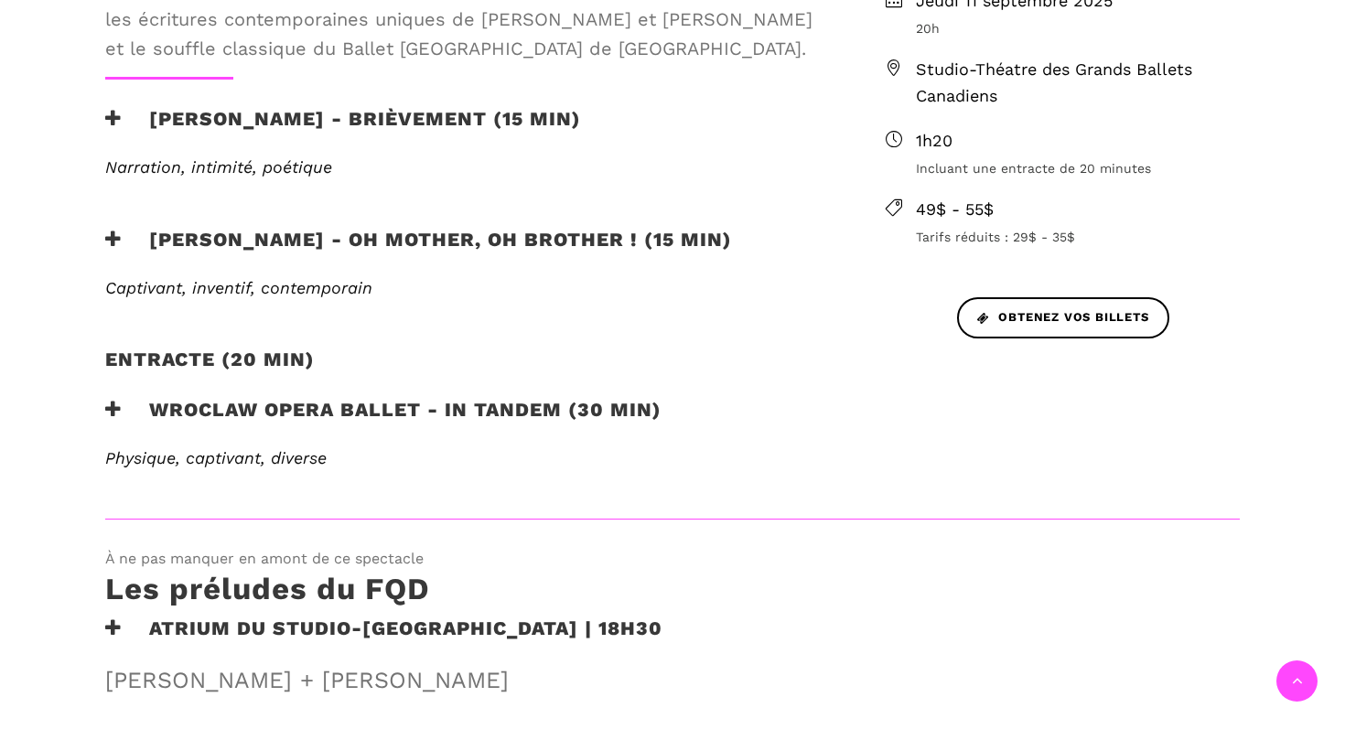
scroll to position [773, 0]
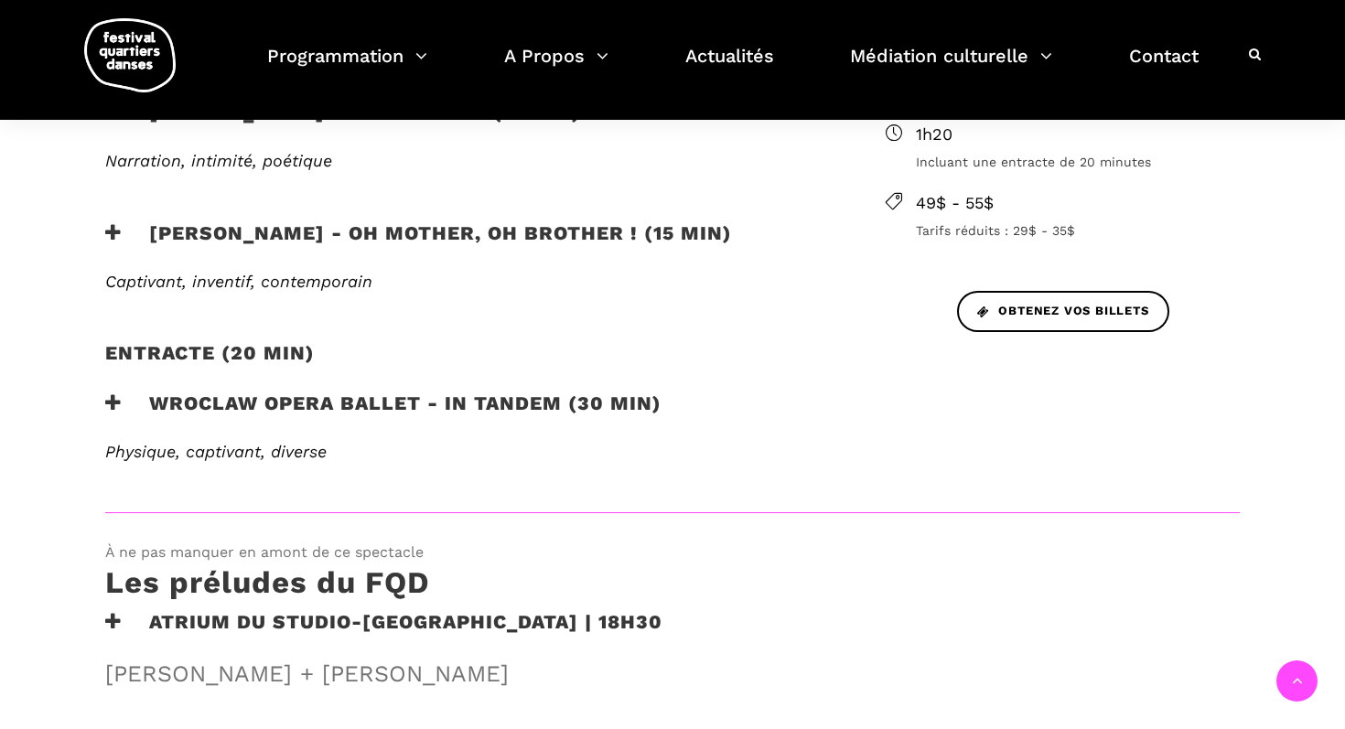
click at [276, 407] on h3 "Wroclaw Opera Ballet - In Tandem (30 min)" at bounding box center [383, 415] width 556 height 46
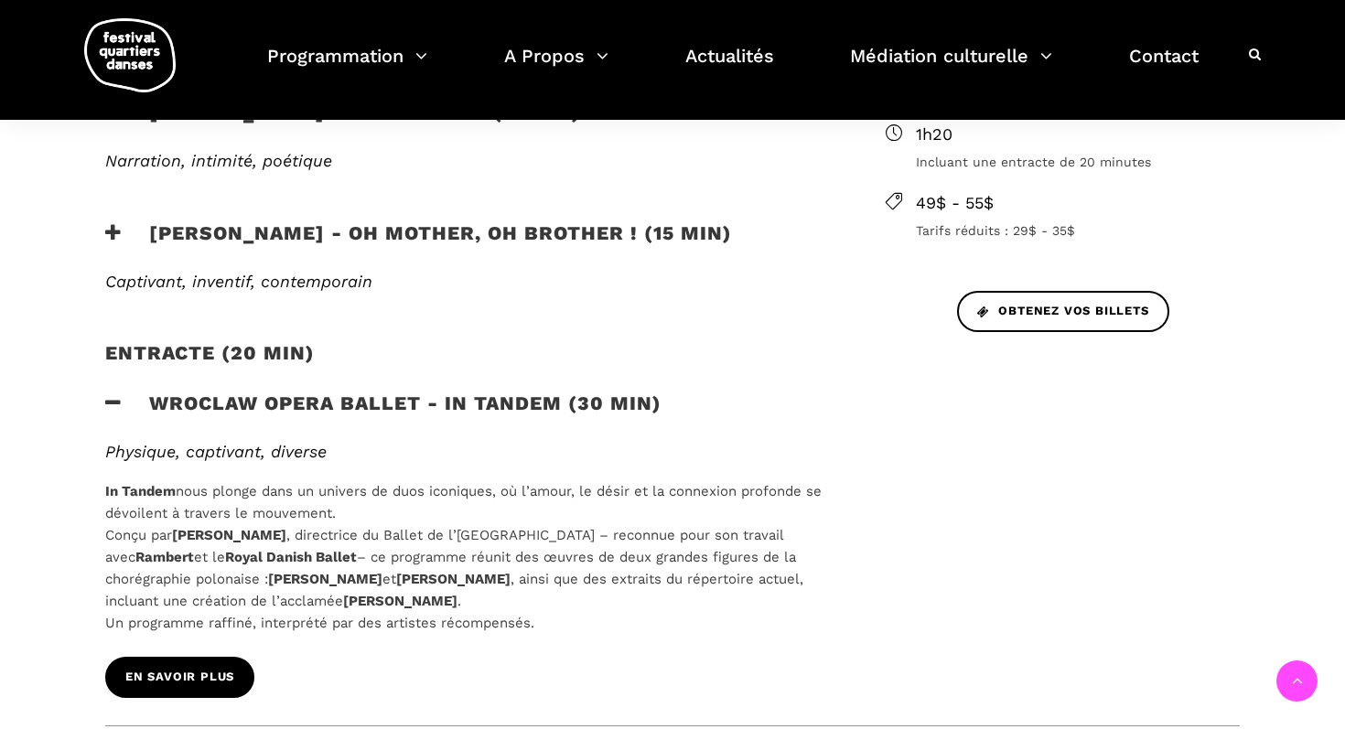
click at [186, 680] on span "EN SAVOIR PLUS" at bounding box center [179, 677] width 109 height 19
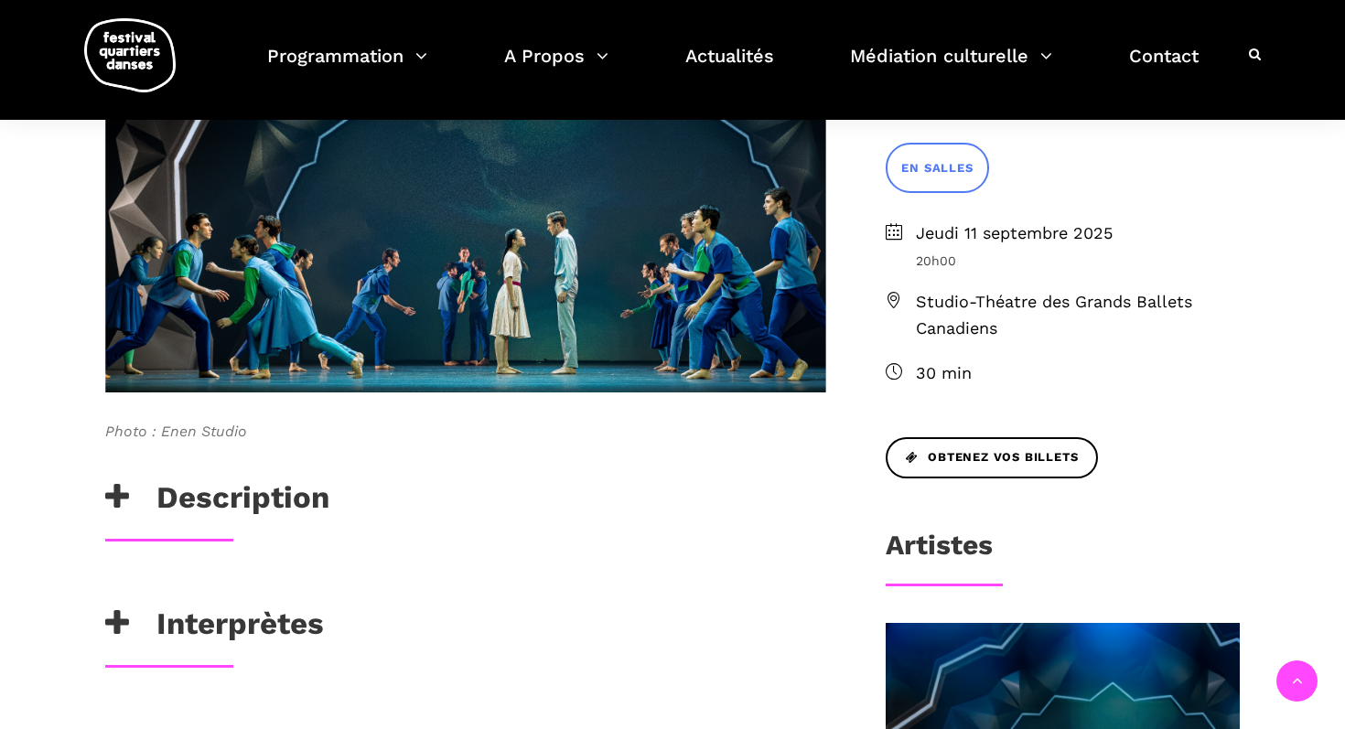
scroll to position [533, 0]
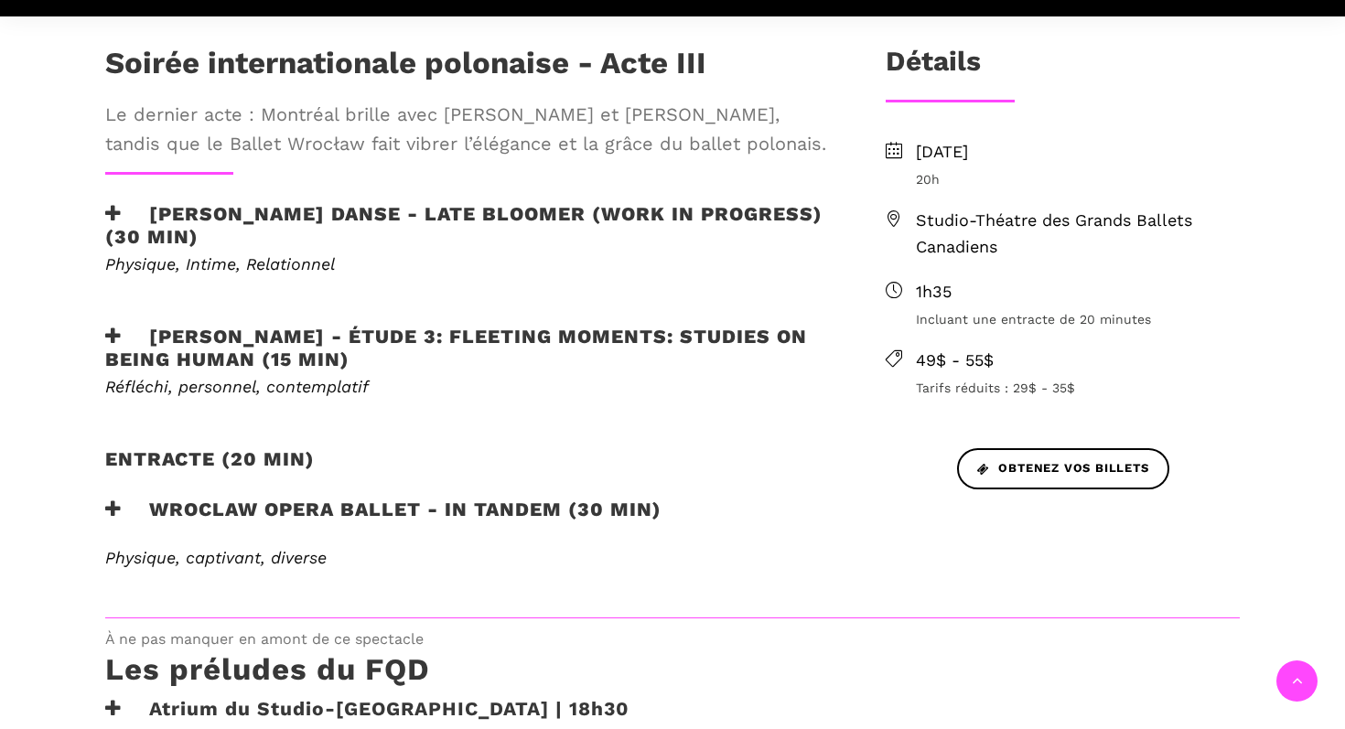
scroll to position [618, 0]
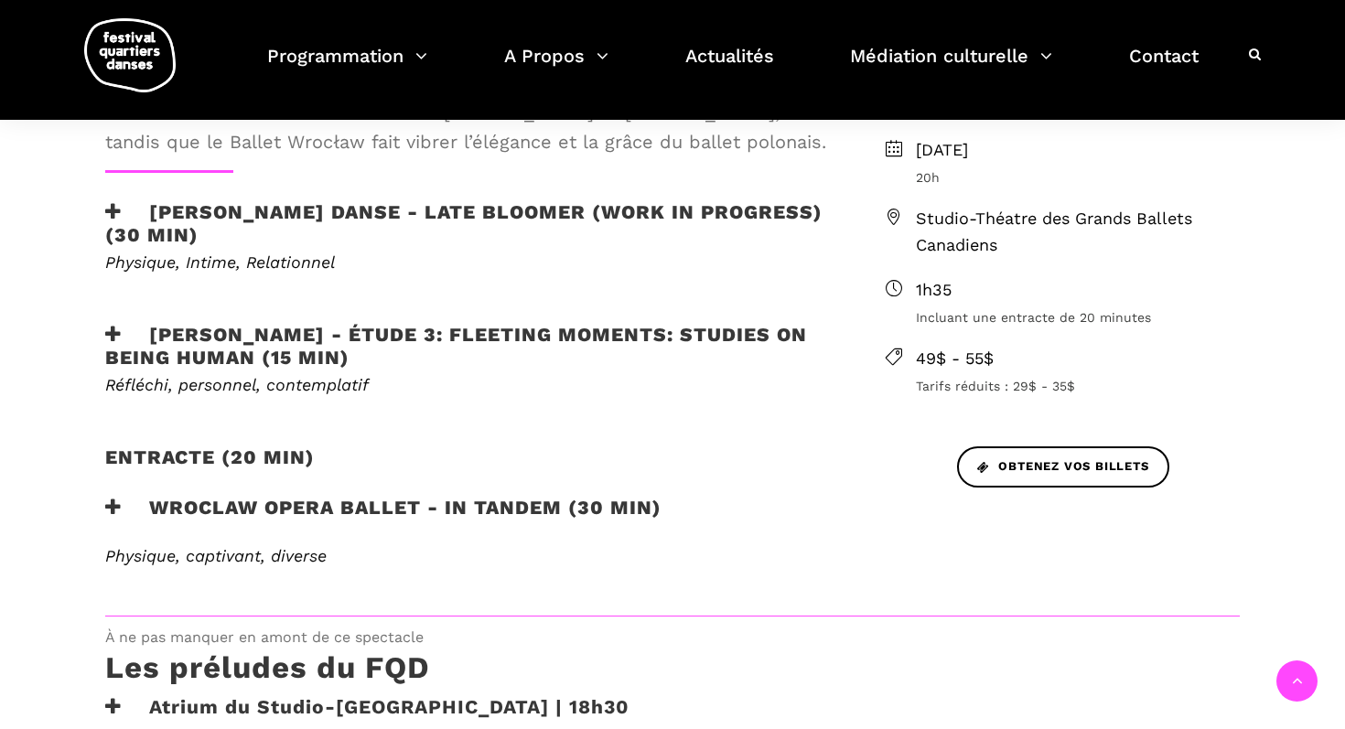
click at [305, 504] on h3 "Wroclaw Opera Ballet - In Tandem (30 min)" at bounding box center [383, 519] width 556 height 46
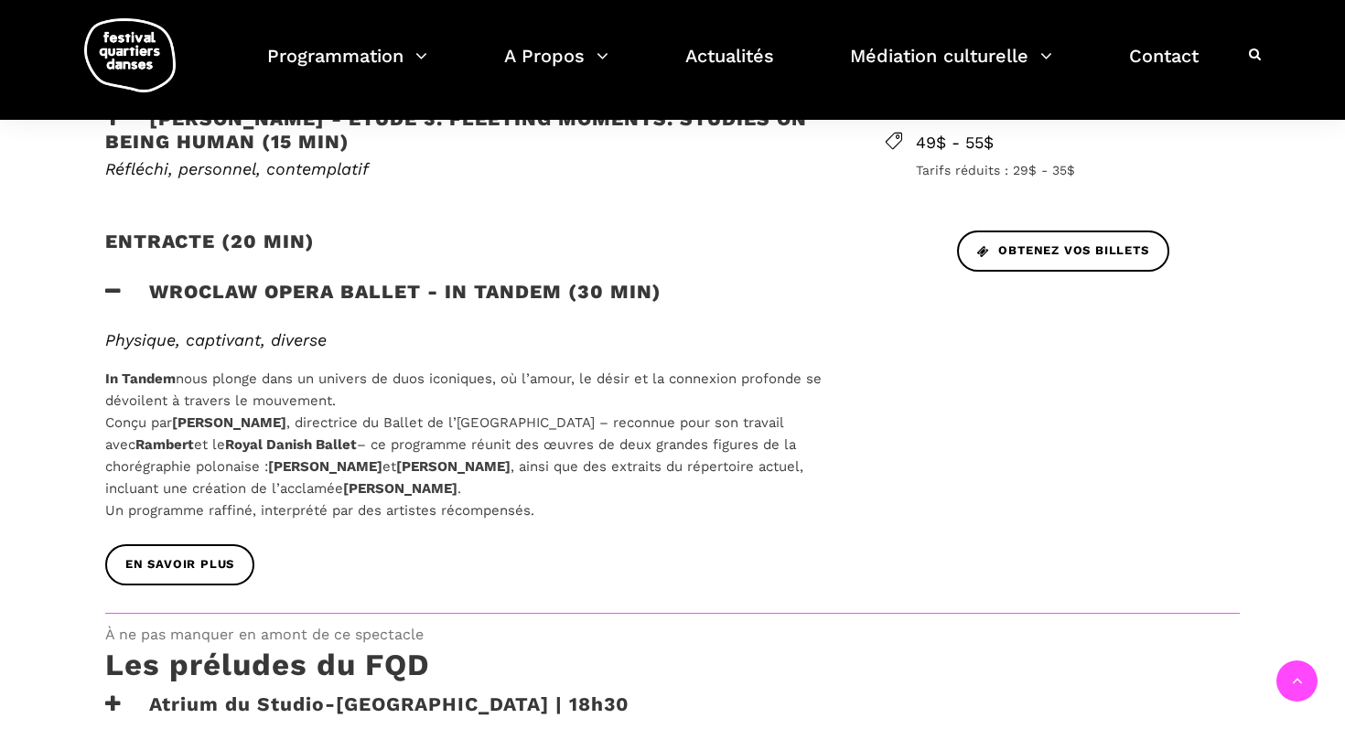
scroll to position [835, 0]
click at [178, 561] on span "EN SAVOIR PLUS" at bounding box center [179, 564] width 109 height 19
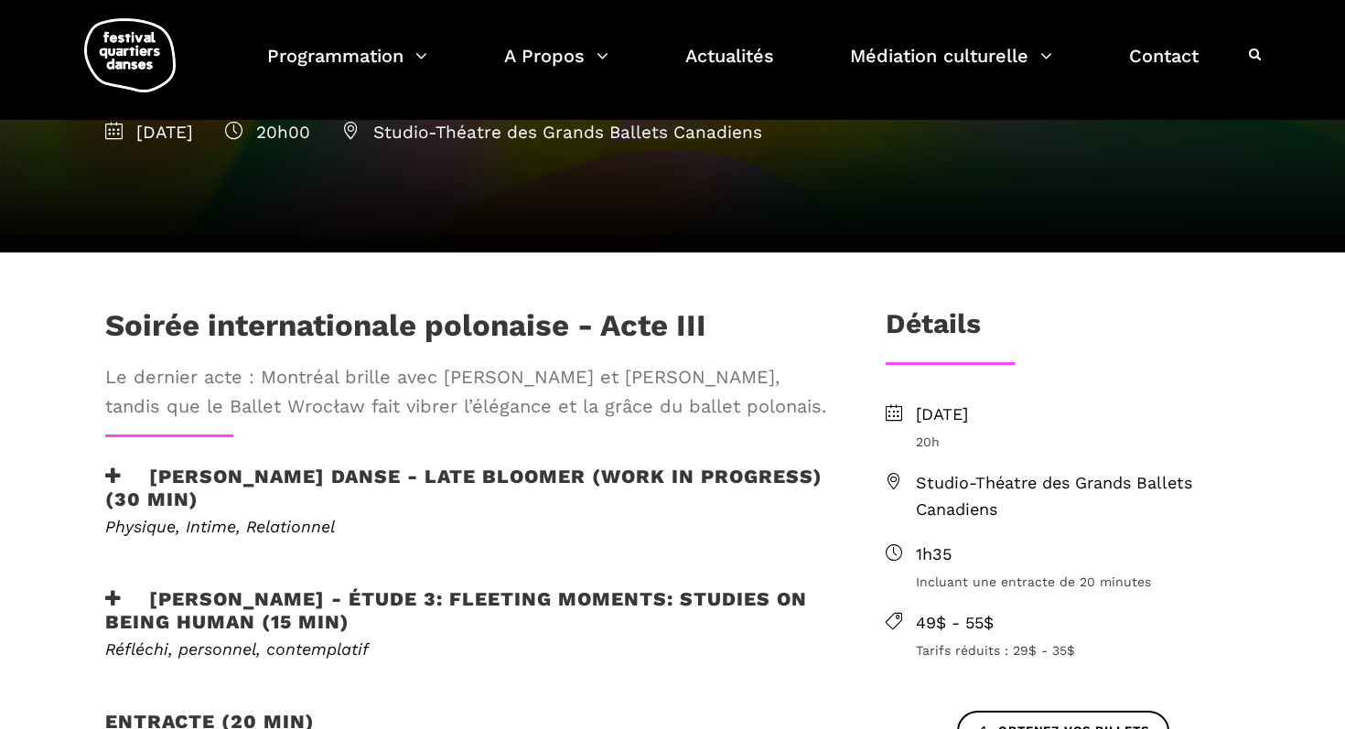
scroll to position [410, 0]
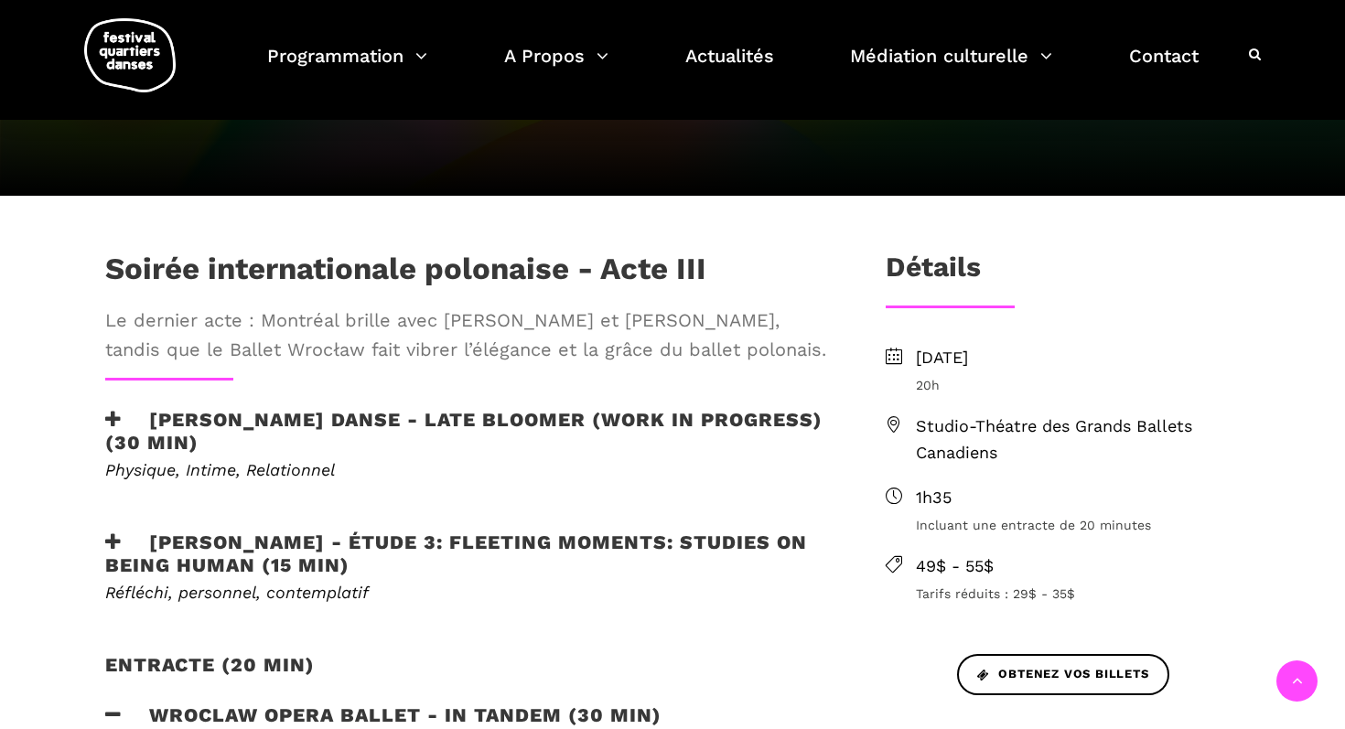
click at [246, 426] on h3 "Hélène Simoneau Danse - Late bloomer (work in progress) (30 min)" at bounding box center [465, 431] width 721 height 46
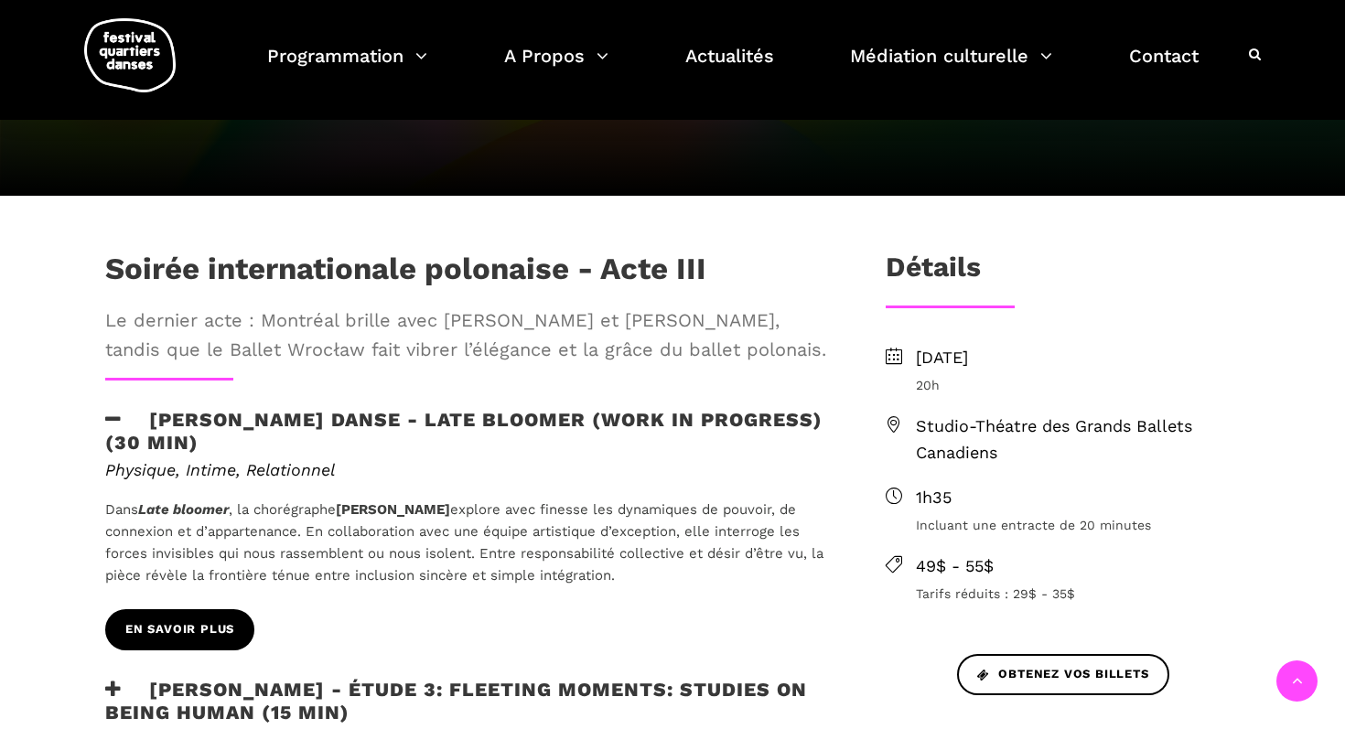
click at [195, 618] on link "En savoir plus" at bounding box center [179, 630] width 149 height 41
click at [189, 627] on span "En savoir plus" at bounding box center [179, 630] width 109 height 19
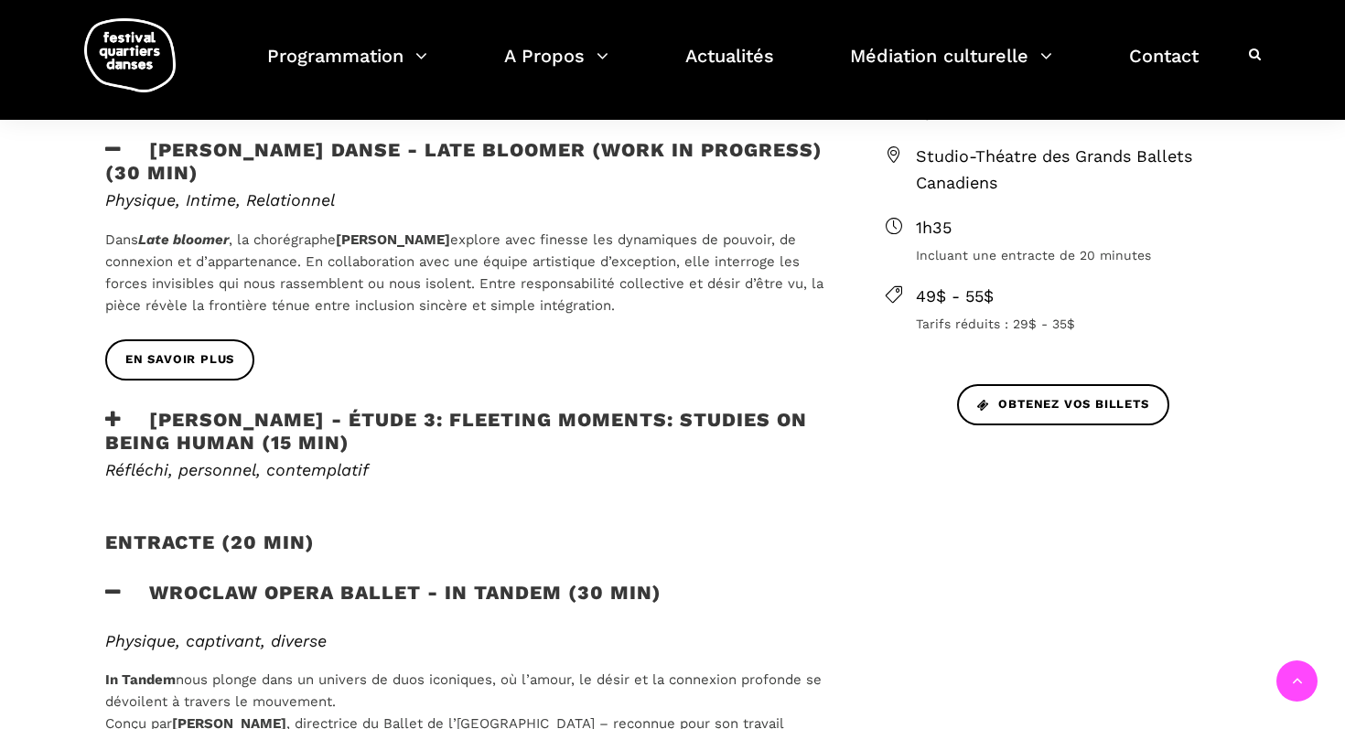
scroll to position [681, 0]
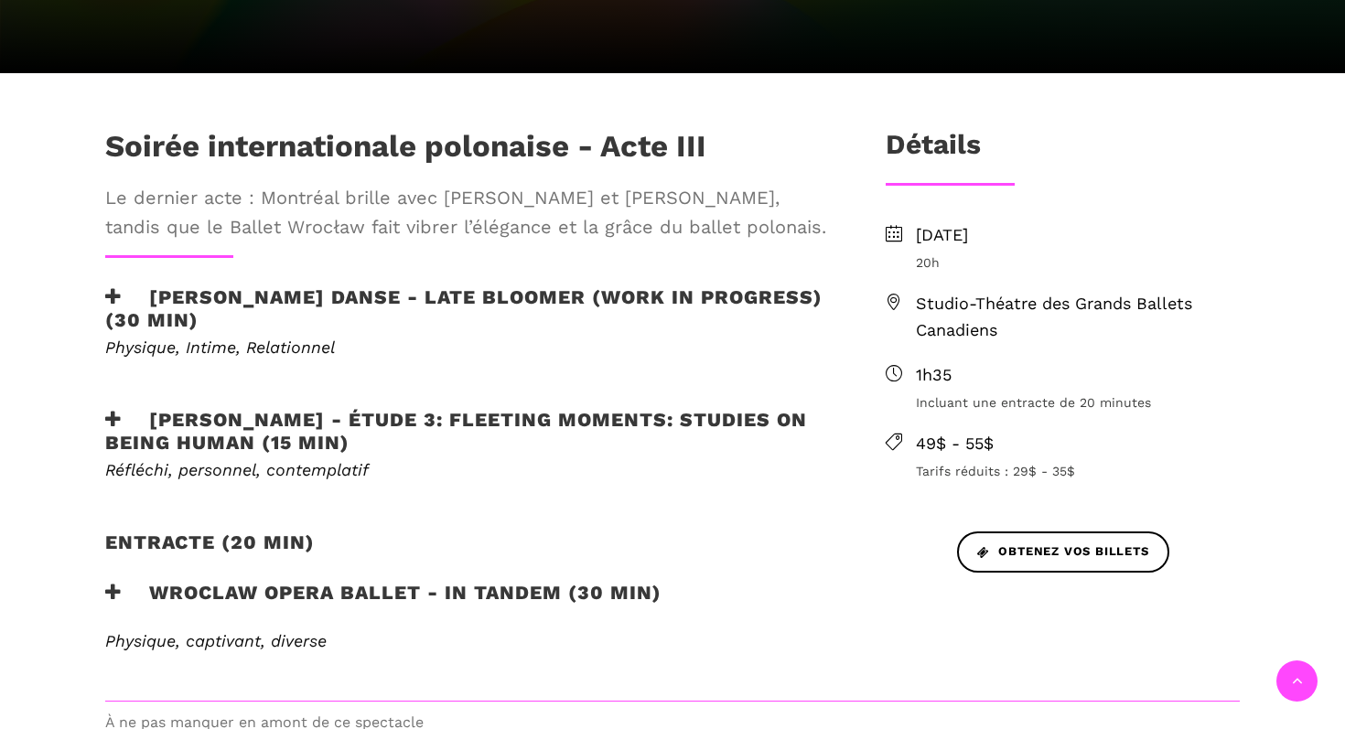
scroll to position [531, 0]
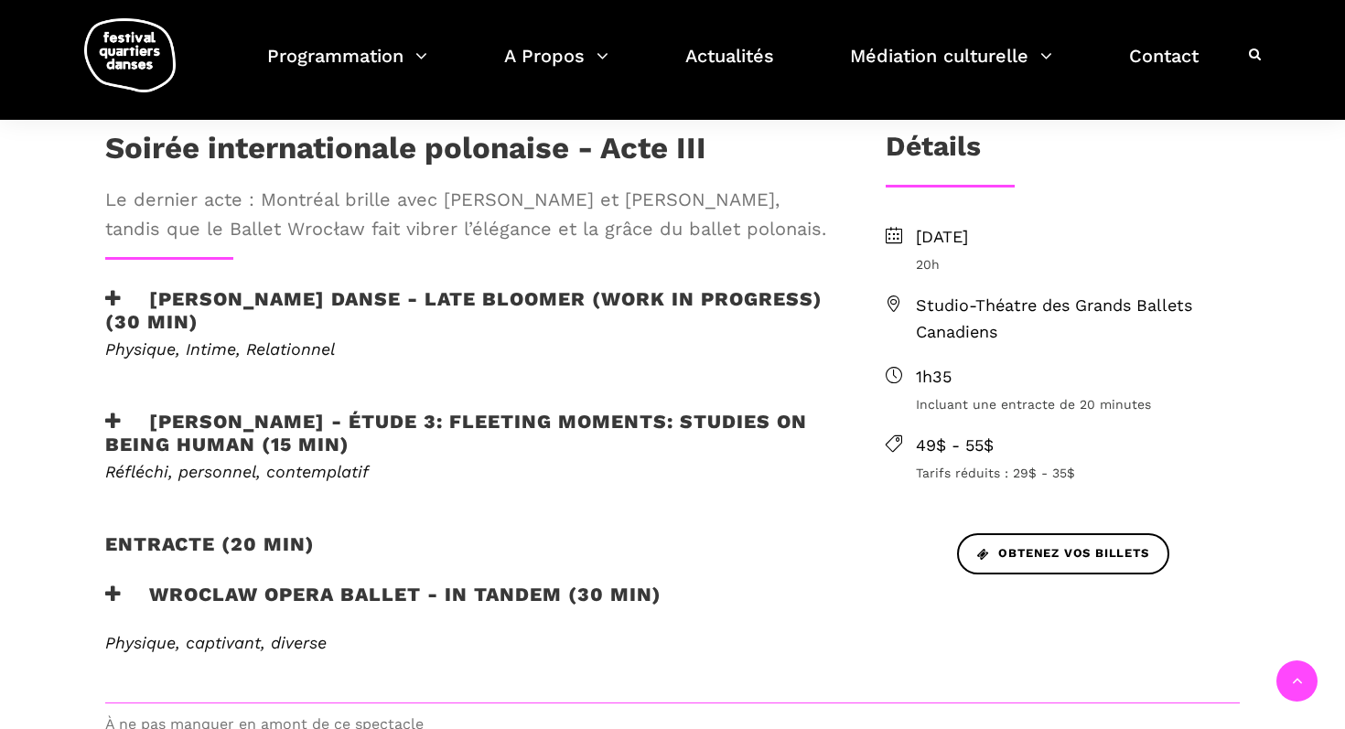
click at [387, 424] on h3 "Jane Mappin - Étude 3: Fleeting moments: studies on being human (15 min)" at bounding box center [465, 433] width 721 height 46
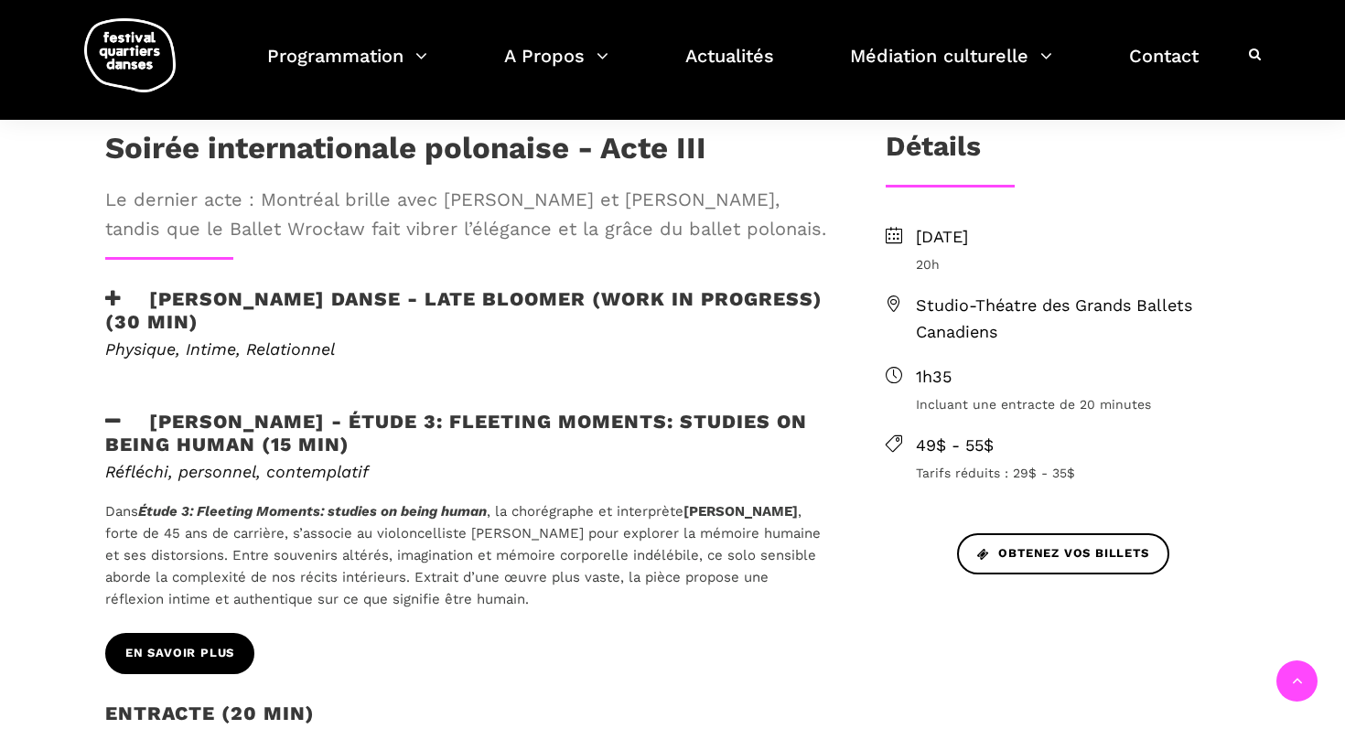
click at [203, 648] on span "EN SAVOIR PLUS" at bounding box center [179, 653] width 109 height 19
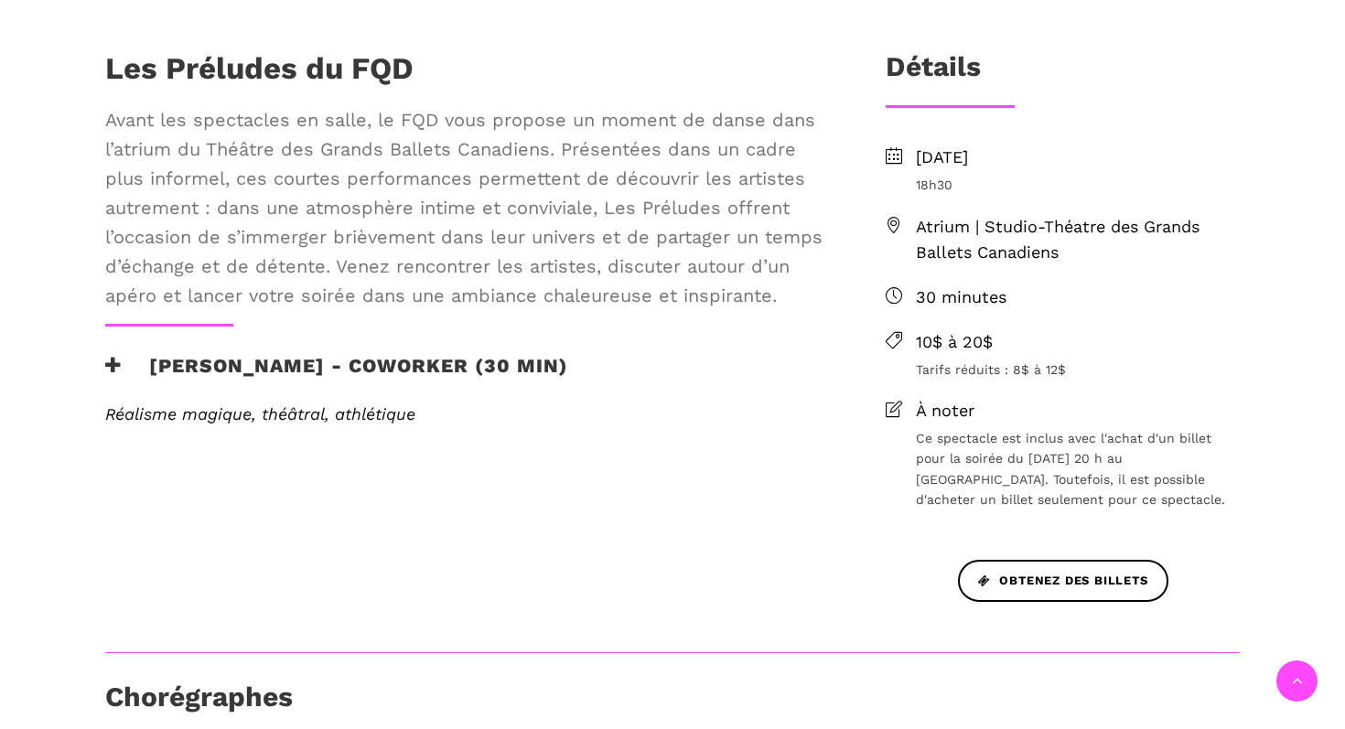
scroll to position [488, 0]
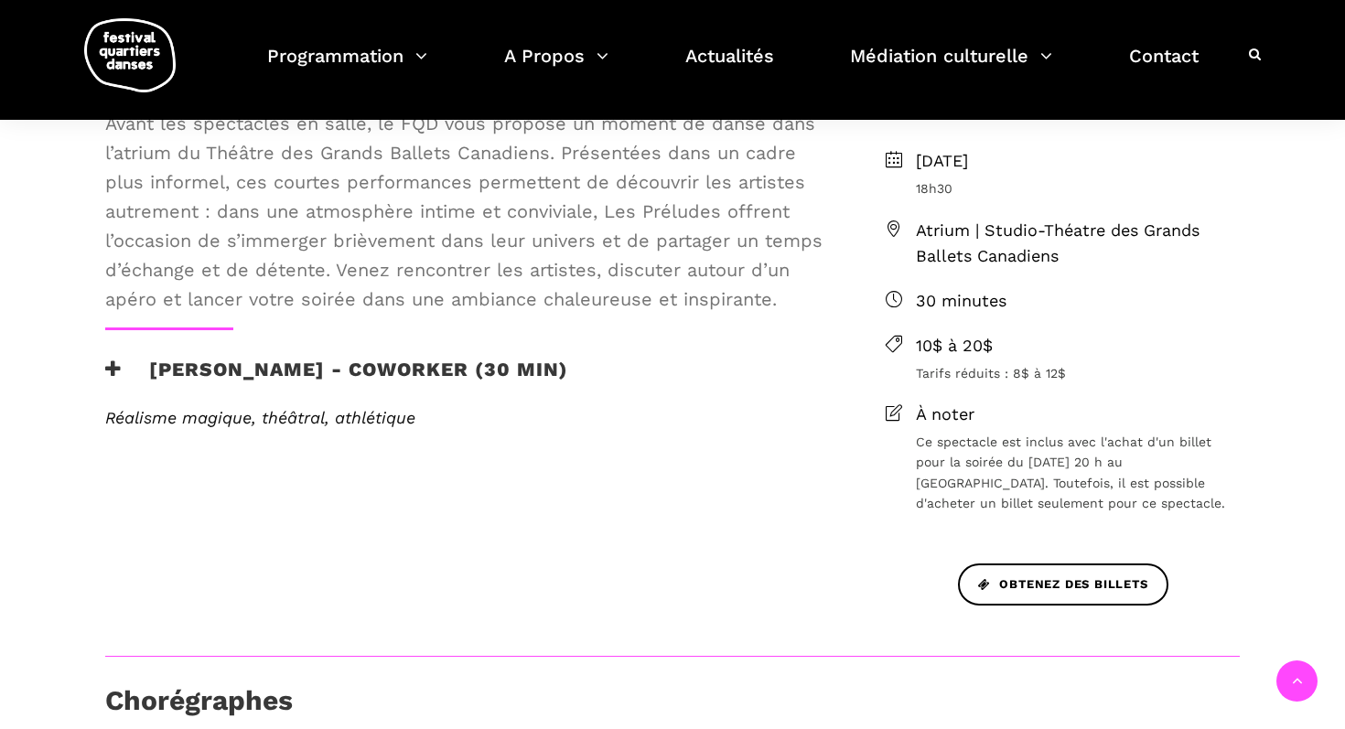
click at [297, 370] on h3 "[PERSON_NAME] - Coworker (30 min)" at bounding box center [336, 381] width 463 height 46
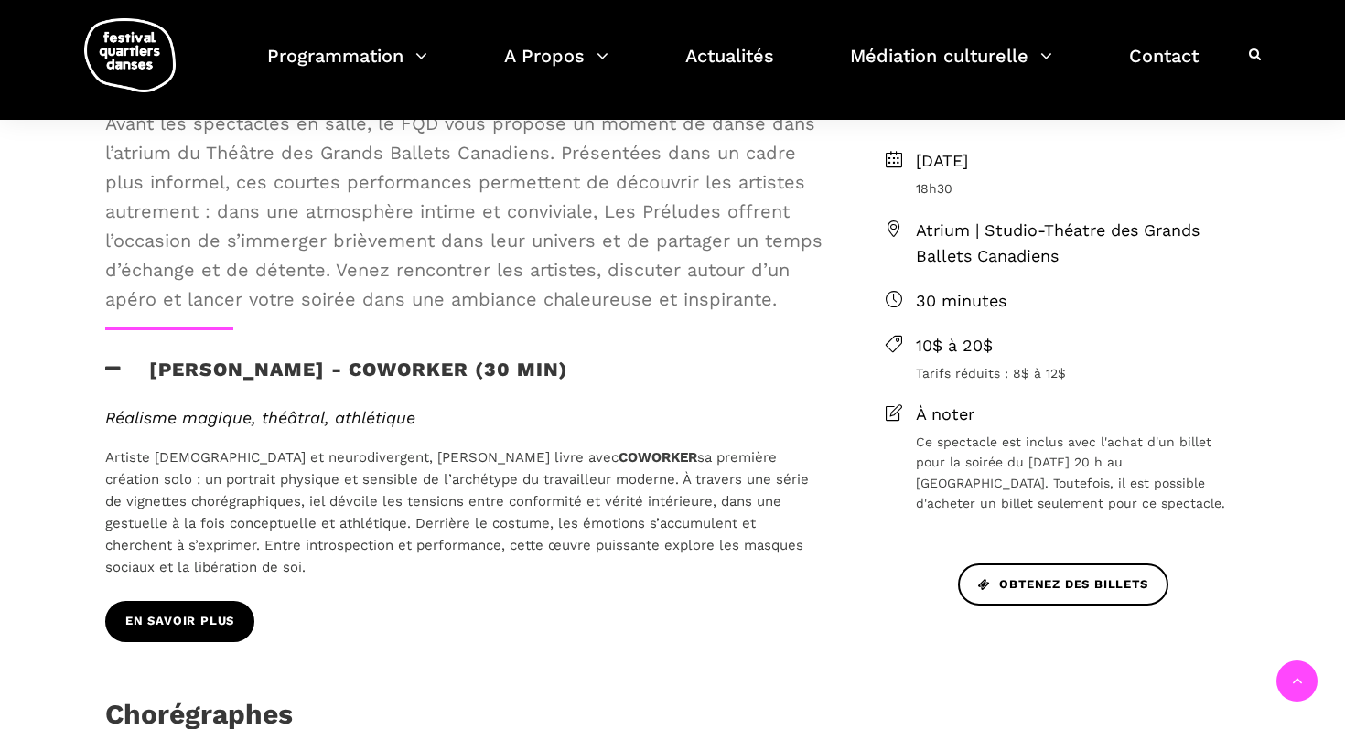
click at [184, 611] on link "En savoir plus" at bounding box center [179, 621] width 149 height 41
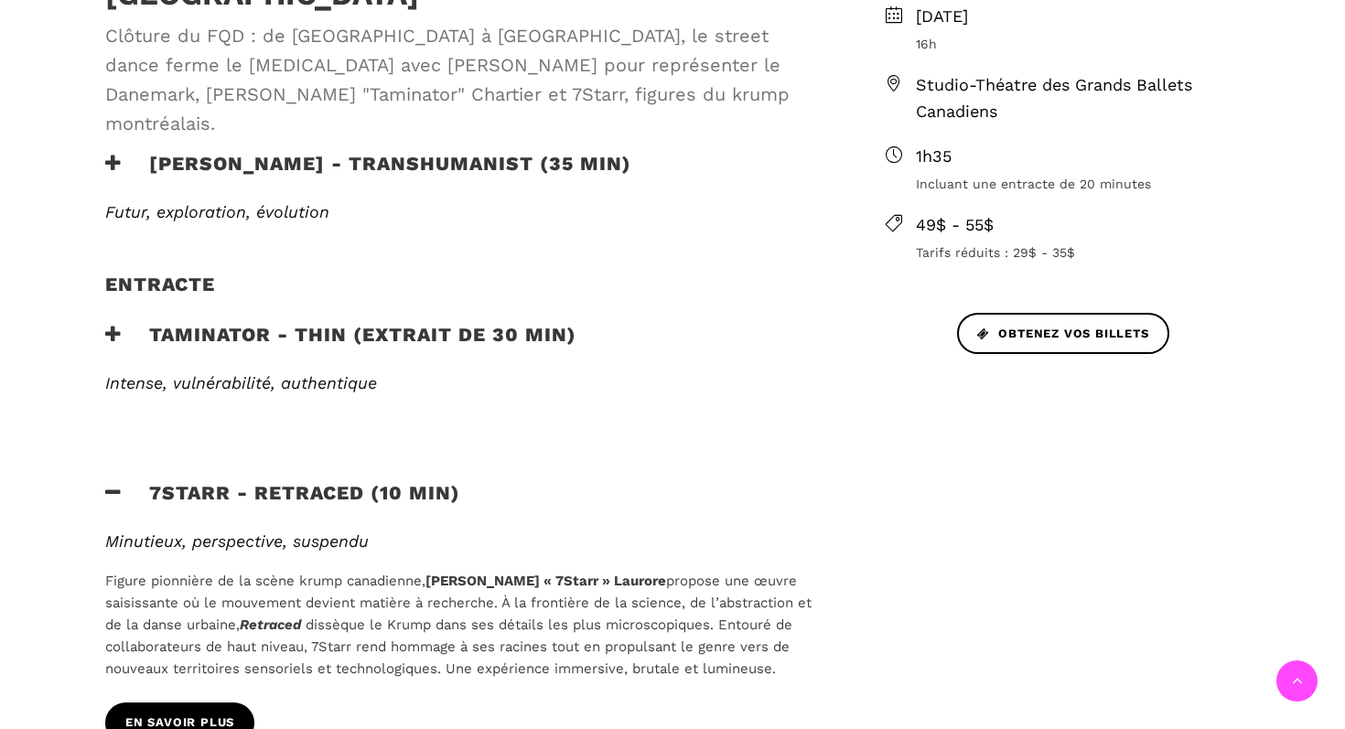
click at [173, 703] on link "En savoir plus" at bounding box center [179, 723] width 149 height 41
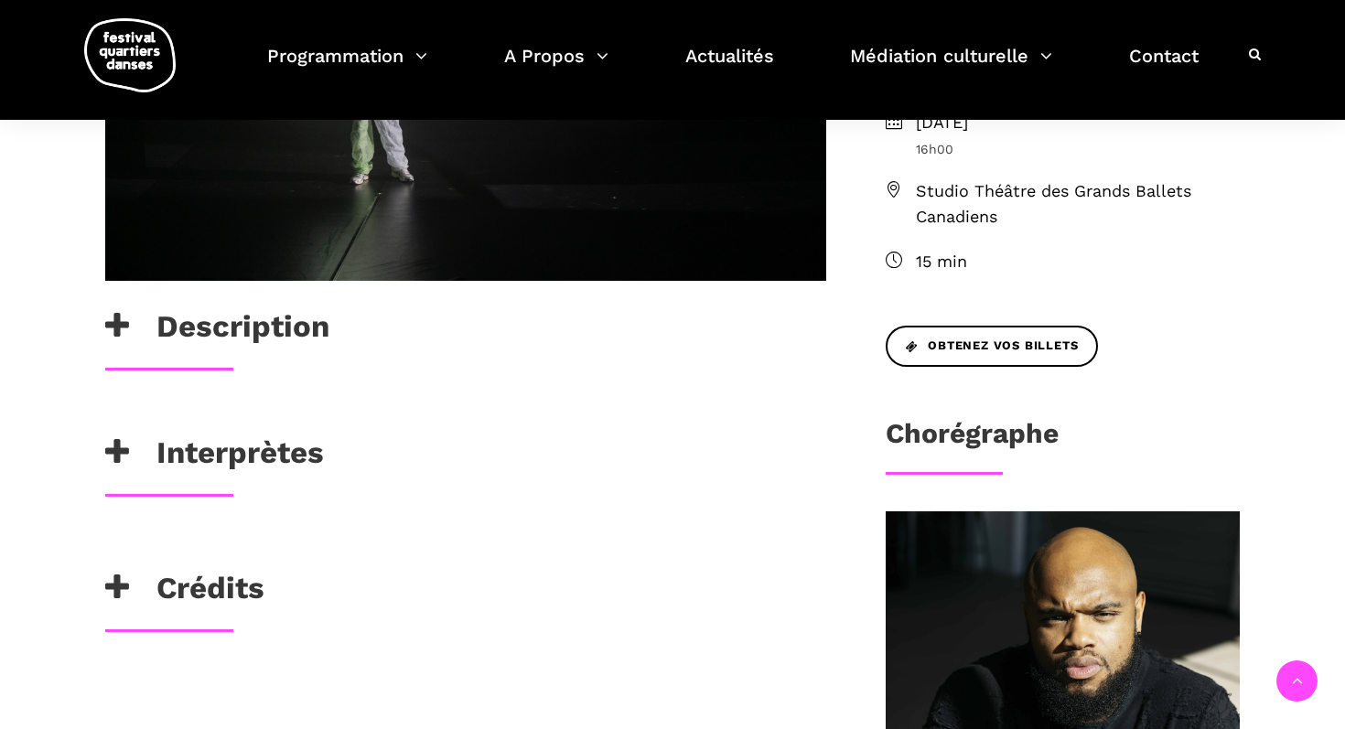
scroll to position [634, 0]
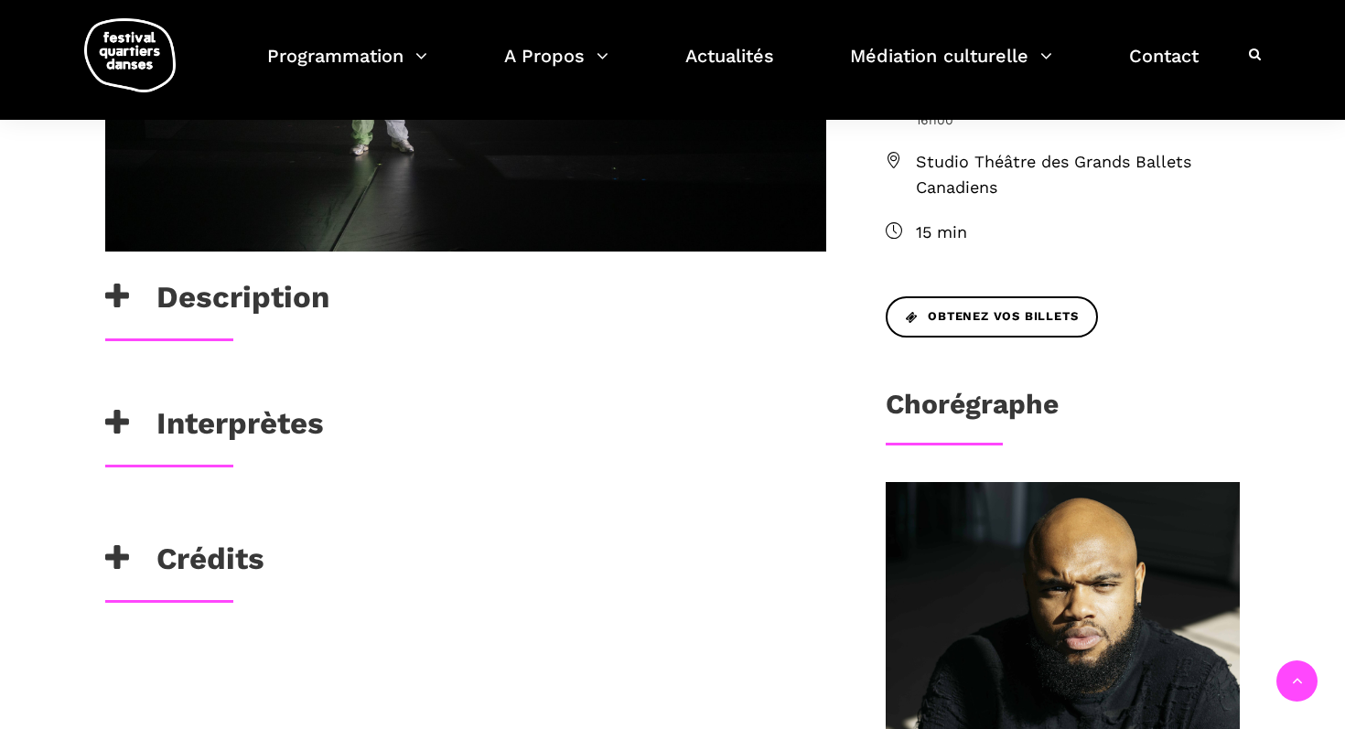
click at [249, 299] on h3 "Description" at bounding box center [217, 302] width 224 height 46
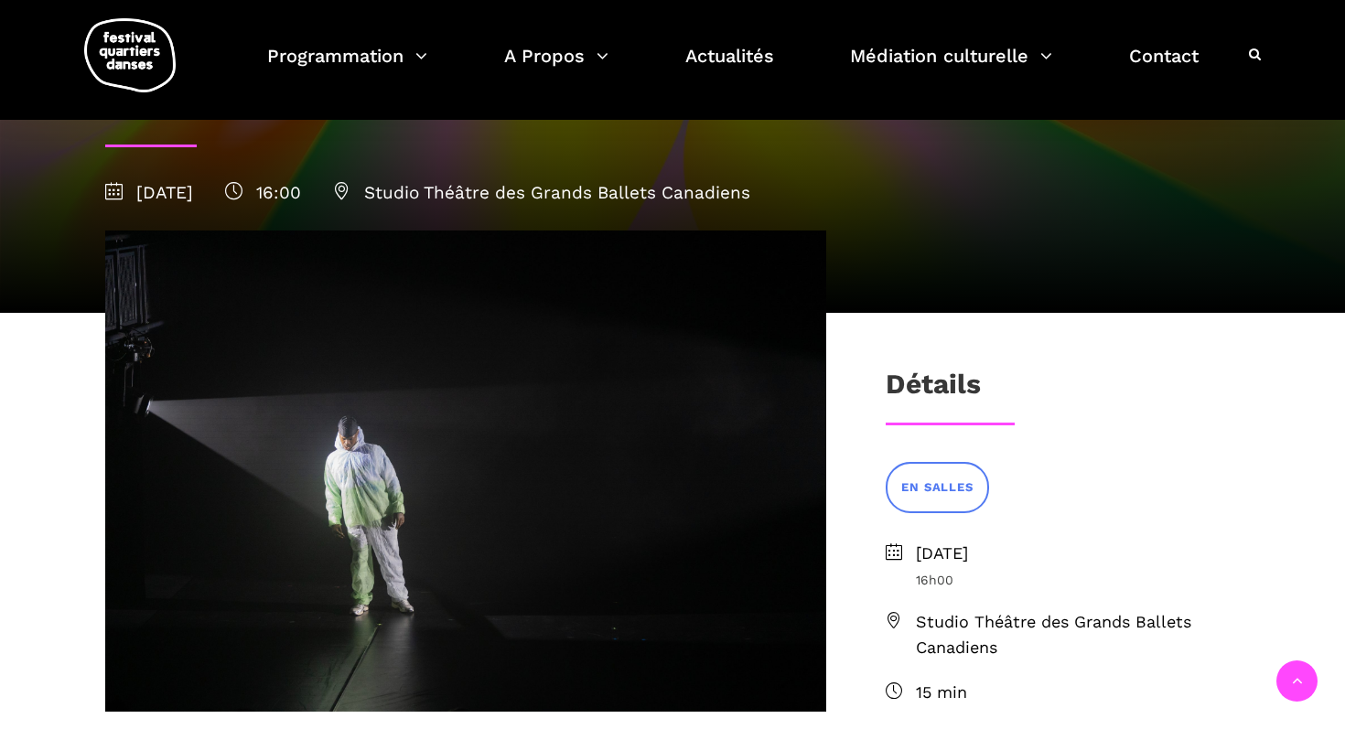
scroll to position [0, 0]
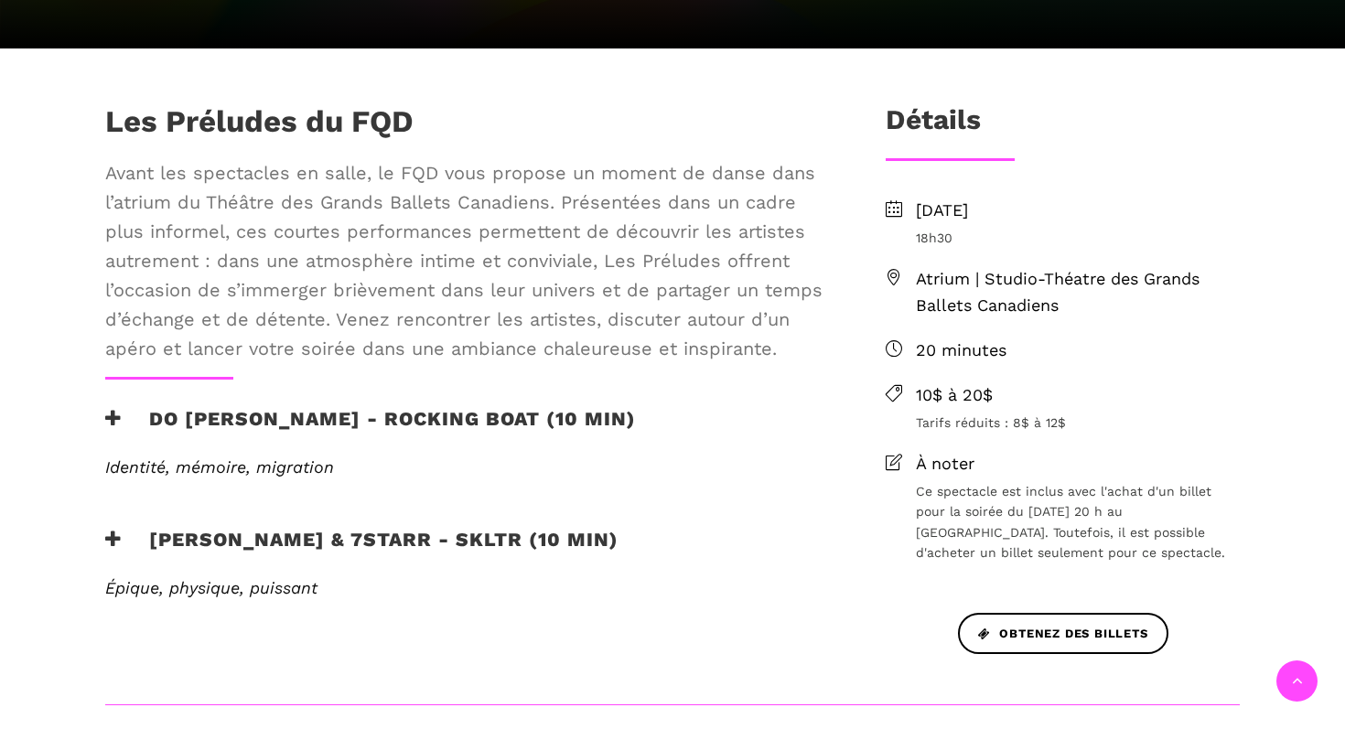
scroll to position [501, 0]
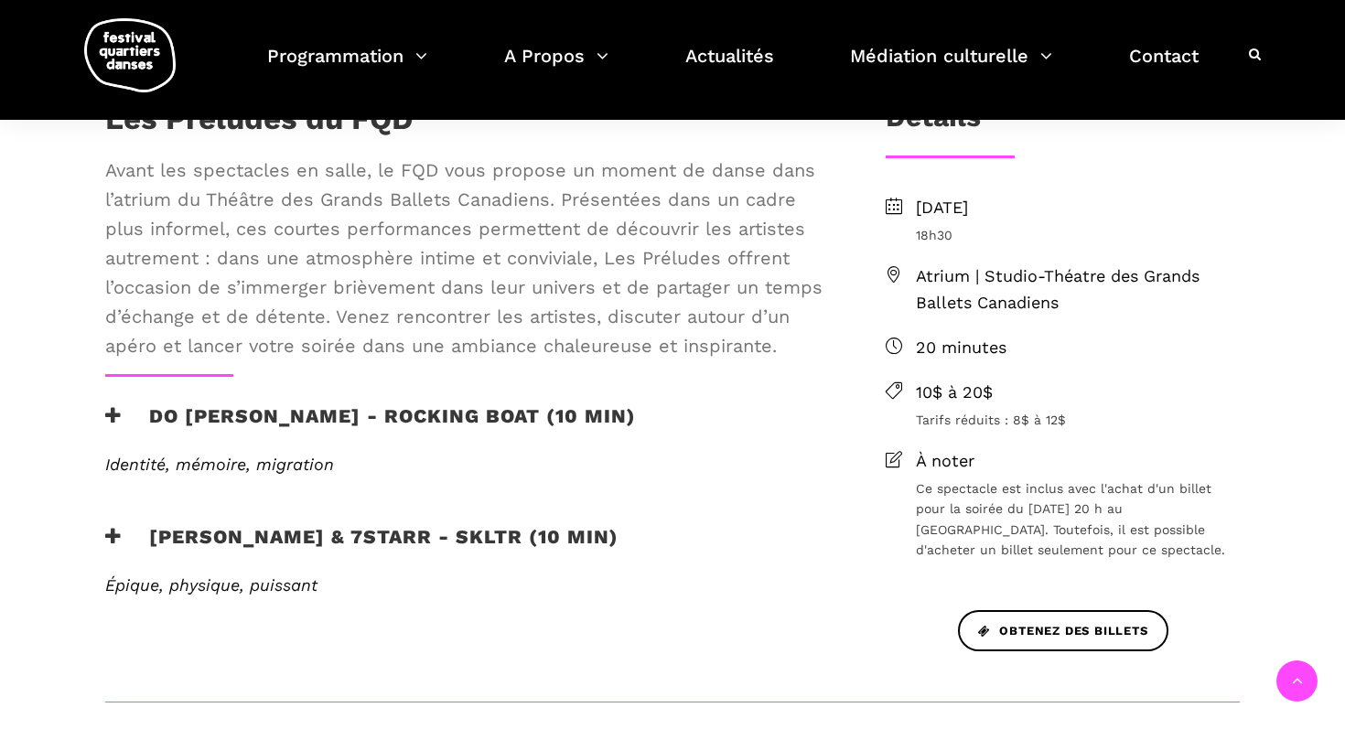
click at [329, 416] on h3 "Do Phan Hoi - Rocking Boat (10 min)" at bounding box center [370, 428] width 531 height 46
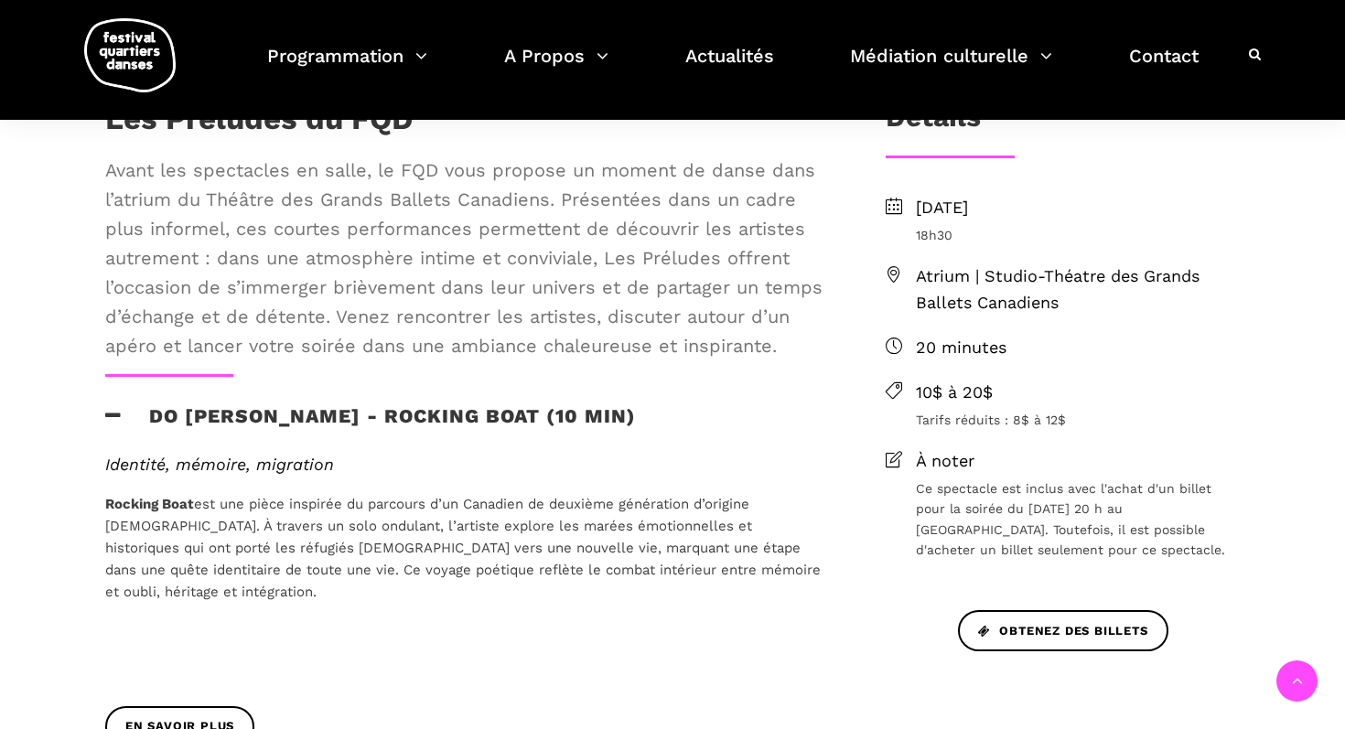
scroll to position [624, 0]
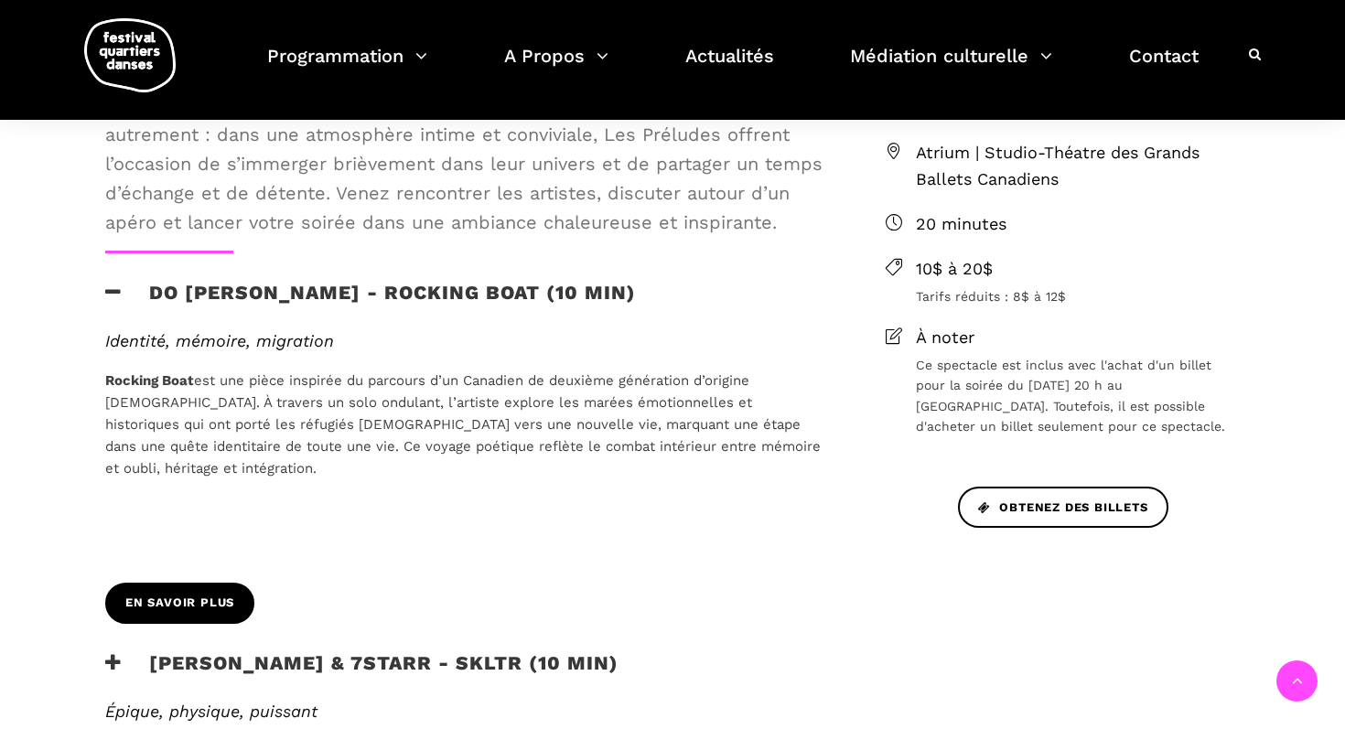
click at [190, 603] on span "En savoir plus" at bounding box center [179, 603] width 109 height 19
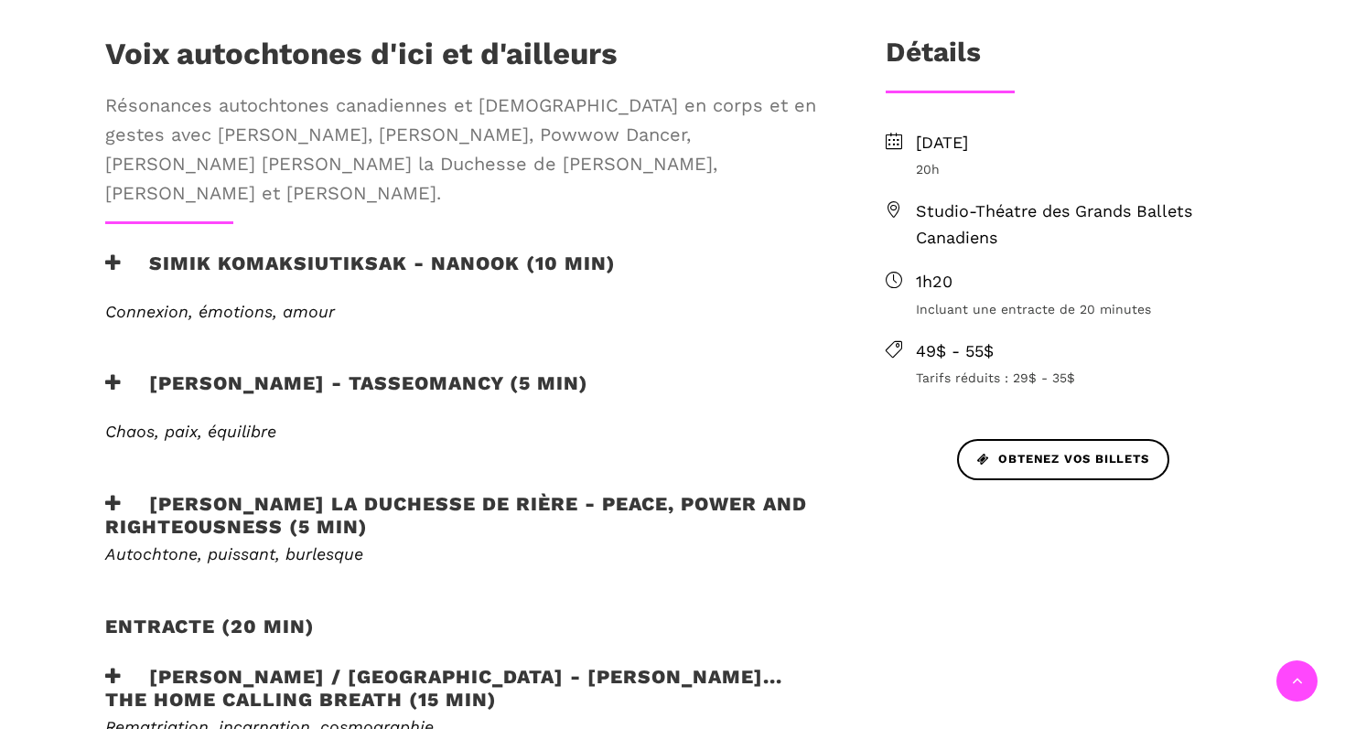
scroll to position [764, 0]
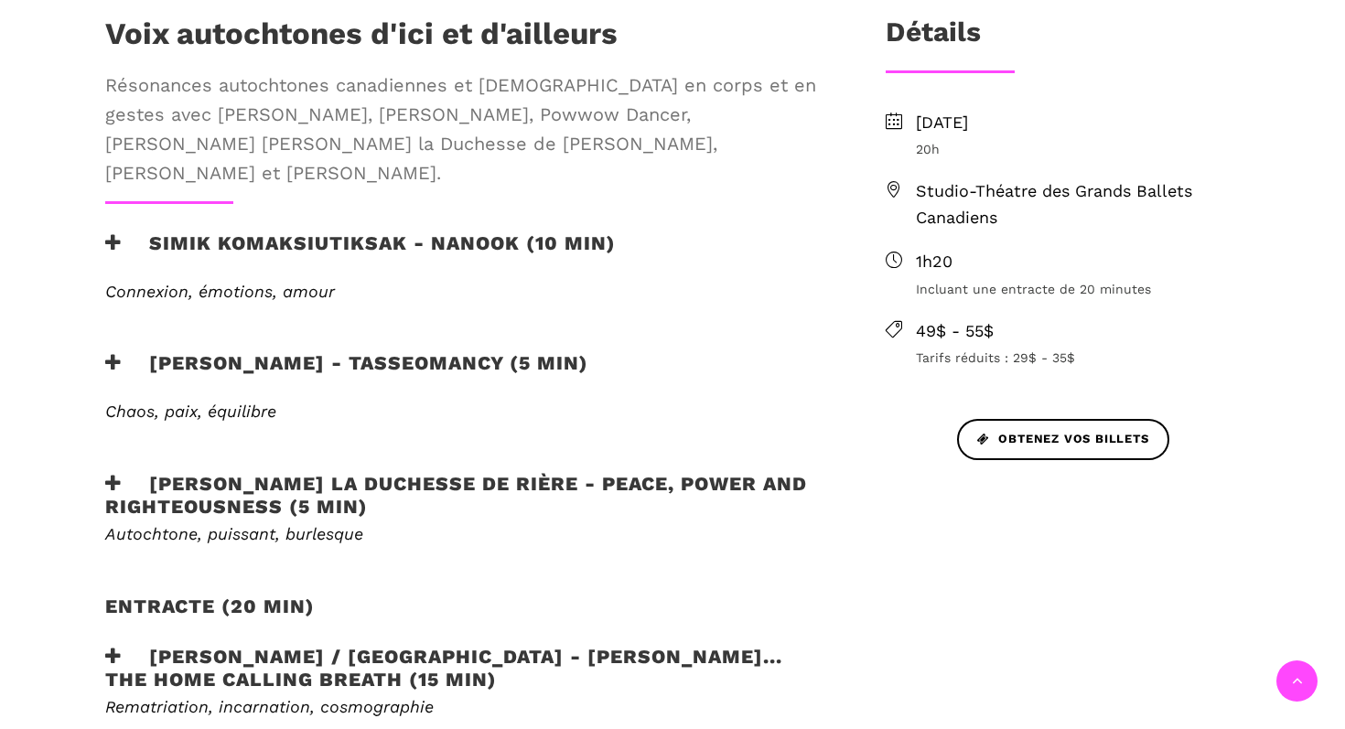
click at [393, 472] on h3 "Lou Lou la Duchesse de Rière - Peace, Power and Righteousness (5 min)" at bounding box center [465, 495] width 721 height 46
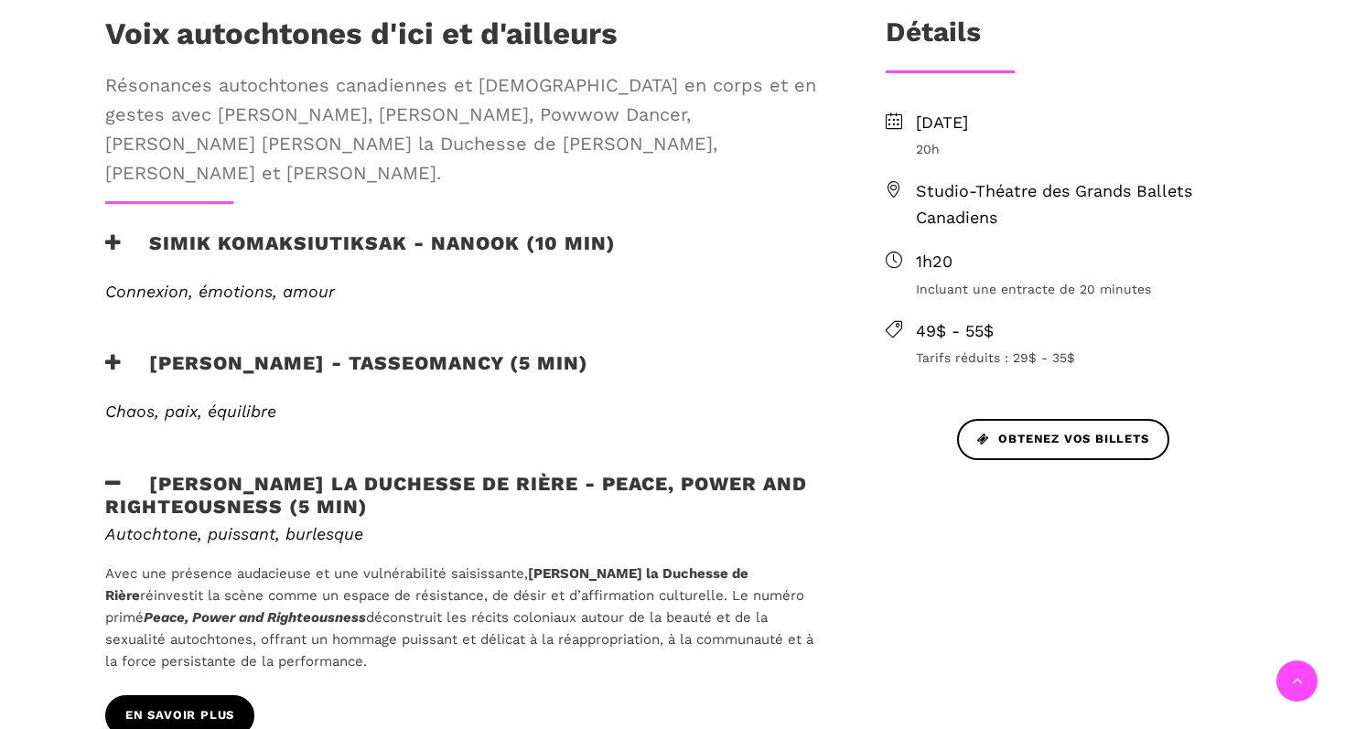
click at [200, 707] on span "EN SAVOIR PLUS" at bounding box center [179, 716] width 109 height 19
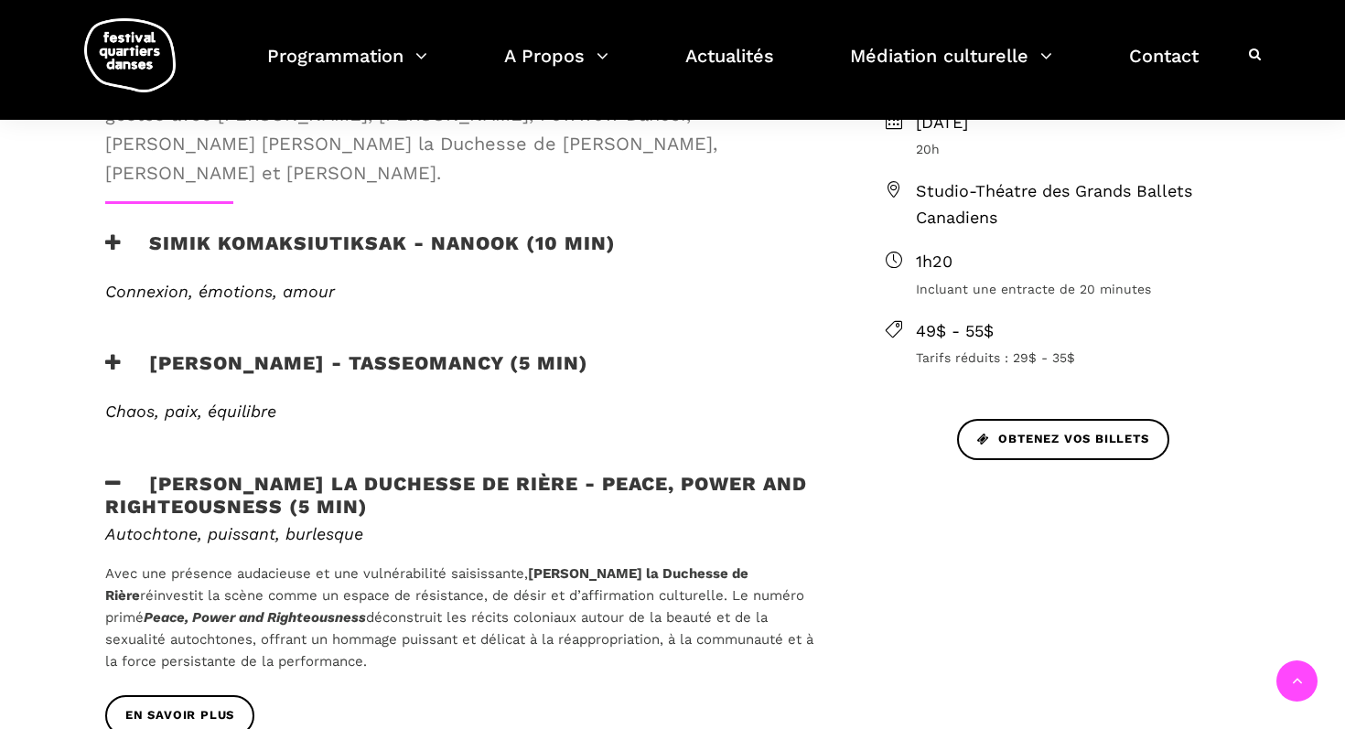
click at [251, 351] on h3 "Marshall Diabo - Tasseomancy (5 min)" at bounding box center [346, 374] width 483 height 46
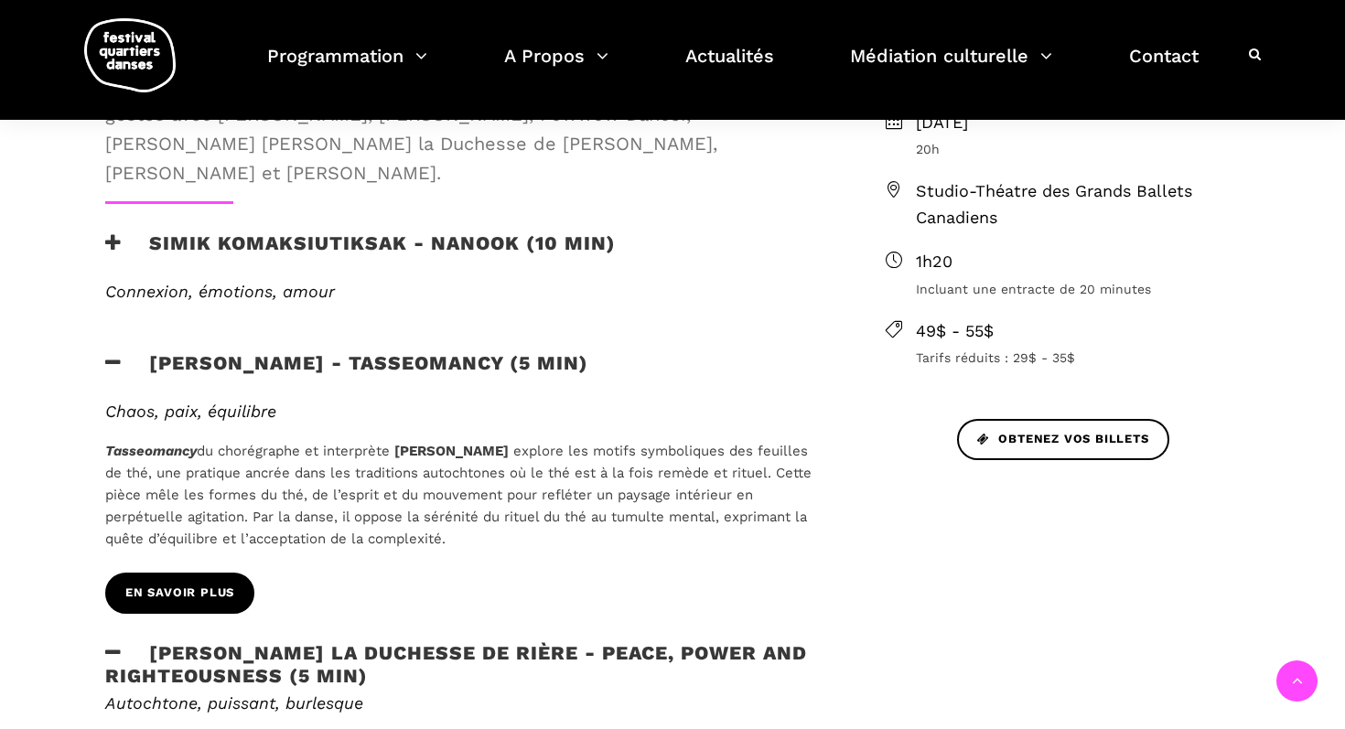
click at [195, 584] on span "EN SAVOIR PLUS" at bounding box center [179, 593] width 109 height 19
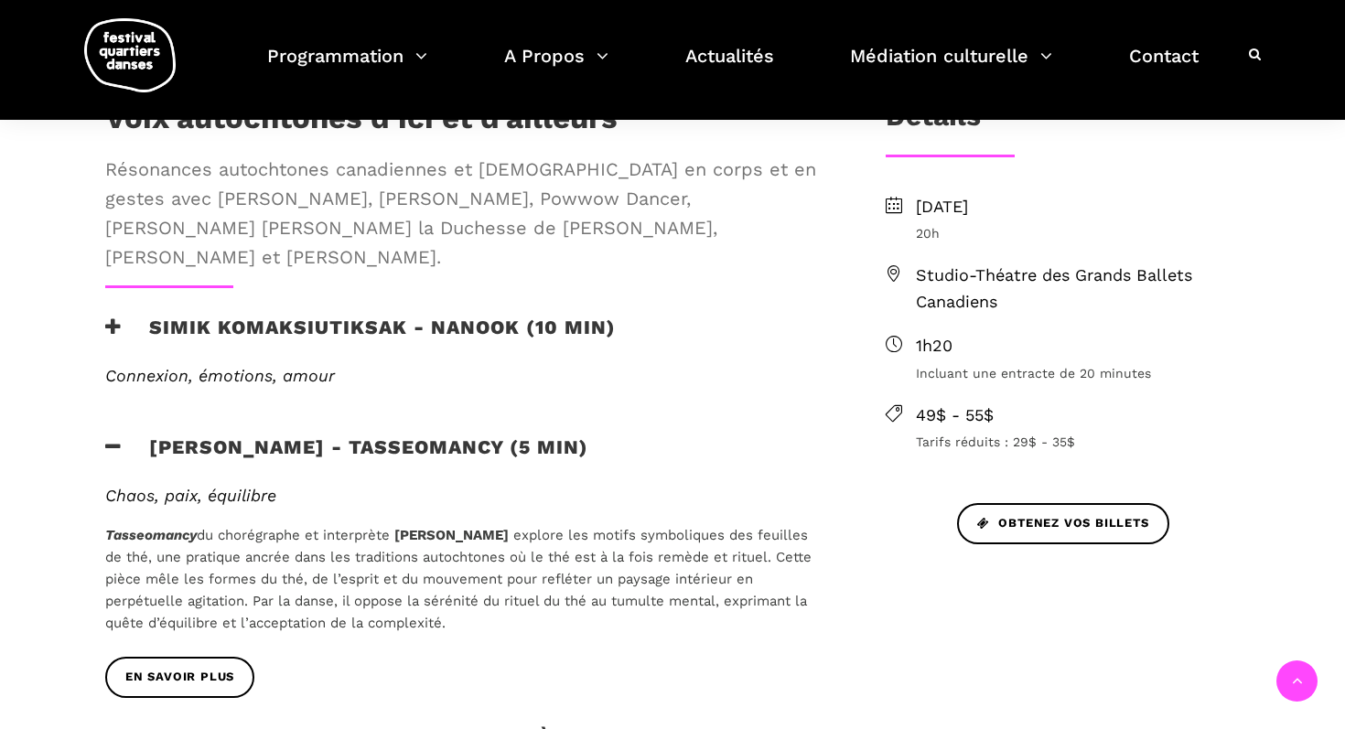
click at [259, 316] on h3 "Simik Komaksiutiksak - Nanook (10 min)" at bounding box center [360, 339] width 511 height 46
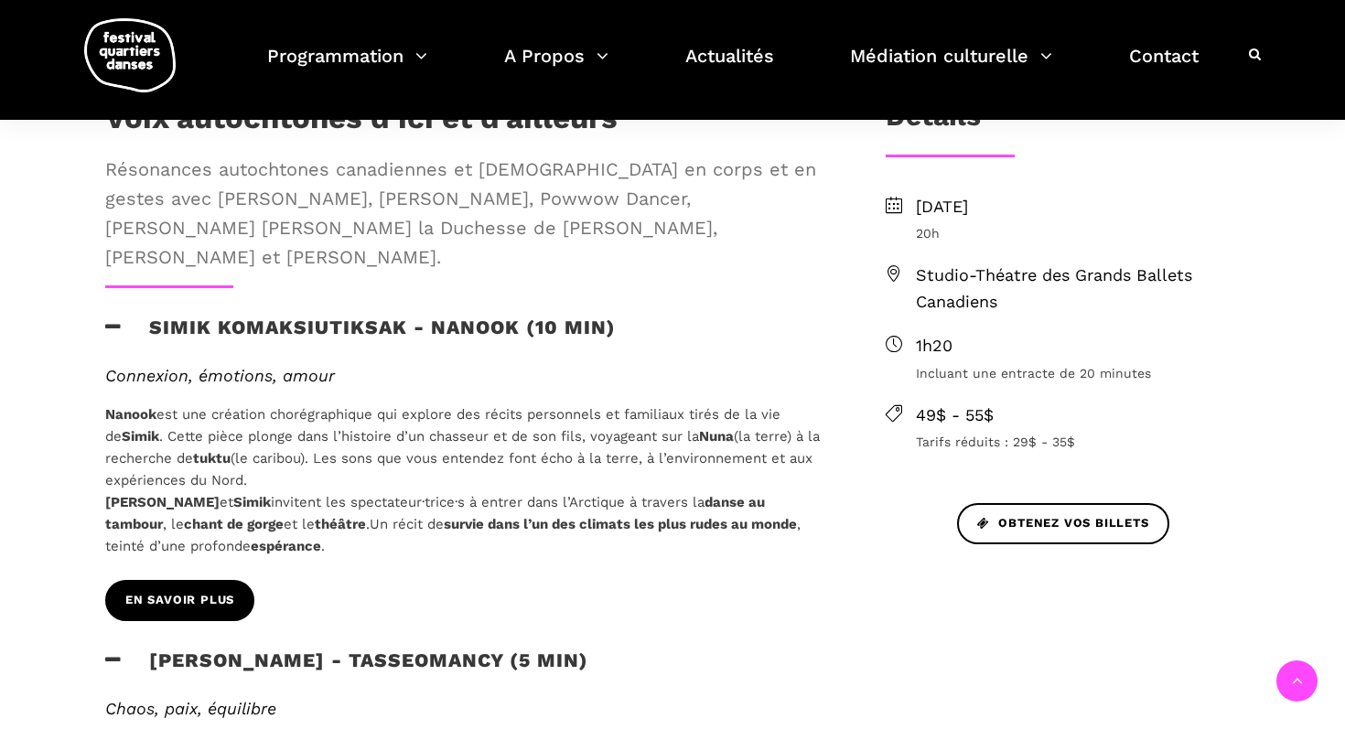
click at [175, 580] on link "EN SAVOIR PLUS" at bounding box center [179, 600] width 149 height 41
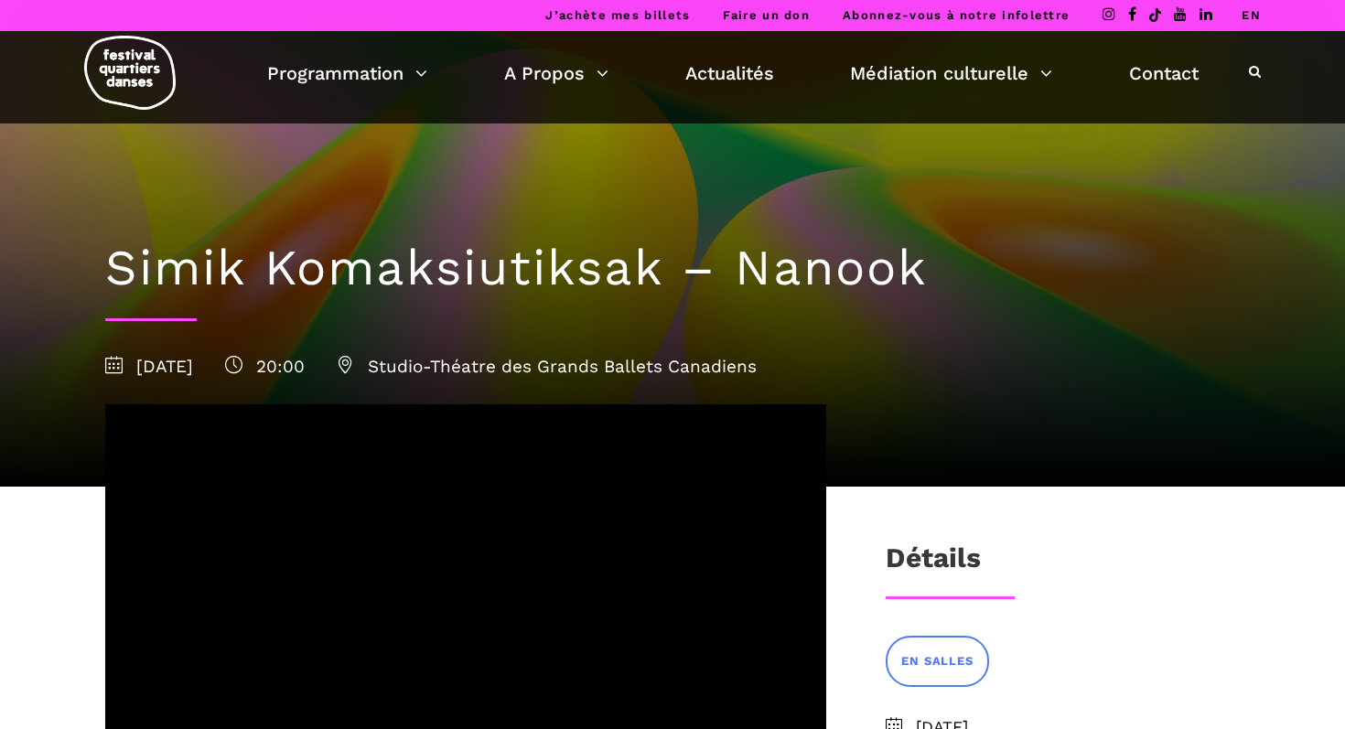
click at [1248, 14] on link "EN" at bounding box center [1251, 15] width 19 height 14
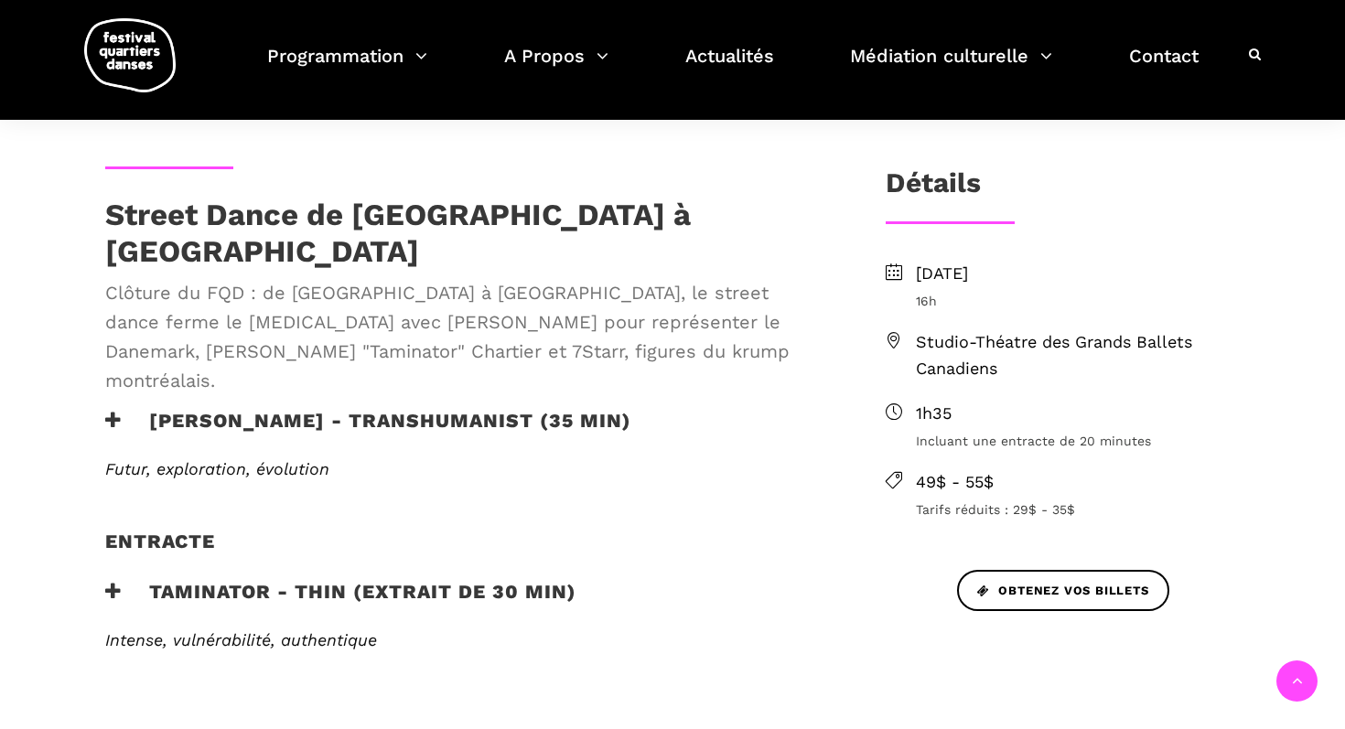
scroll to position [532, 0]
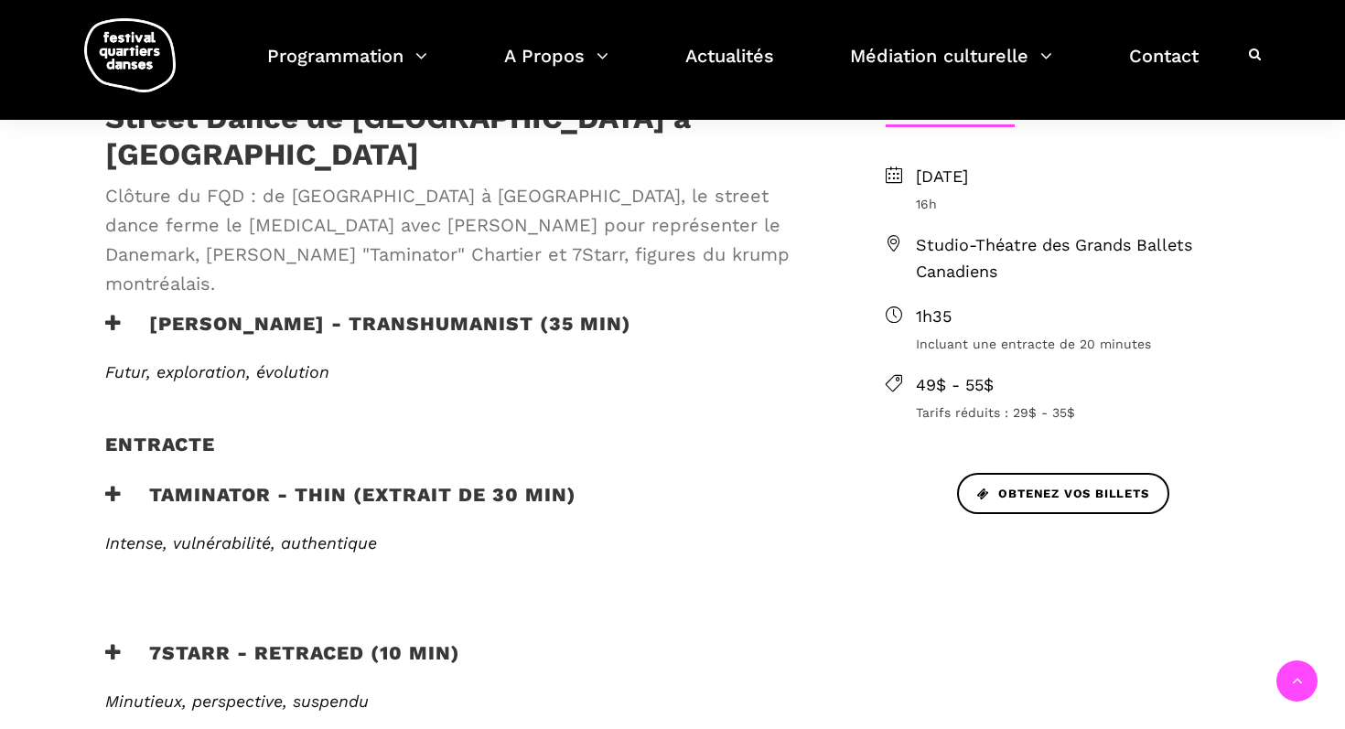
click at [283, 483] on h3 "Taminator - Thin (extrait de 30 min)" at bounding box center [340, 506] width 471 height 46
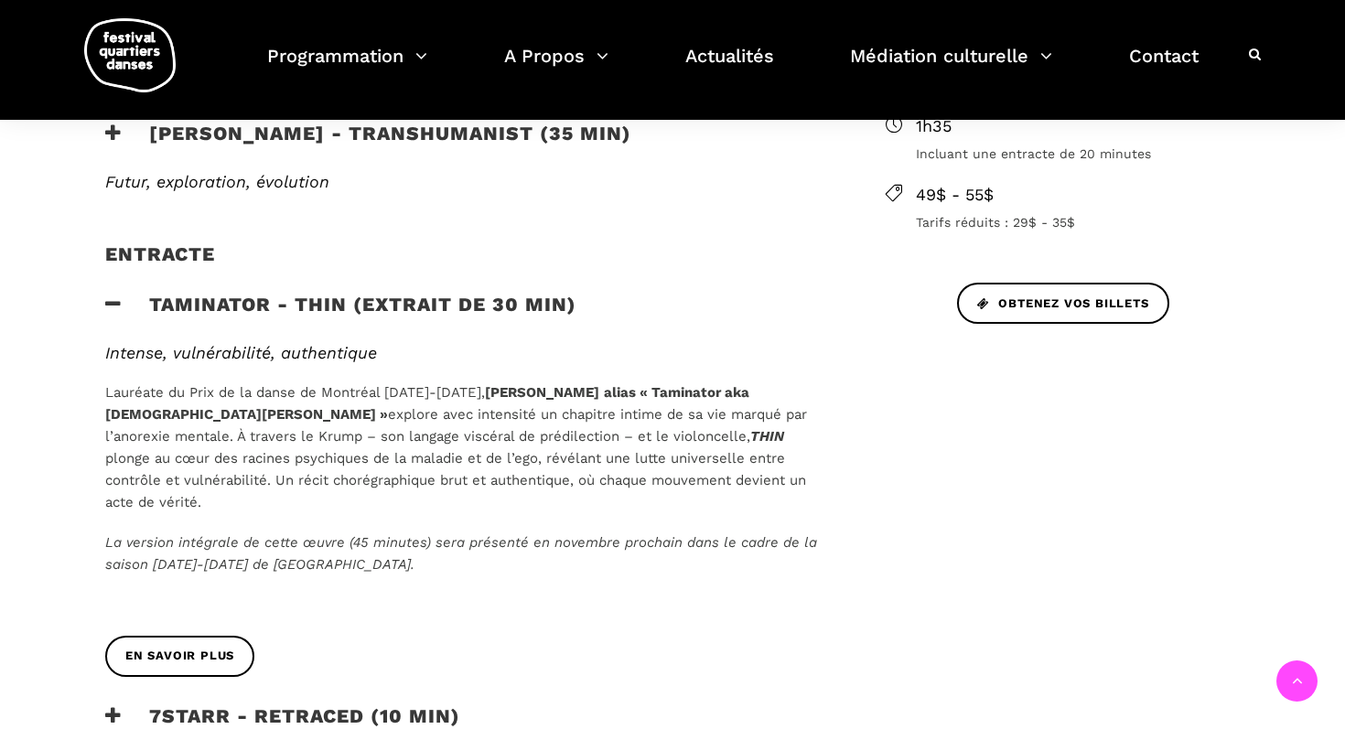
scroll to position [723, 0]
click at [195, 646] on span "En savoir plus" at bounding box center [179, 655] width 109 height 19
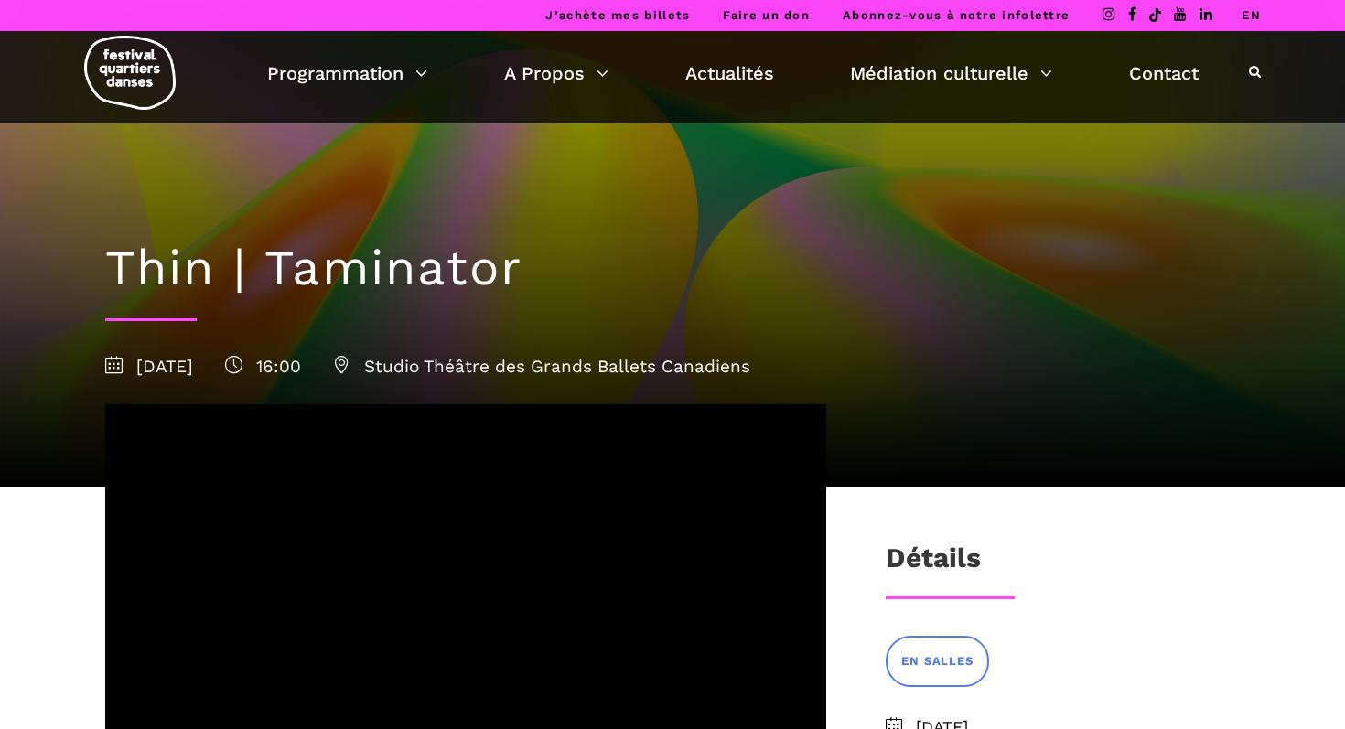
click at [1252, 11] on link "EN" at bounding box center [1251, 15] width 19 height 14
